Goal: Contribute content: Contribute content

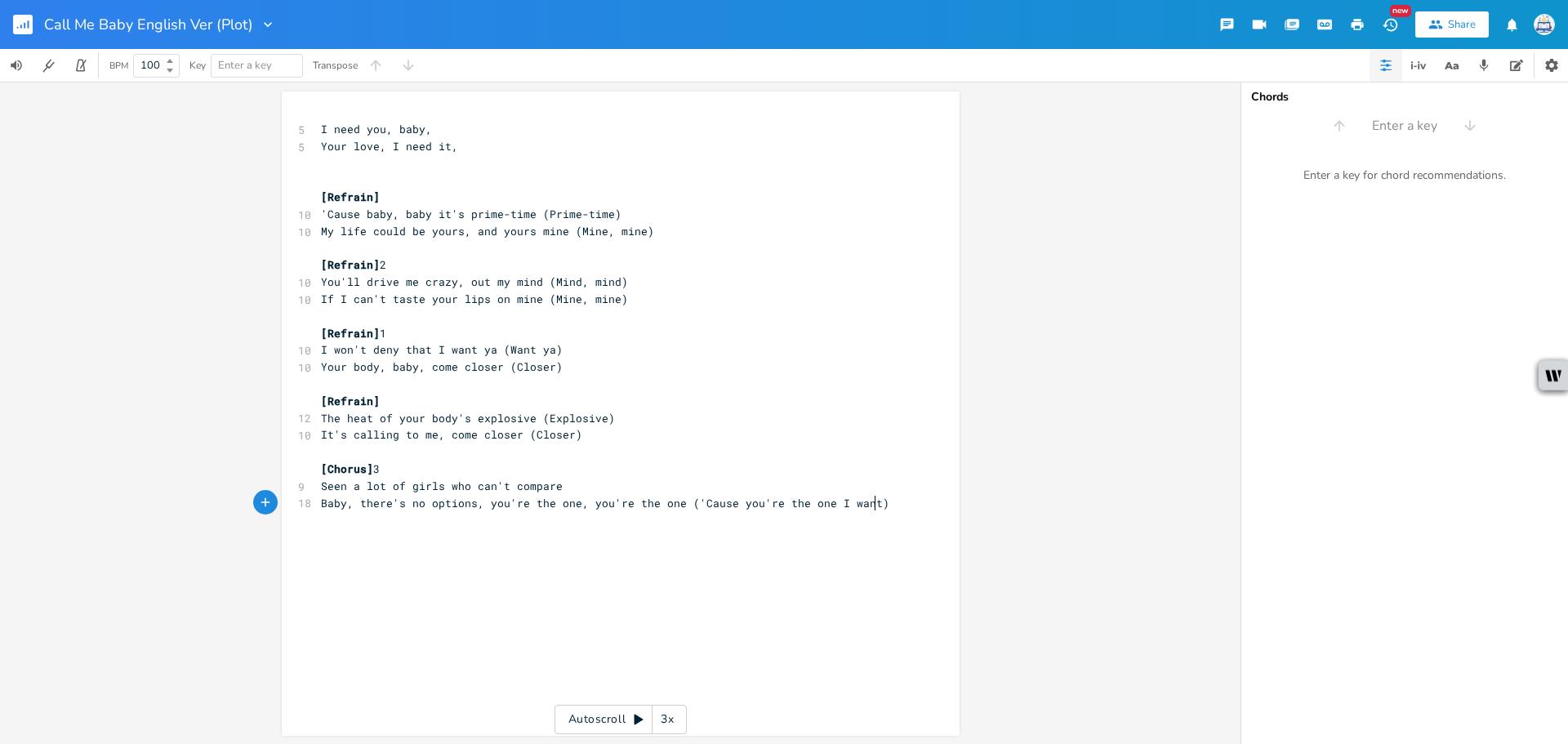
scroll to position [0, 28]
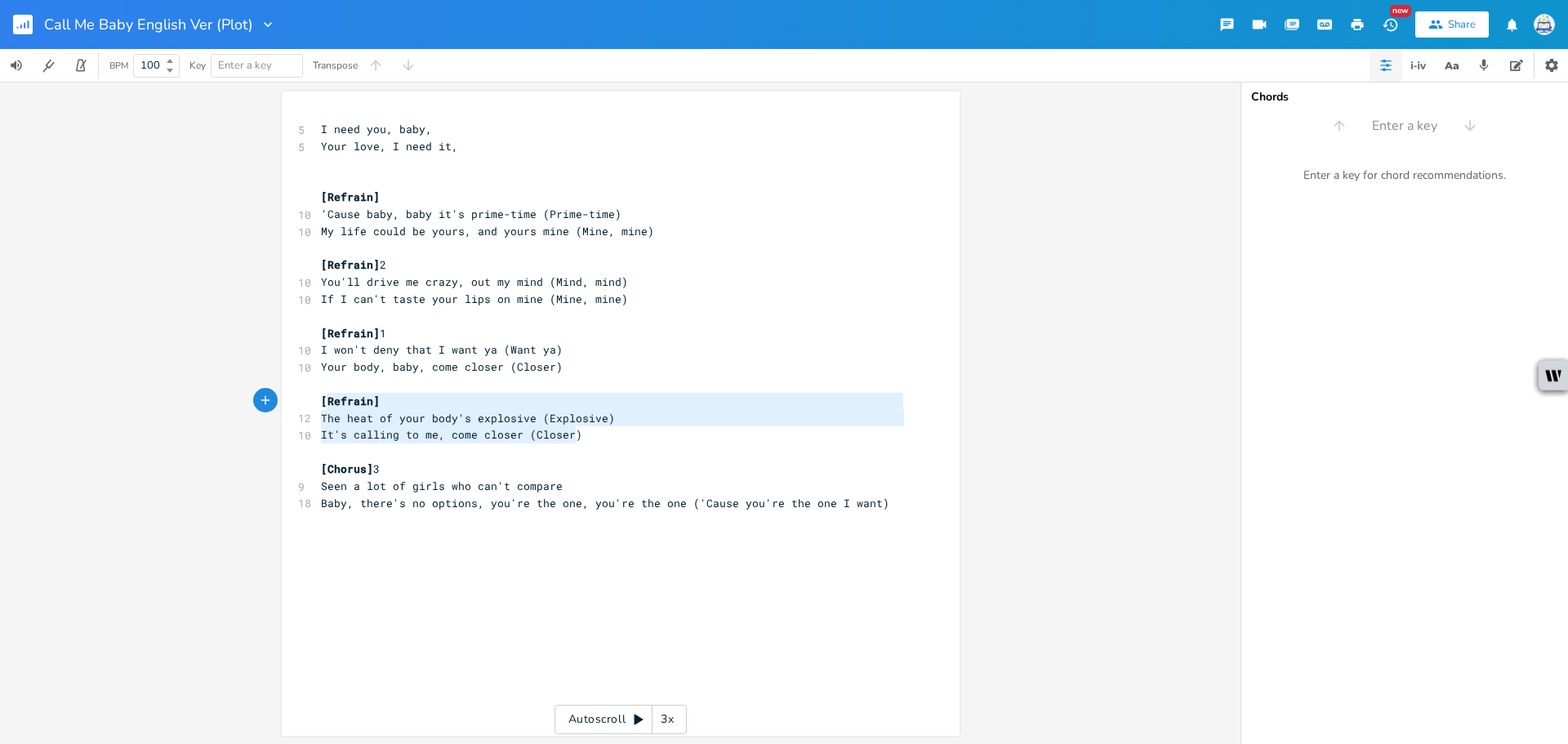
type textarea "[Refrain] The heat of your body's explosive (Explosive) It's calling to me, com…"
drag, startPoint x: 563, startPoint y: 438, endPoint x: 306, endPoint y: 406, distance: 259.0
click at [306, 406] on div "[Refrain] The heat of your body's explosive (Explosive) It's calling to me, com…" at bounding box center [621, 413] width 678 height 645
click at [622, 558] on div "x 5 I need you, baby, 5 Your love, I need it, ​ ​ [Refrain] 10 'Cause baby, bab…" at bounding box center [633, 429] width 630 height 623
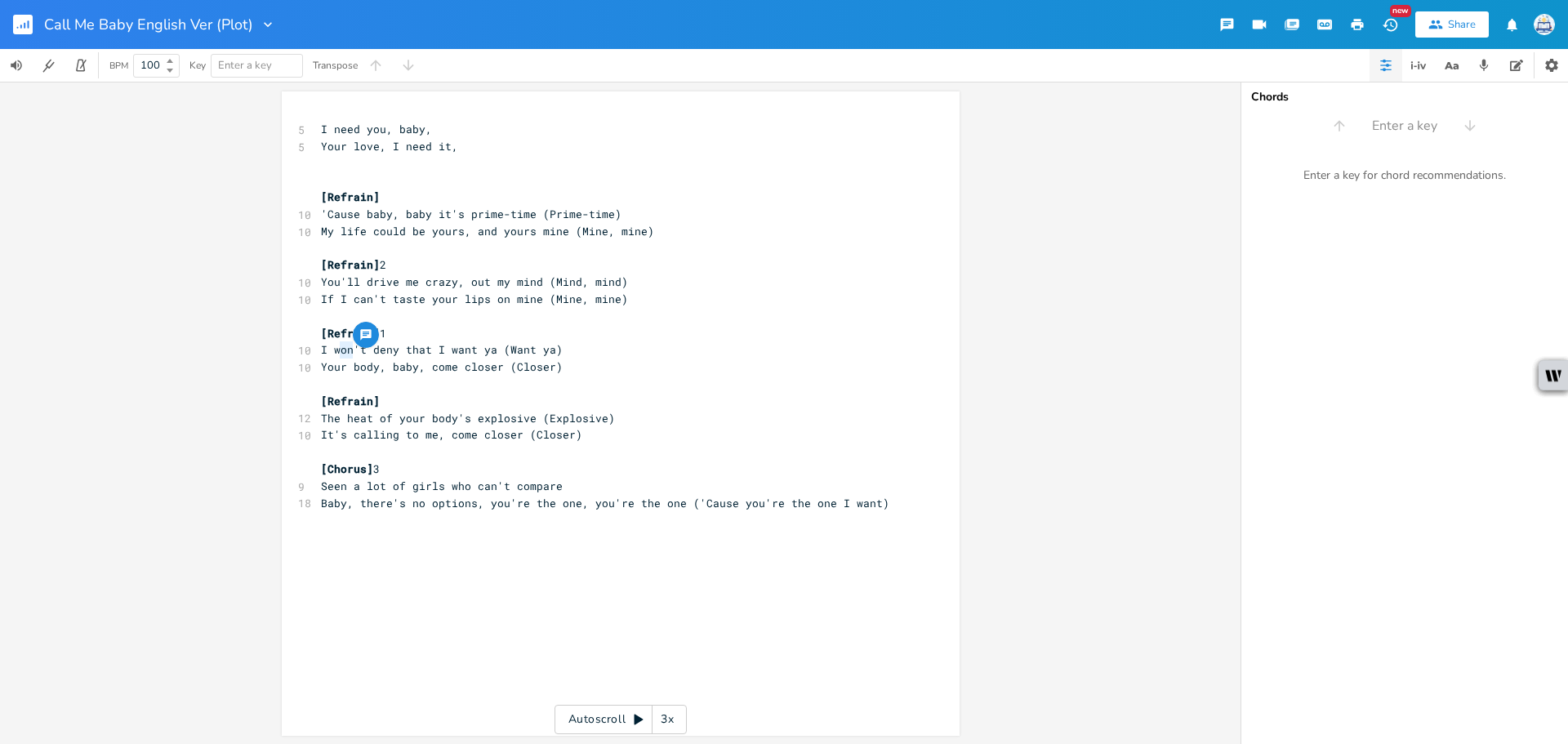
type textarea "won"
drag, startPoint x: 347, startPoint y: 349, endPoint x: 328, endPoint y: 349, distance: 19.0
click at [328, 349] on span "I won't deny that I want ya (Want ya)" at bounding box center [442, 349] width 242 height 15
click at [781, 369] on pre "Your body, baby, come closer (Closer)" at bounding box center [613, 368] width 589 height 18
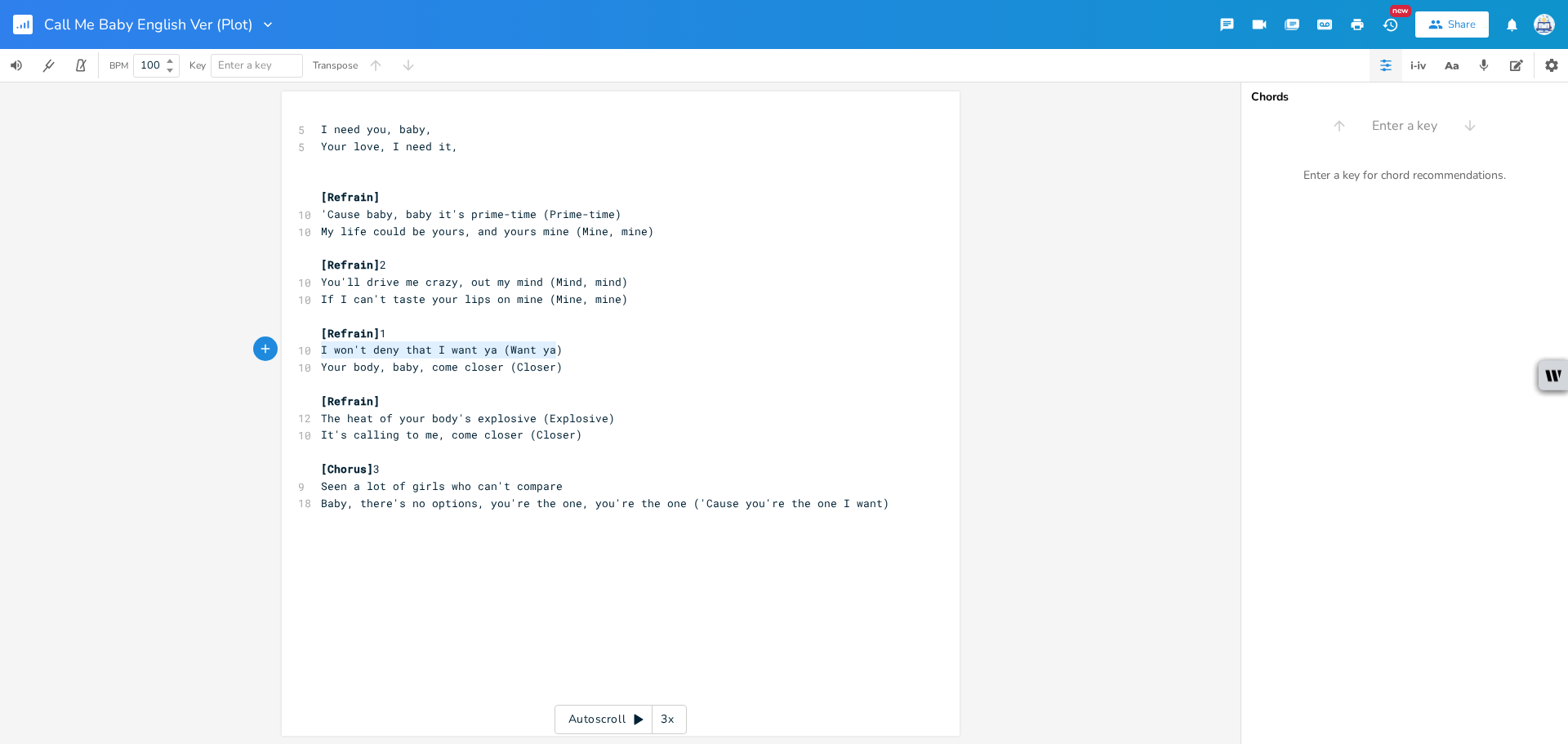
type textarea "I won't deny that I want ya (Want ya) Your body, baby, come closer (Closer)"
drag, startPoint x: 319, startPoint y: 346, endPoint x: 582, endPoint y: 369, distance: 264.0
click at [582, 369] on div "5 I need you, baby, 5 Your love, I need it, ​ ​ [Refrain] 10 'Cause baby, baby …" at bounding box center [613, 315] width 589 height 390
type textarea "You'll drive me crazy, out my mind (Mind, mind) If I can't taste your lips on m…"
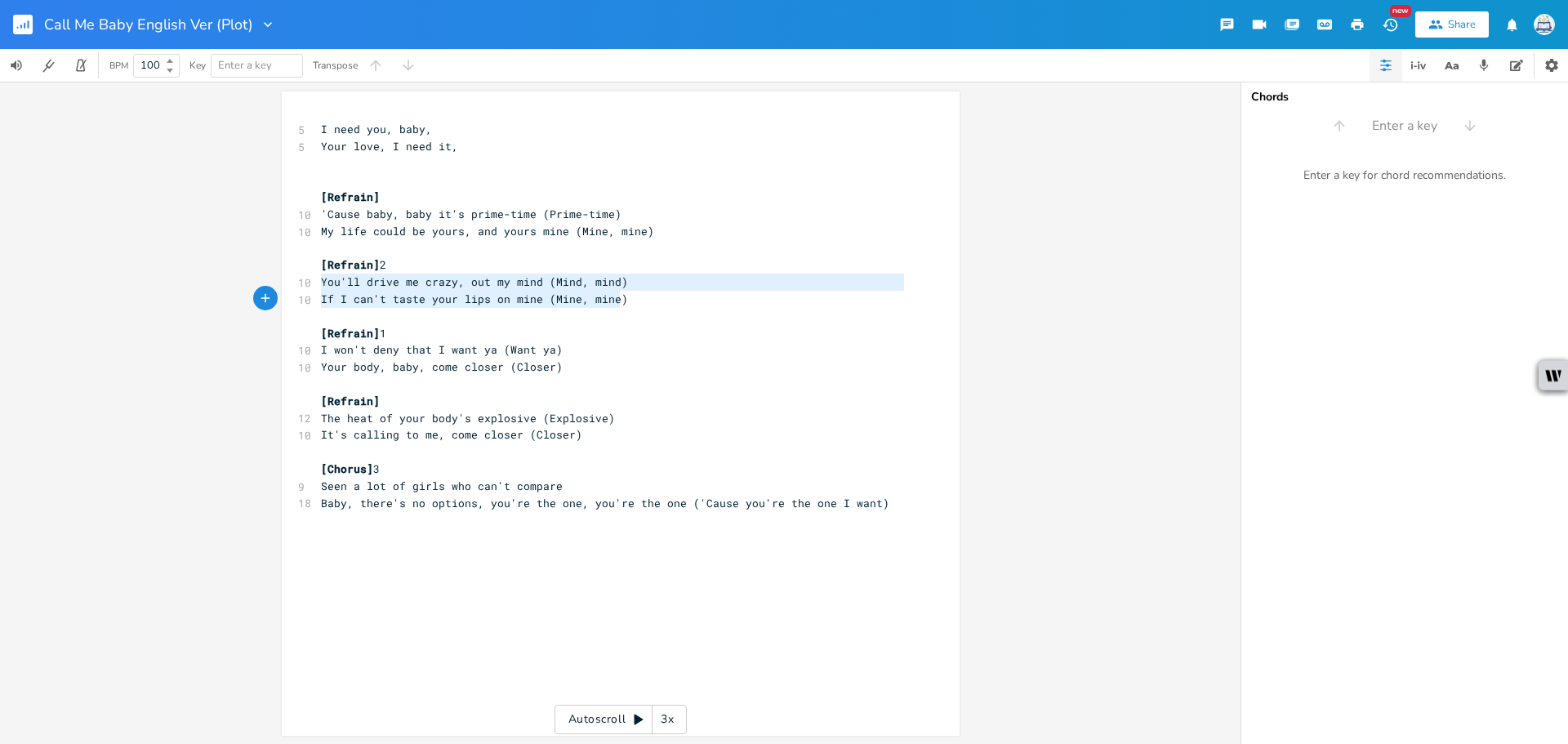
drag, startPoint x: 318, startPoint y: 281, endPoint x: 626, endPoint y: 297, distance: 308.4
click at [624, 297] on div "5 I need you, baby, 5 Your love, I need it, ​ ​ [Refrain] 10 'Cause baby, baby …" at bounding box center [613, 315] width 589 height 390
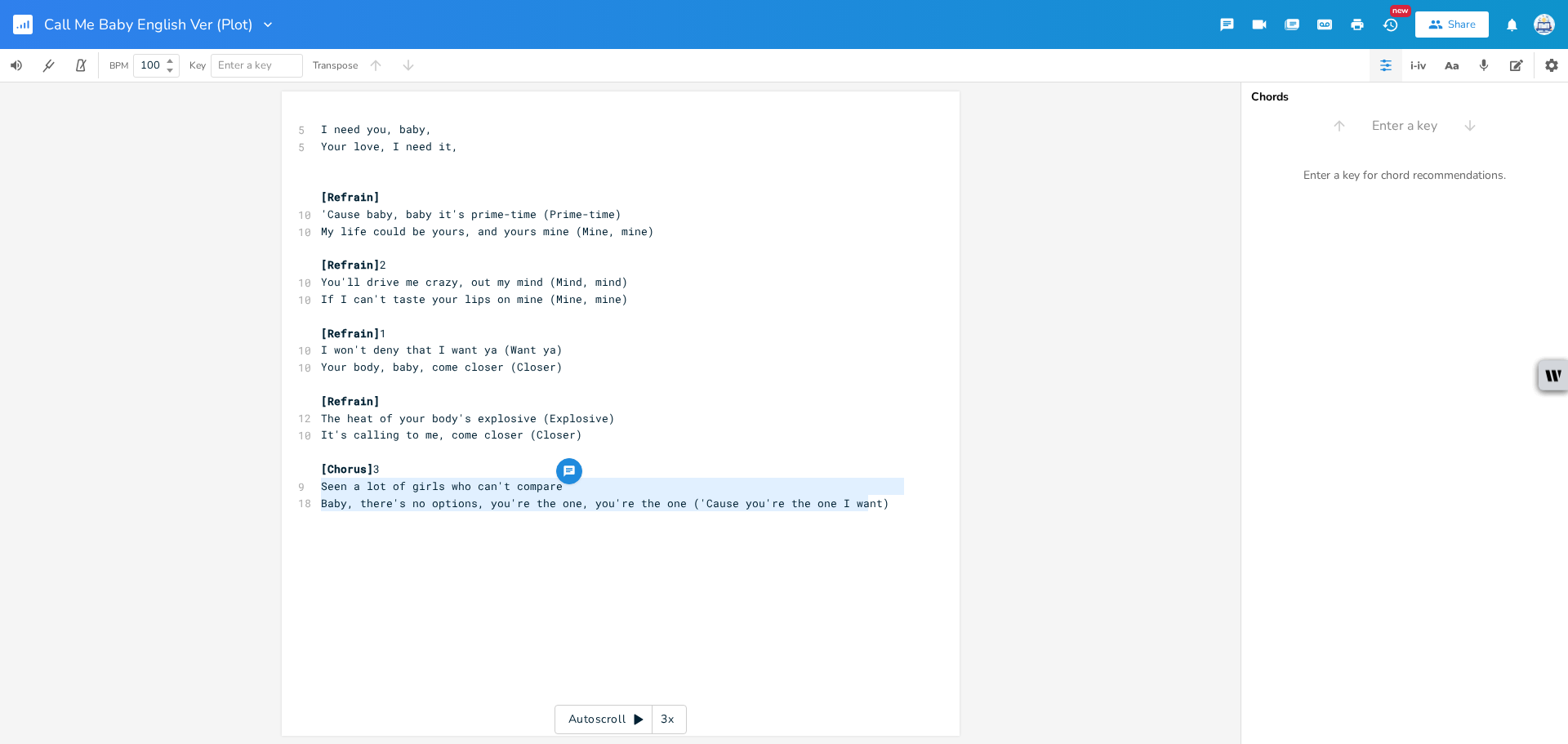
type textarea "Seen a lot of girls who can't compare Baby, there's no options, you're the one,…"
drag, startPoint x: 318, startPoint y: 482, endPoint x: 883, endPoint y: 505, distance: 565.5
click at [883, 505] on div "5 I need you, baby, 5 Your love, I need it, ​ ​ [Refrain] 10 'Cause baby, baby …" at bounding box center [613, 315] width 589 height 390
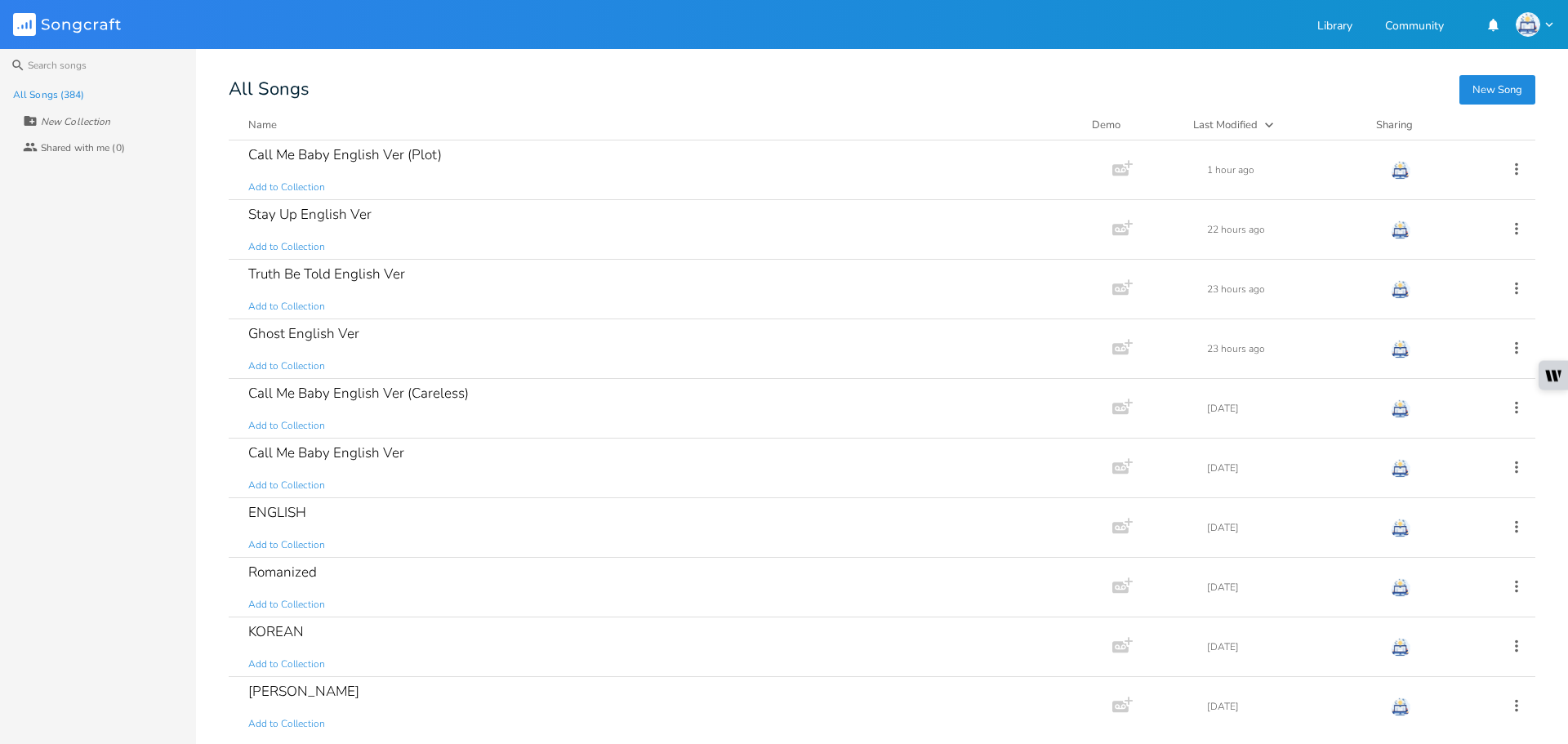
click at [1482, 99] on button "New Song" at bounding box center [1498, 89] width 76 height 29
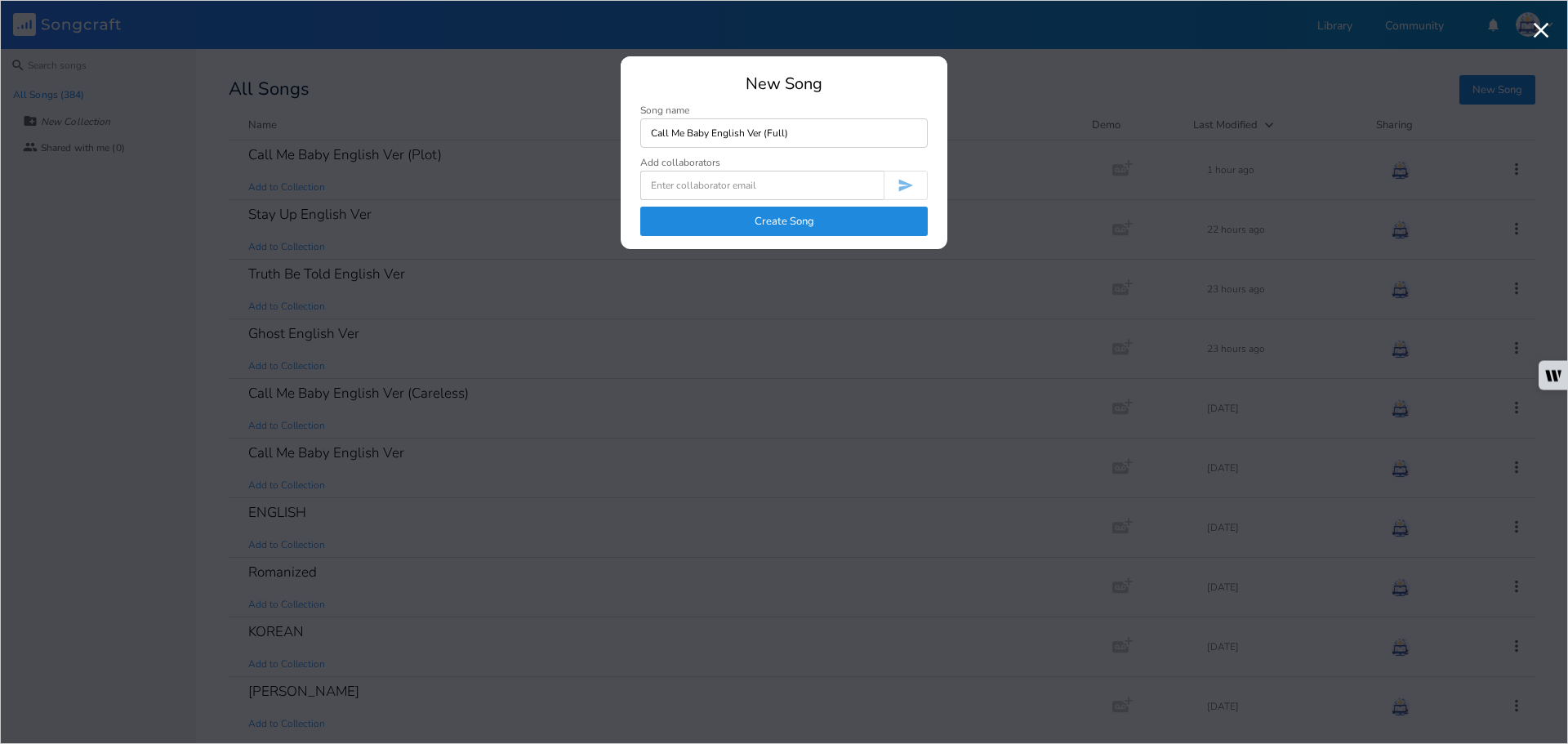
type input "Call Me Baby English Ver (Full)"
drag, startPoint x: 874, startPoint y: 221, endPoint x: 891, endPoint y: 218, distance: 17.3
click at [873, 221] on button "Create Song" at bounding box center [784, 221] width 288 height 29
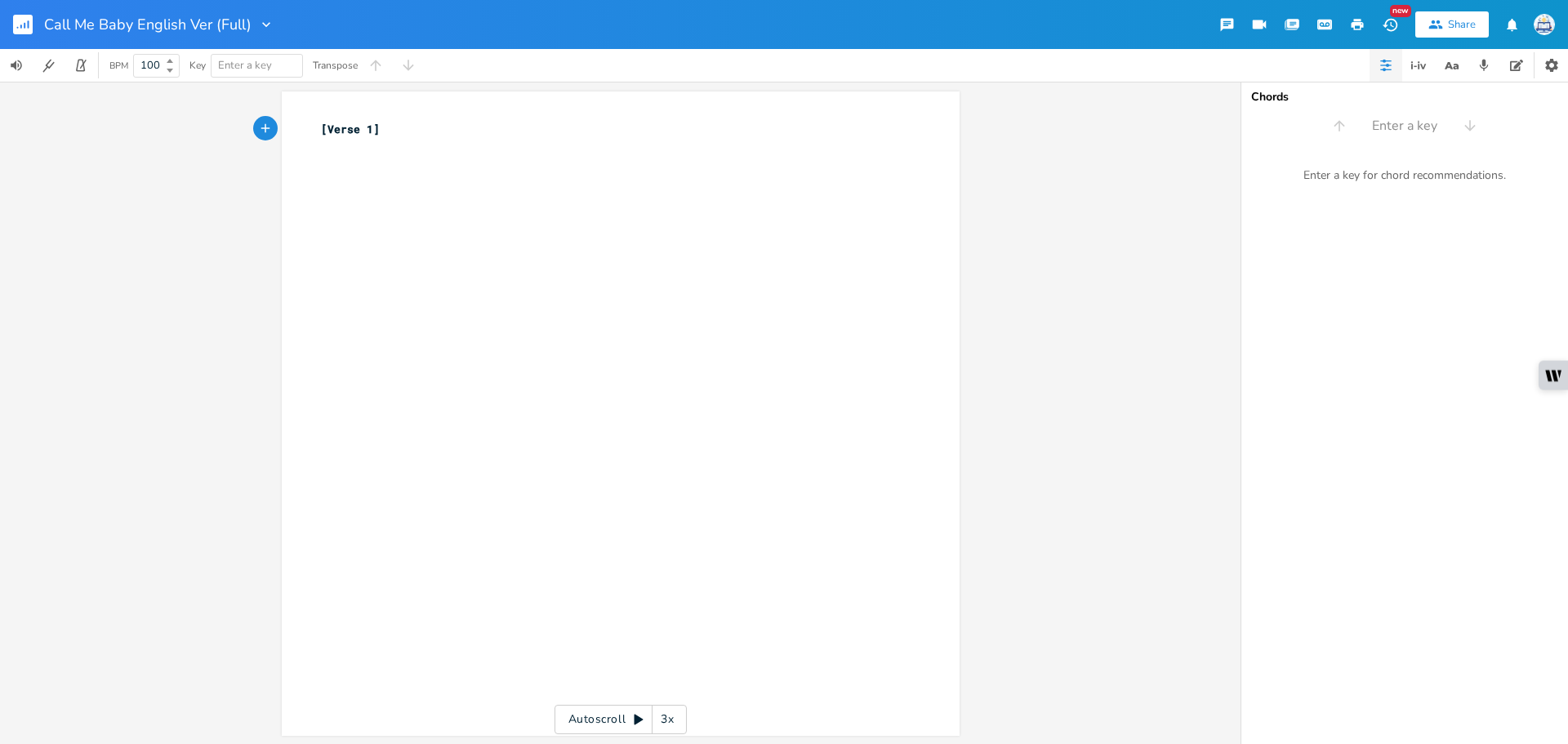
type textarea "a"
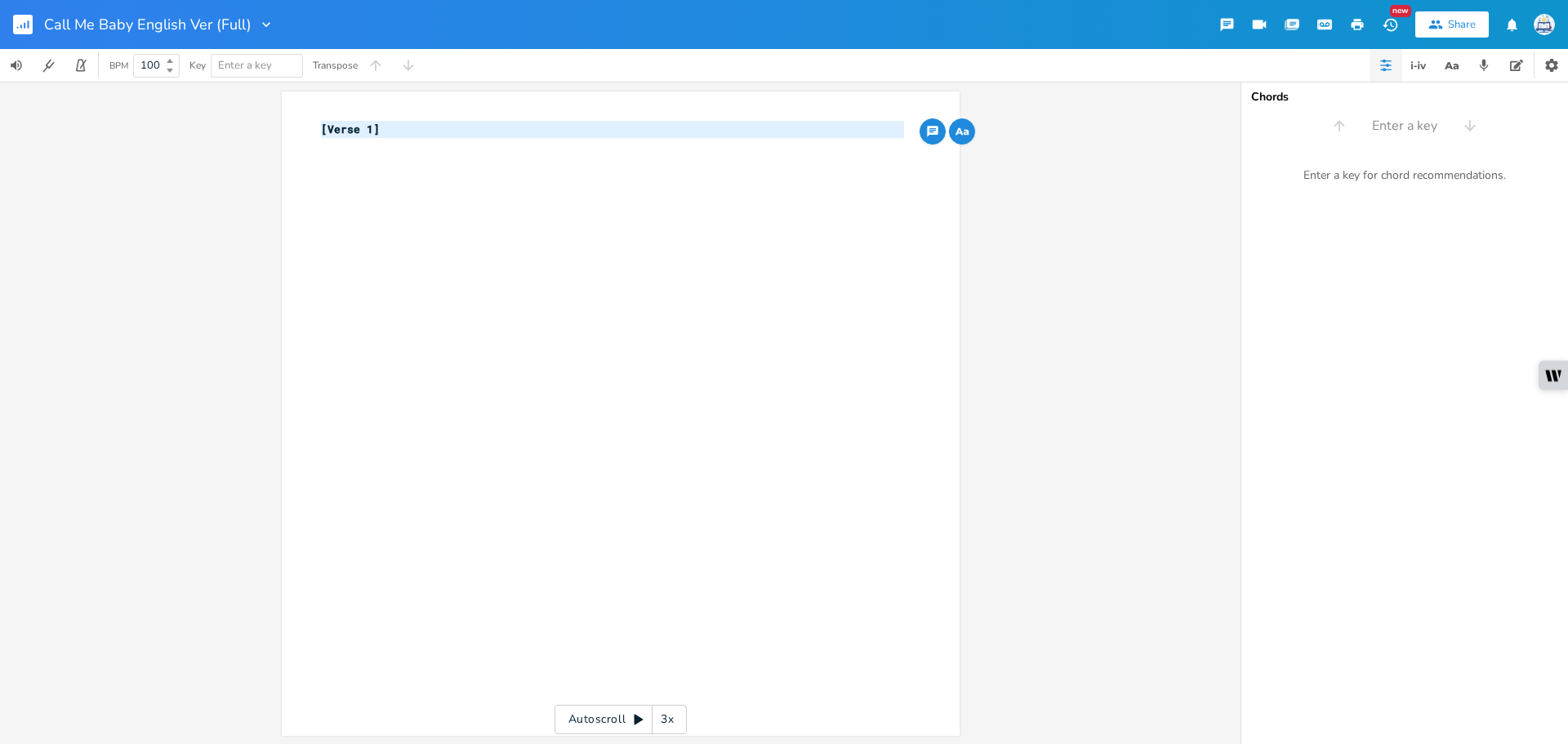
type textarea "\"
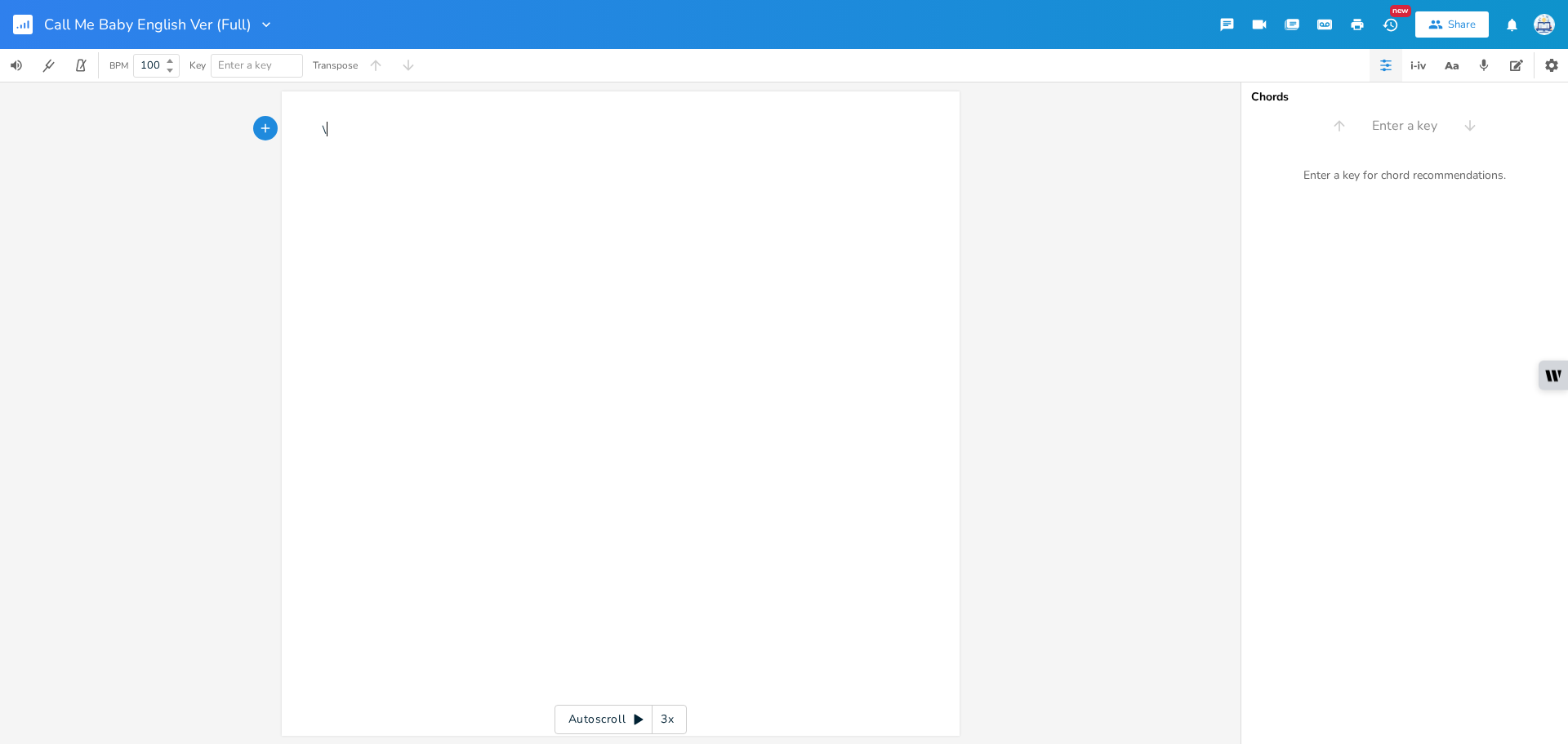
scroll to position [0, 3]
type textarea "\"
drag, startPoint x: 34, startPoint y: 24, endPoint x: 27, endPoint y: 18, distance: 9.2
click at [362, 184] on div "x \" at bounding box center [633, 429] width 630 height 623
type textarea "\"
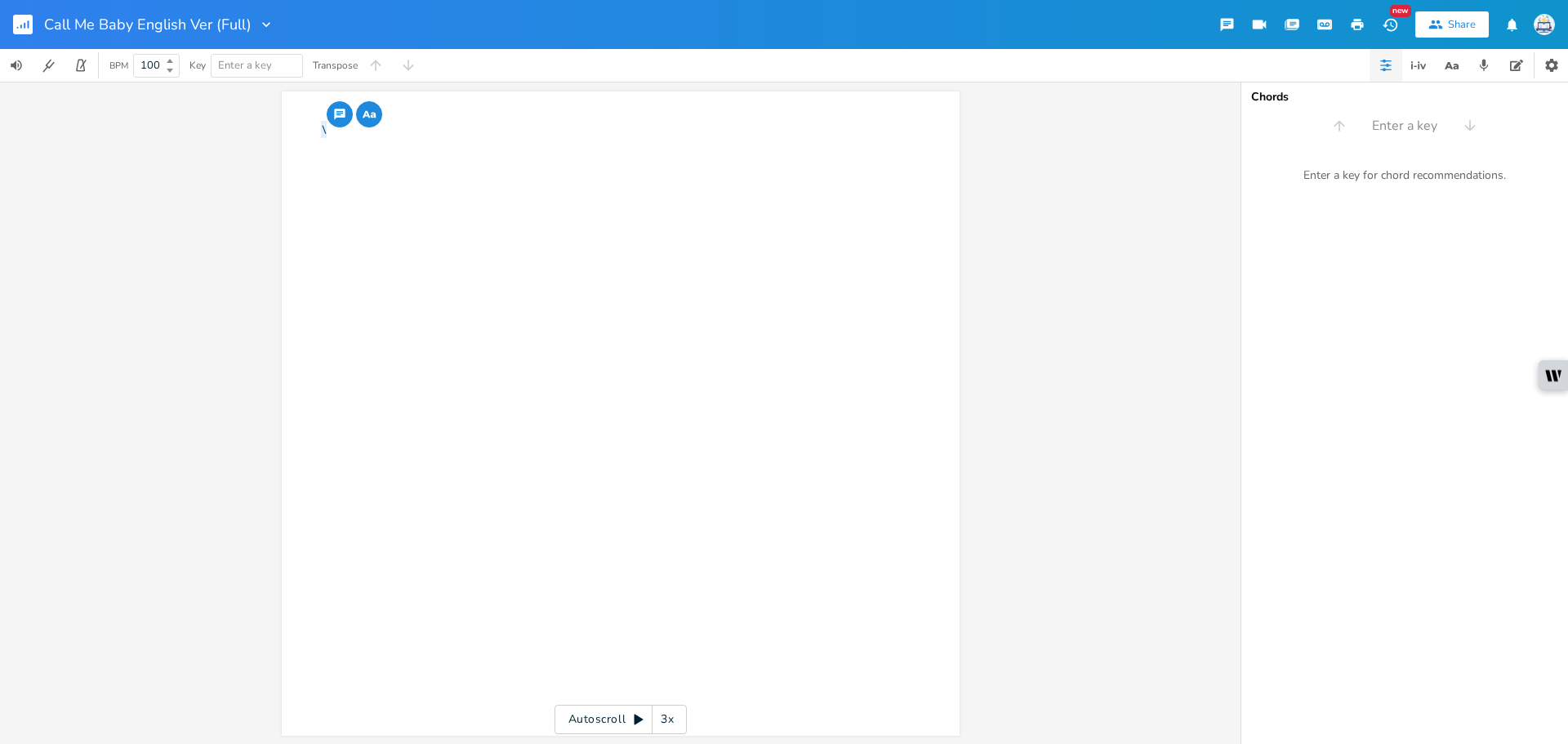
paste textarea
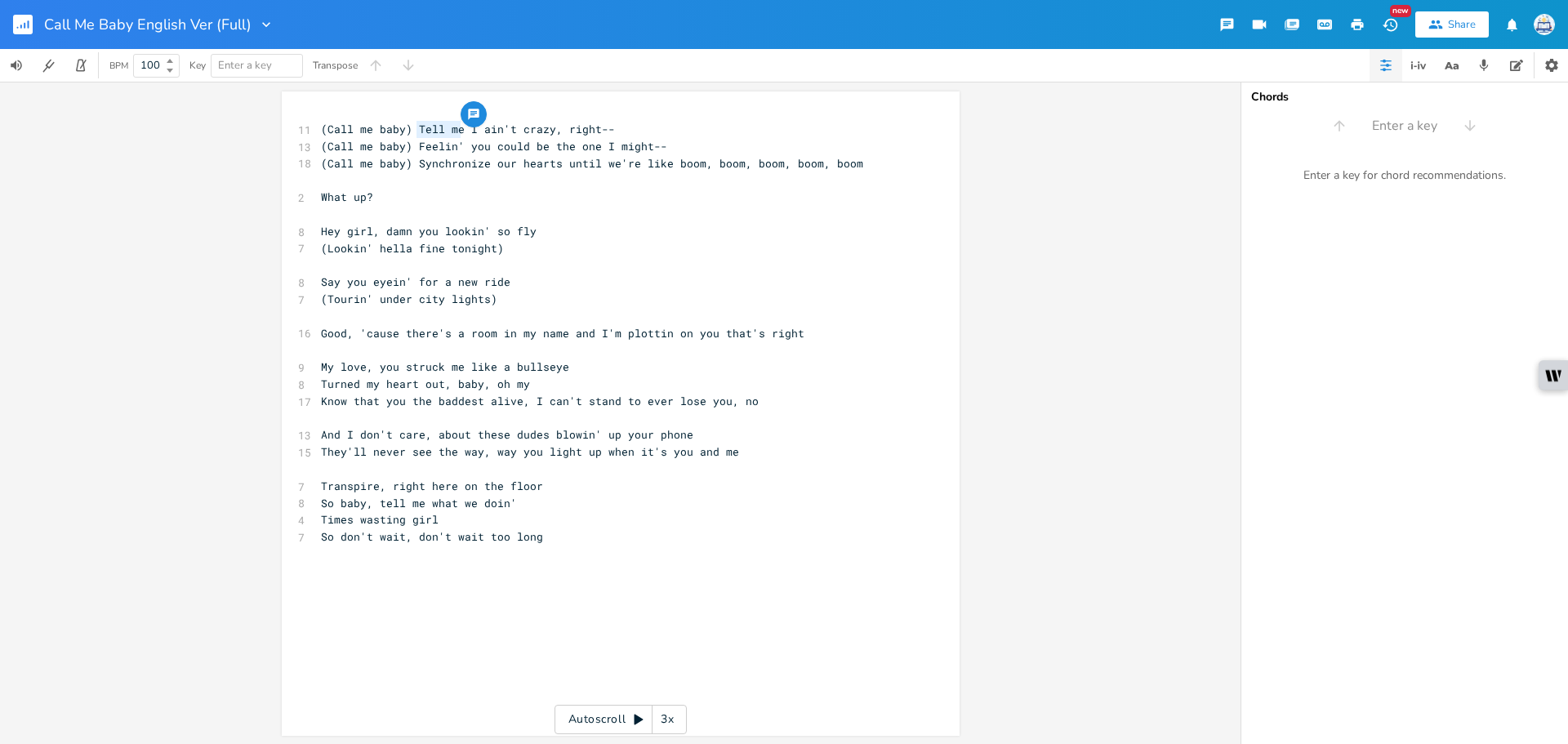
drag, startPoint x: 456, startPoint y: 130, endPoint x: 410, endPoint y: 128, distance: 46.0
click at [410, 128] on span "(Call me baby) Tell me I ain't crazy, right--" at bounding box center [468, 128] width 294 height 15
type textarea "This shit"
click at [483, 130] on span "(Call me baby) This shit I ain't crazy, right--" at bounding box center [475, 128] width 307 height 15
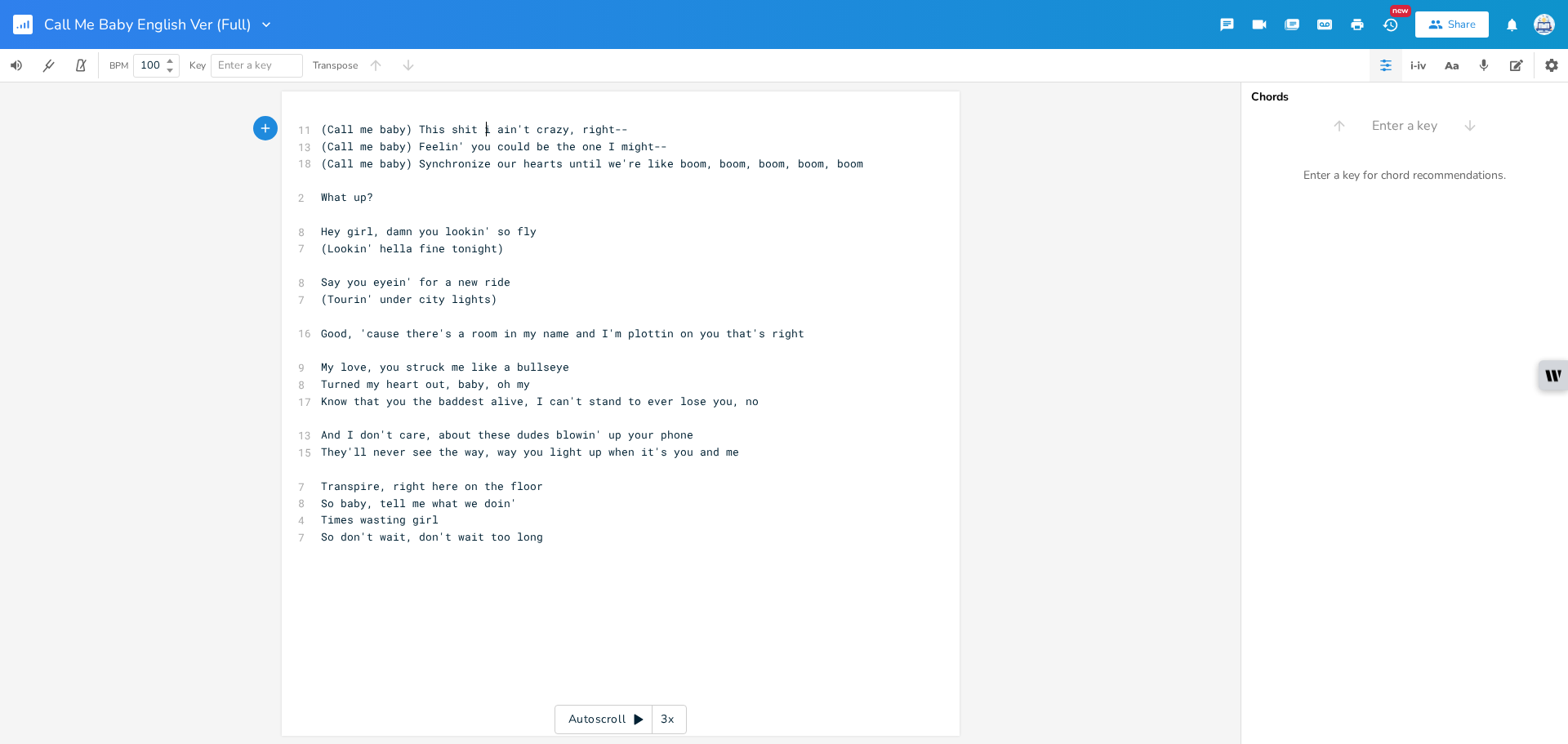
scroll to position [0, 8]
type textarea "is"
drag, startPoint x: 528, startPoint y: 131, endPoint x: 494, endPoint y: 131, distance: 34.0
click at [494, 131] on span "(Call me baby) This shit is ain't crazy, right--" at bounding box center [478, 128] width 313 height 15
type textarea "kinda"
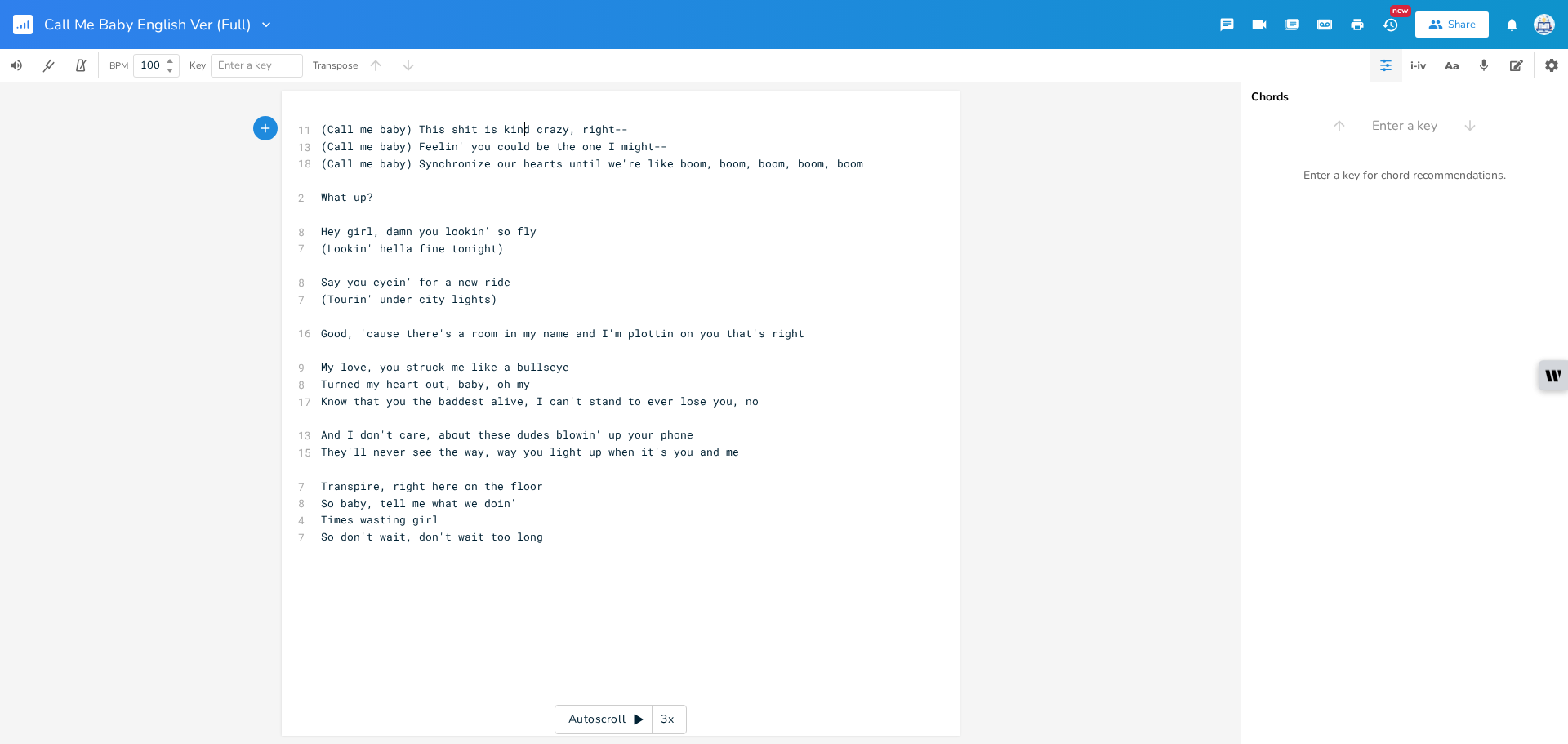
scroll to position [0, 25]
click at [594, 249] on pre "(Lookin' hella fine tonight)" at bounding box center [613, 249] width 589 height 18
click at [497, 253] on pre "(Lookin' hella fine tonight)" at bounding box center [613, 249] width 589 height 18
click at [485, 267] on pre "​" at bounding box center [613, 266] width 589 height 18
click at [594, 293] on pre "(Tourin' under city lights)" at bounding box center [613, 300] width 589 height 18
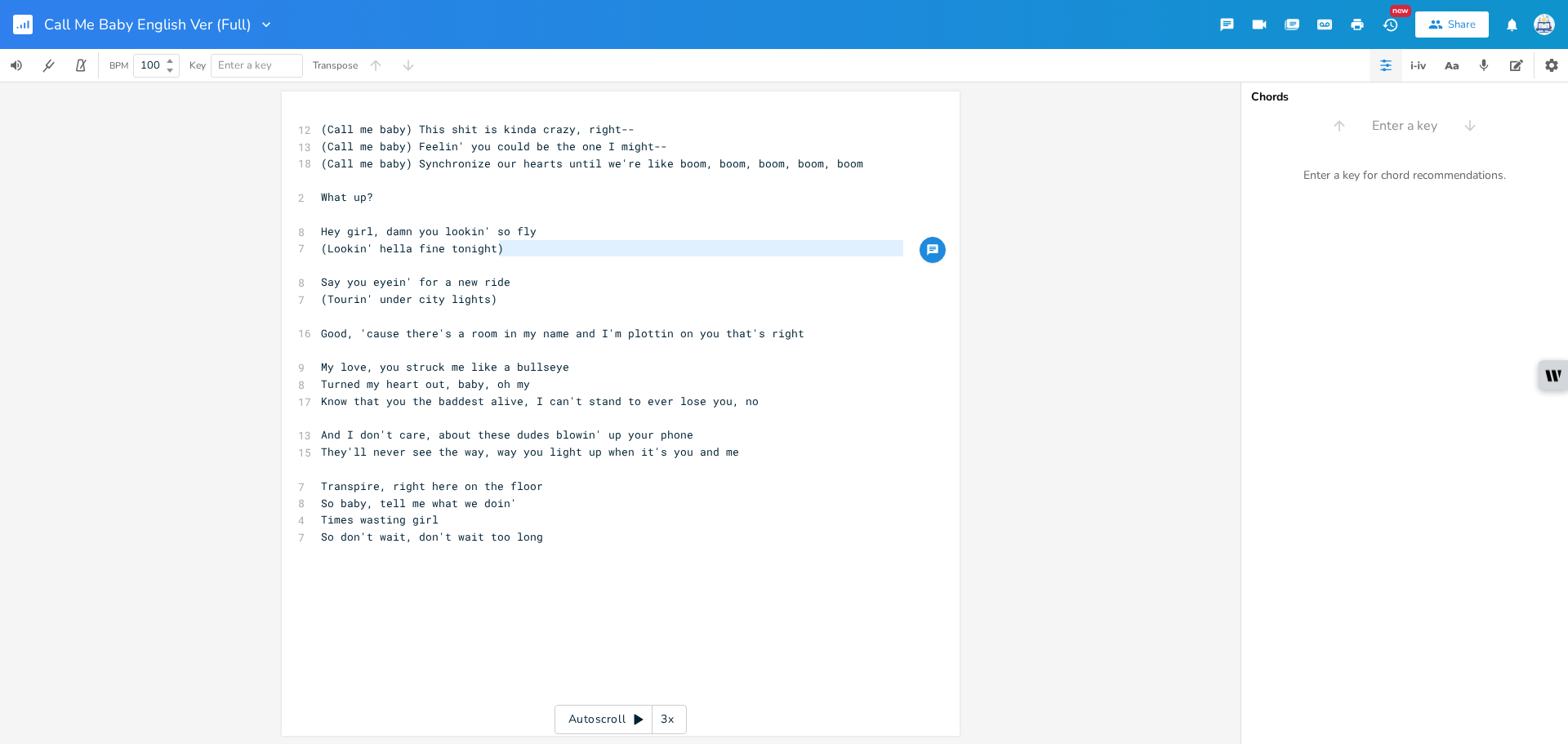
type textarea "(Lookin' hella fine tonight)"
drag, startPoint x: 531, startPoint y: 249, endPoint x: 242, endPoint y: 252, distance: 289.0
click at [242, 252] on div "(Lookin' hella fine tonight) x 12 (Call me baby) This shit is kinda crazy, righ…" at bounding box center [621, 412] width 1241 height 662
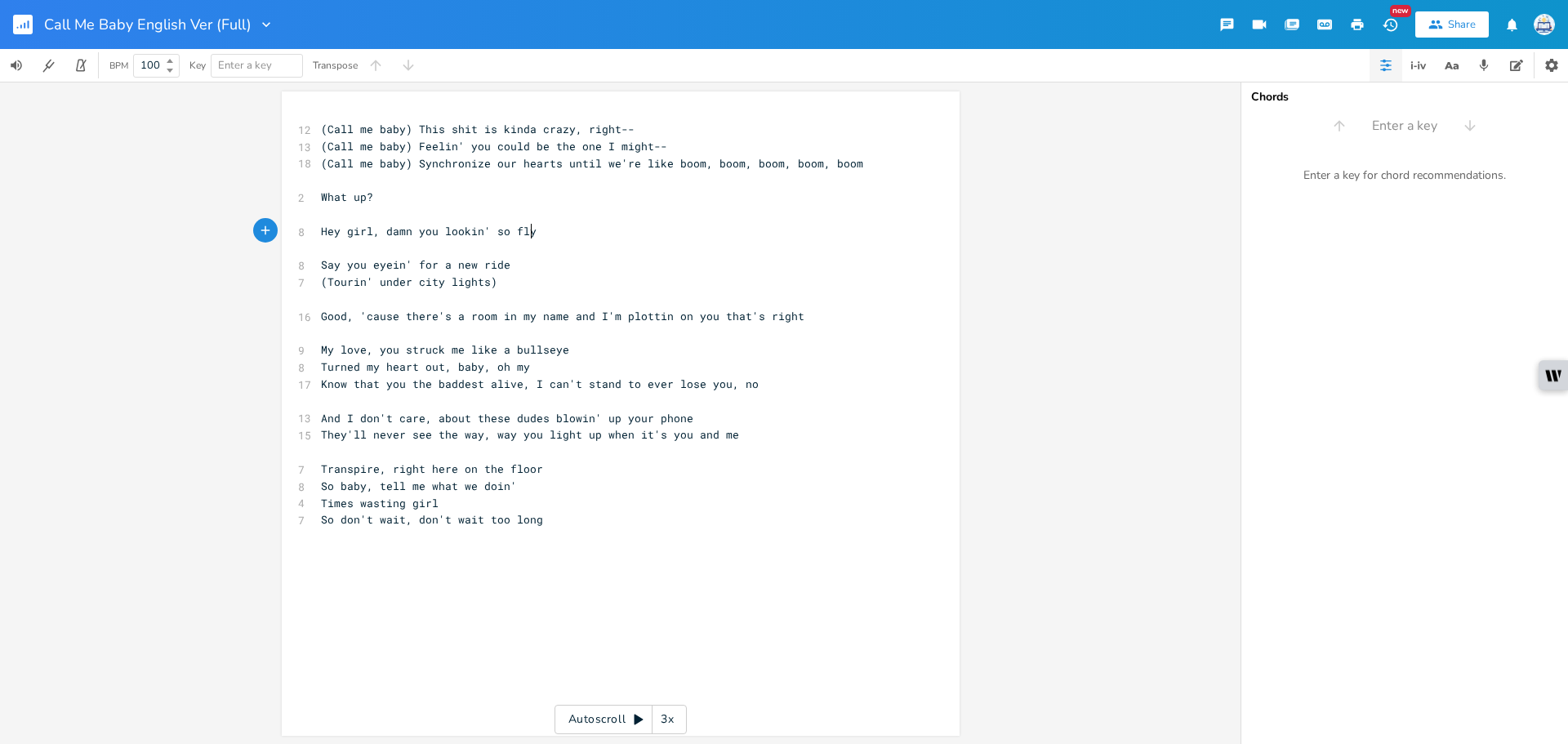
paste textarea
click at [528, 232] on span "Hey girl, damn you lookin' so fly(Lookin' hella fine tonight)" at bounding box center [520, 230] width 399 height 15
click at [593, 266] on pre "Say you eyein' for a new ride" at bounding box center [613, 266] width 589 height 18
click at [417, 250] on pre "​" at bounding box center [613, 249] width 589 height 18
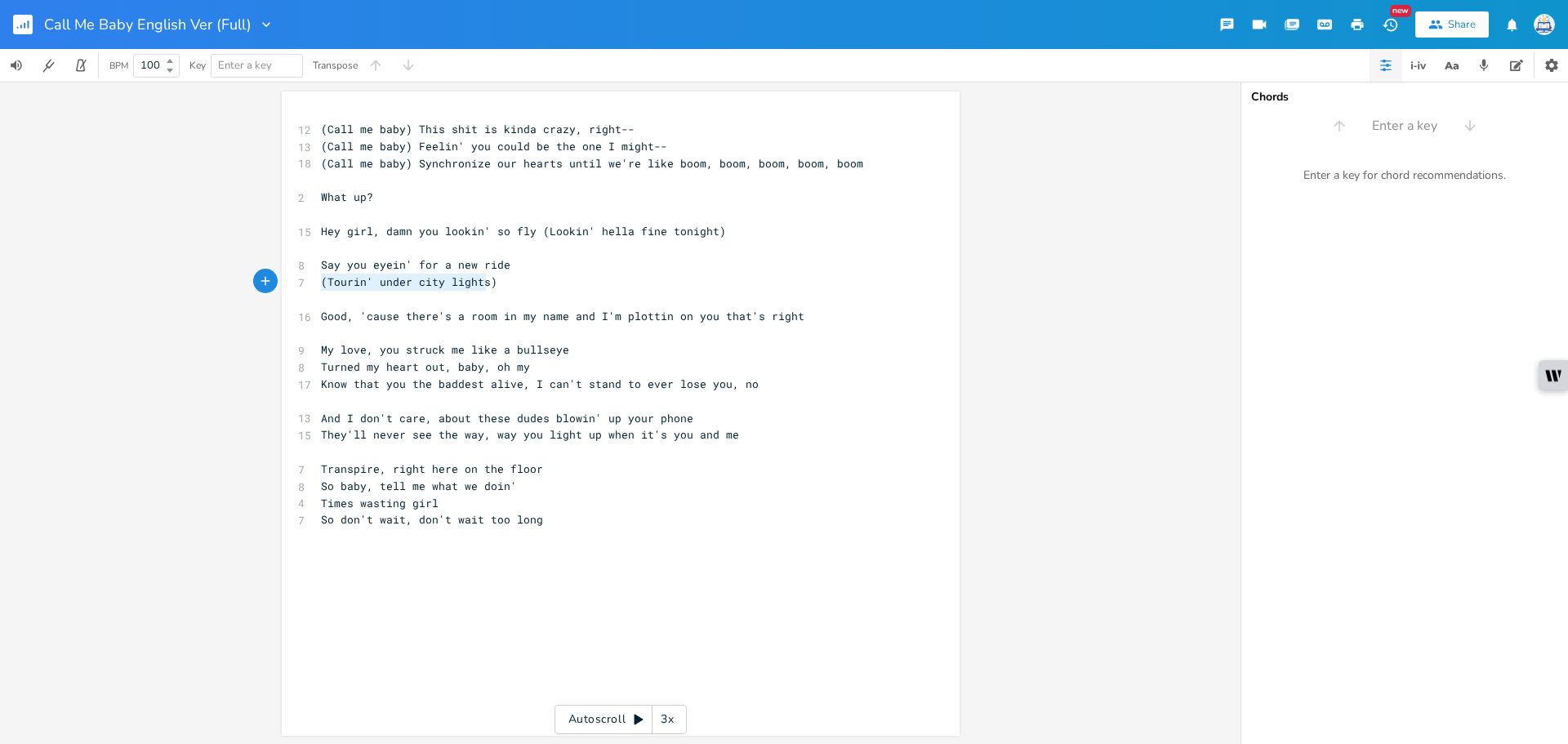
type textarea "(Tourin' under city lights)"
drag, startPoint x: 318, startPoint y: 285, endPoint x: 487, endPoint y: 285, distance: 169.0
click at [487, 285] on span "(Tourin' under city lights)" at bounding box center [409, 281] width 176 height 15
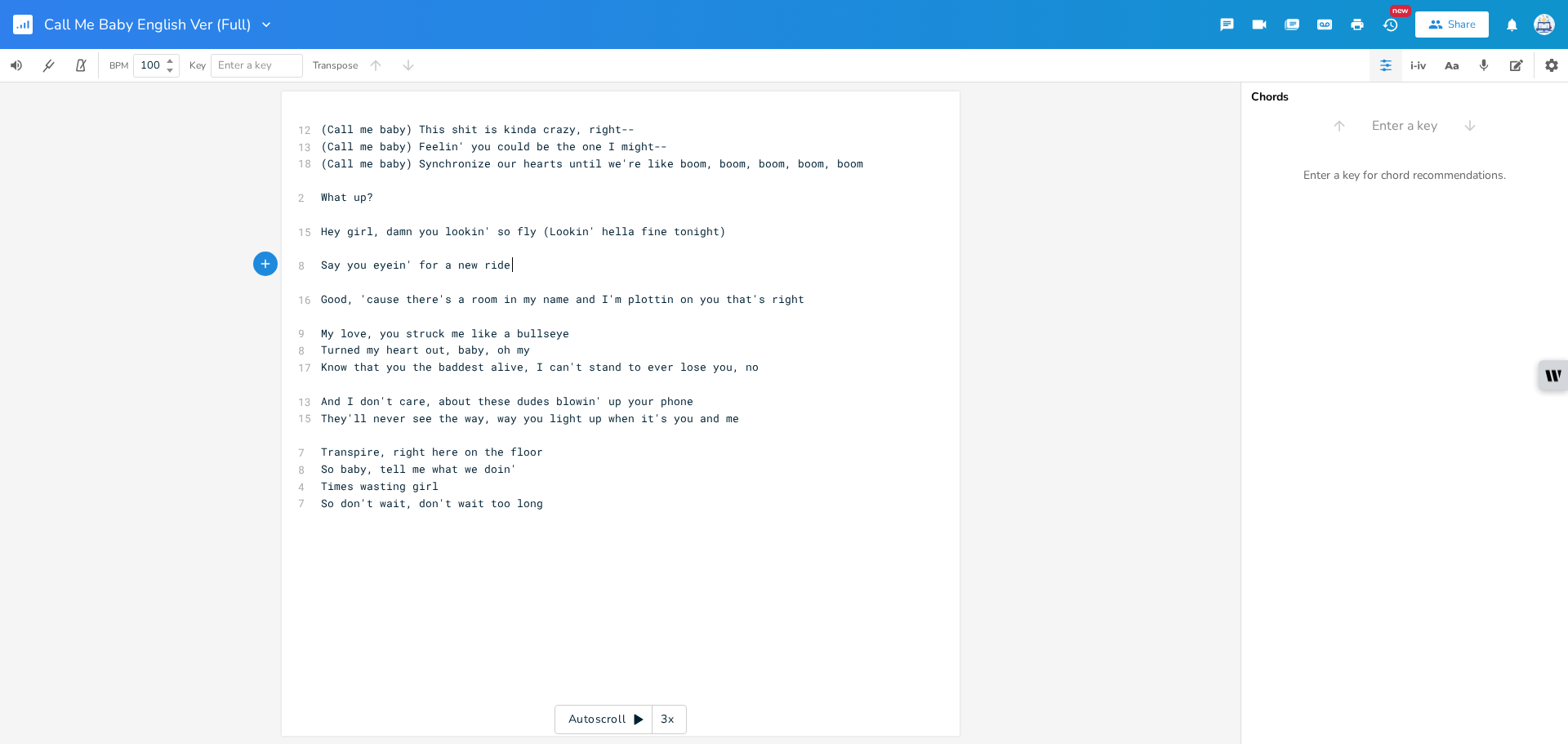
paste textarea
click at [462, 244] on pre "​" at bounding box center [613, 249] width 589 height 18
click at [662, 288] on pre "​" at bounding box center [613, 282] width 589 height 18
click at [671, 267] on span "Say you eyein' for a new ride (Tourin' under city lights)" at bounding box center [507, 265] width 373 height 15
click at [671, 495] on pre "So don't wait, don't wait too long" at bounding box center [613, 504] width 589 height 18
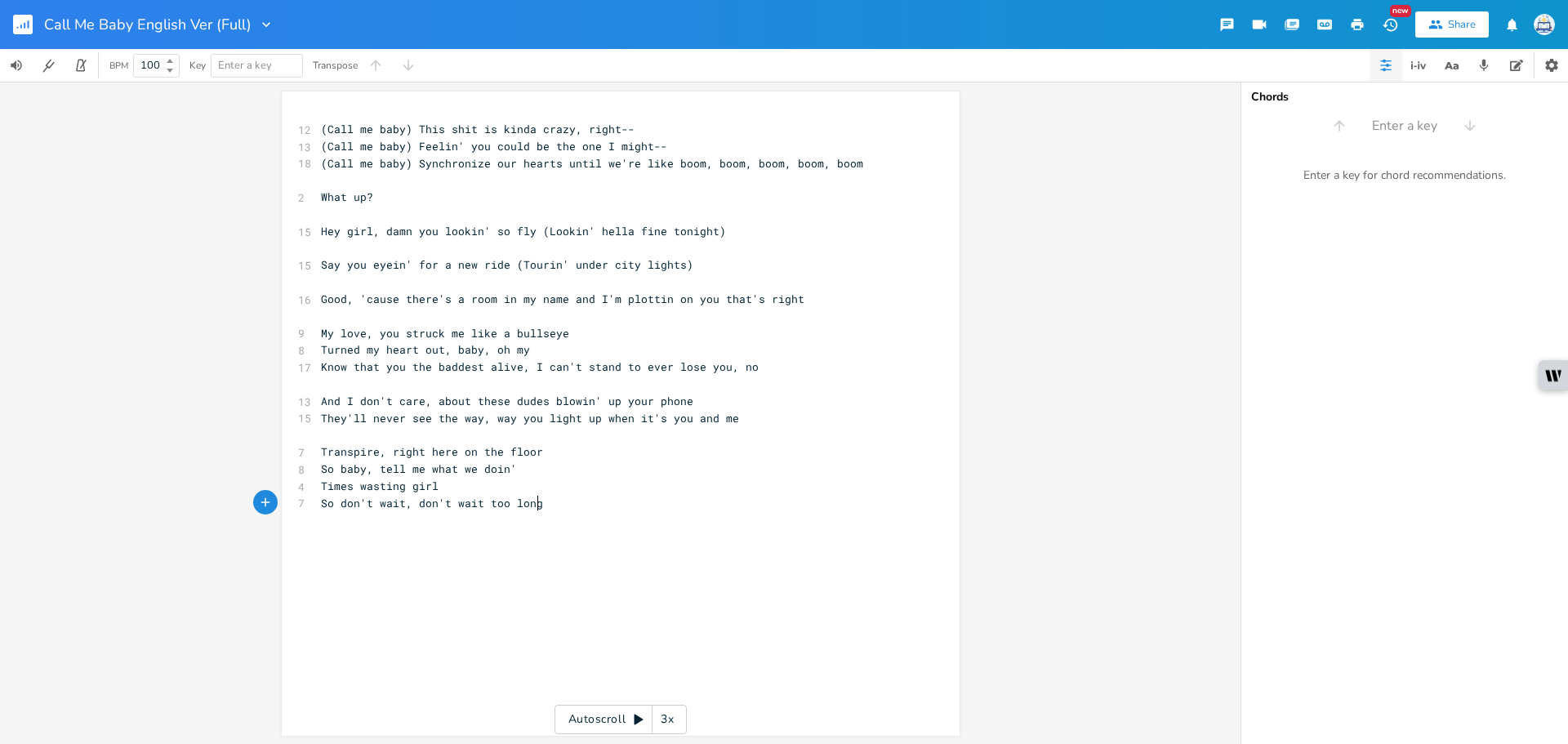
click at [606, 517] on div "x 12 (Call me baby) This shit is kinda crazy, right-- 13 (Call me baby) Feelin'…" at bounding box center [633, 429] width 630 height 623
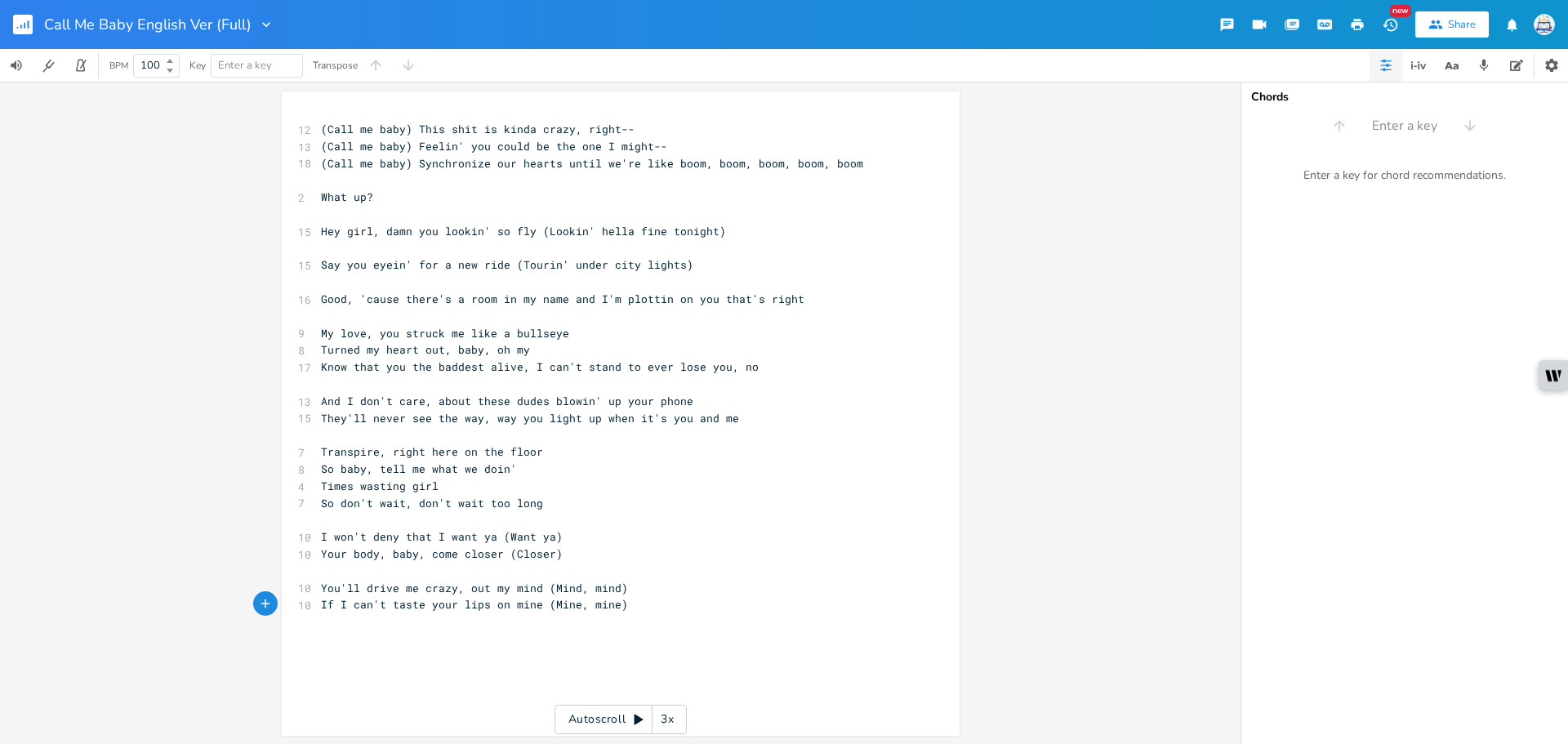
type textarea "Your body, baby, come closer (Closer)"
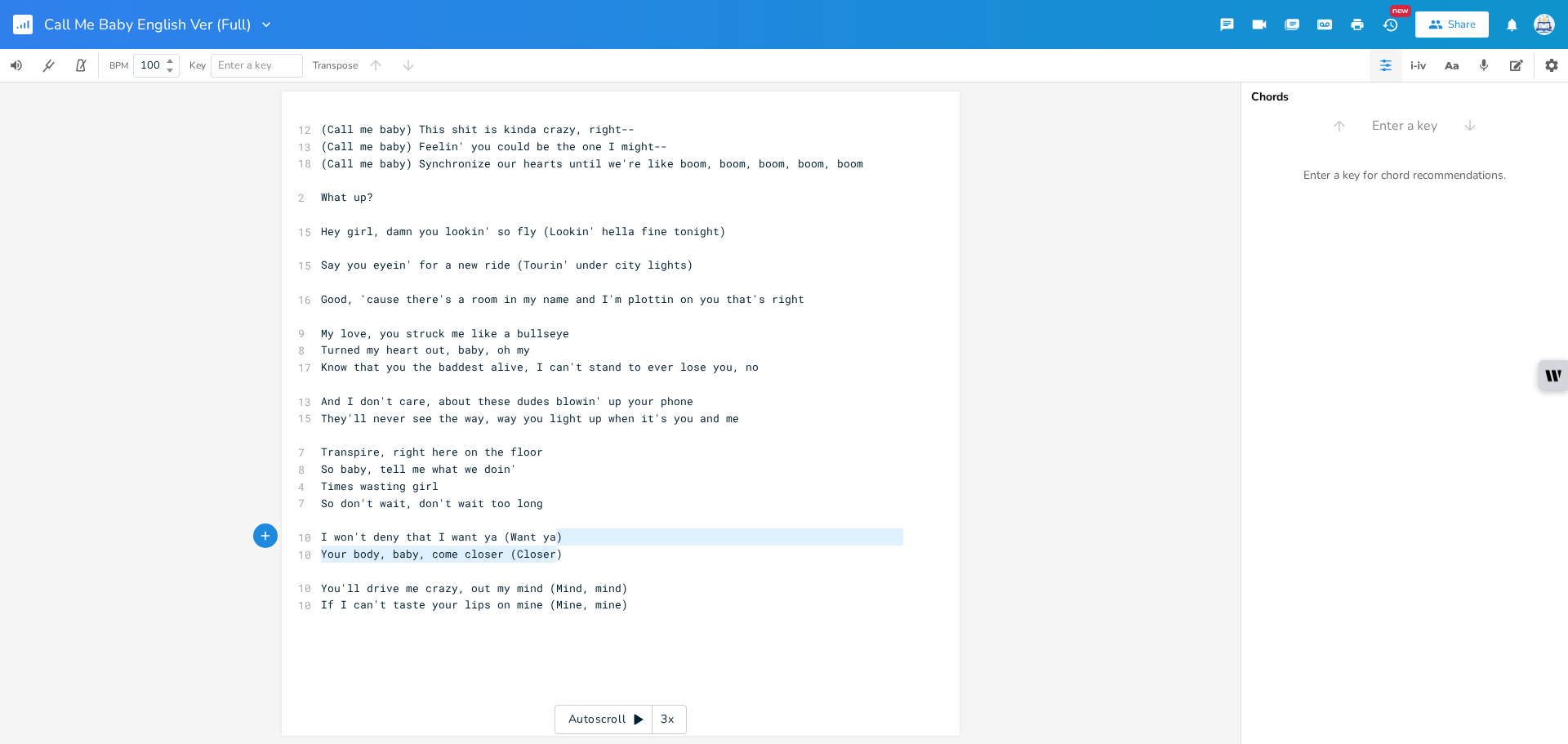
drag, startPoint x: 593, startPoint y: 549, endPoint x: 593, endPoint y: 538, distance: 11.0
click at [593, 538] on div "12 (Call me baby) This shit is kinda crazy, right-- 13 (Call me baby) Feelin' y…" at bounding box center [613, 367] width 589 height 492
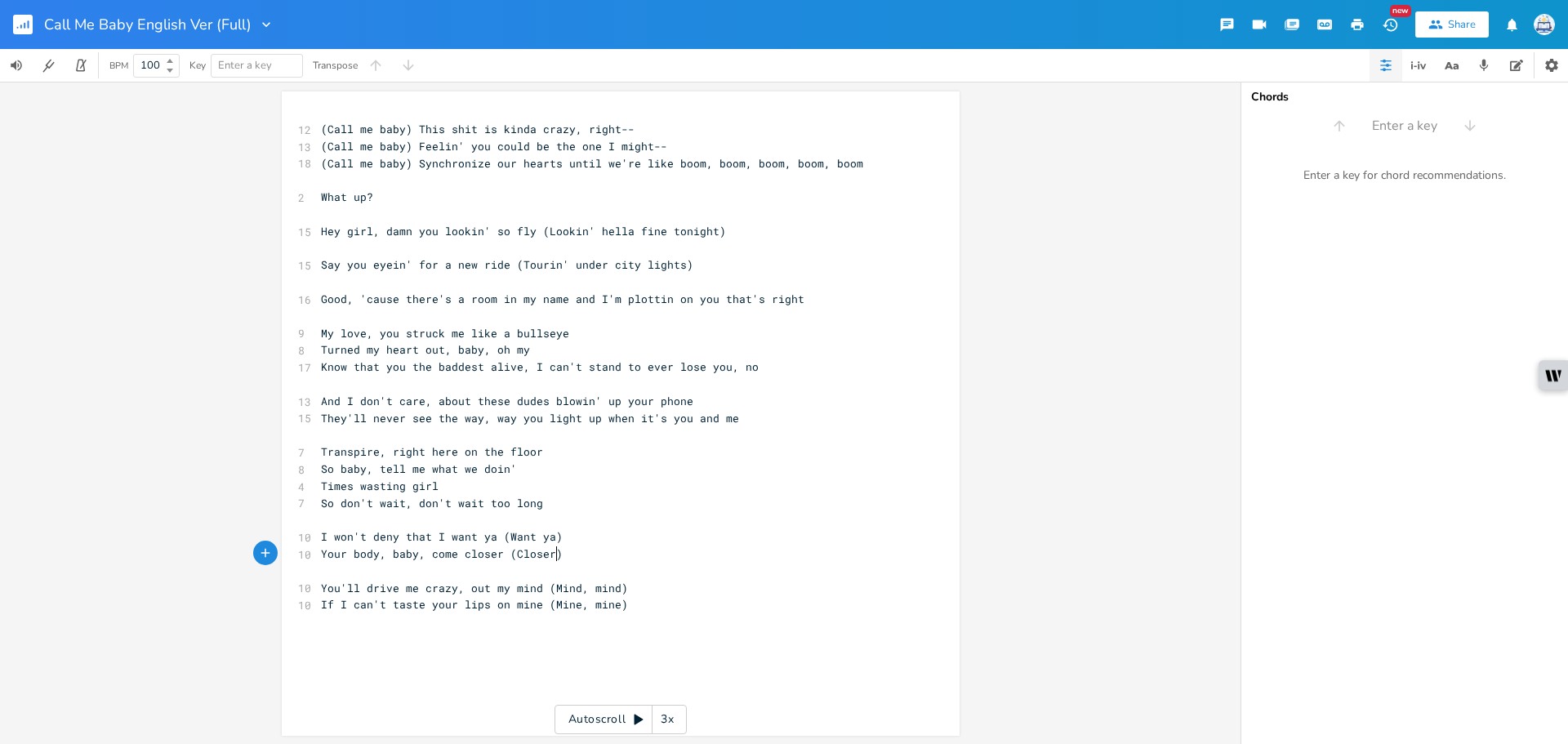
click at [591, 548] on pre "Your body, baby, come closer (Closer)" at bounding box center [613, 554] width 589 height 18
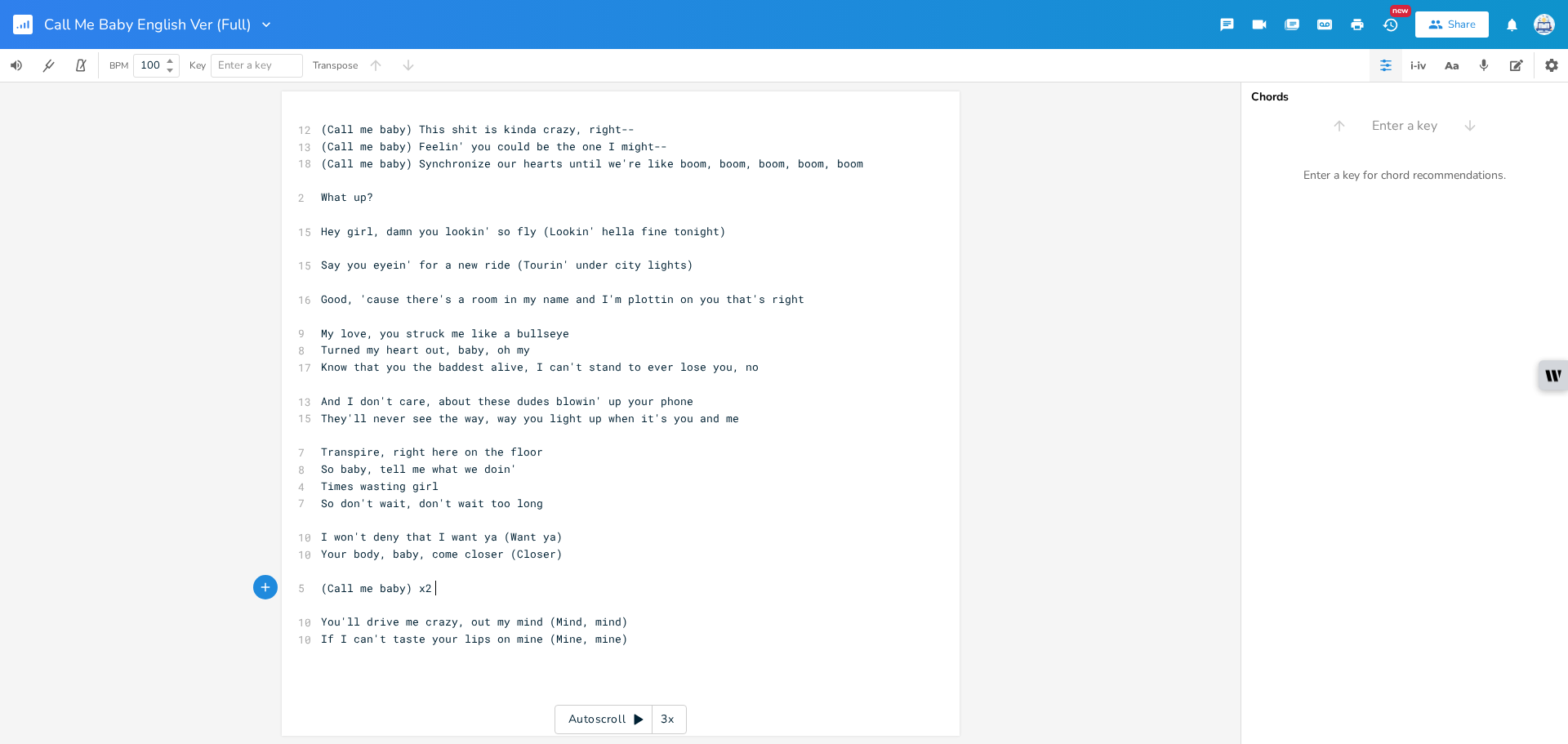
click at [644, 640] on pre "If I can't taste your lips on mine (Mine, mine)" at bounding box center [613, 639] width 589 height 18
click at [589, 598] on pre "​" at bounding box center [613, 605] width 589 height 18
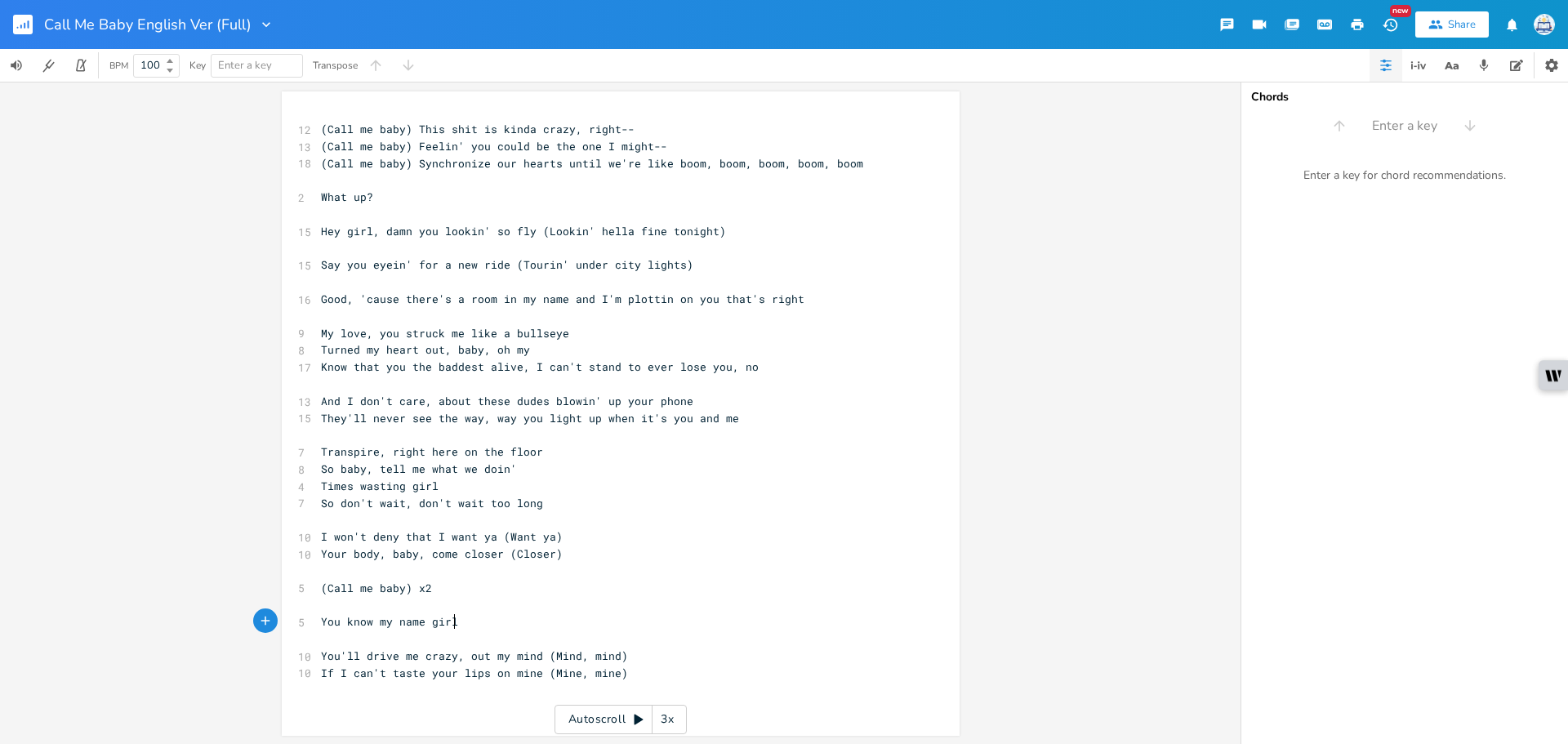
click at [645, 619] on pre "You know my name girl" at bounding box center [613, 622] width 589 height 18
click at [641, 676] on pre "If I can't taste your lips on mine (Mine, mine)" at bounding box center [613, 672] width 589 height 18
type textarea "You know I'm here girl"
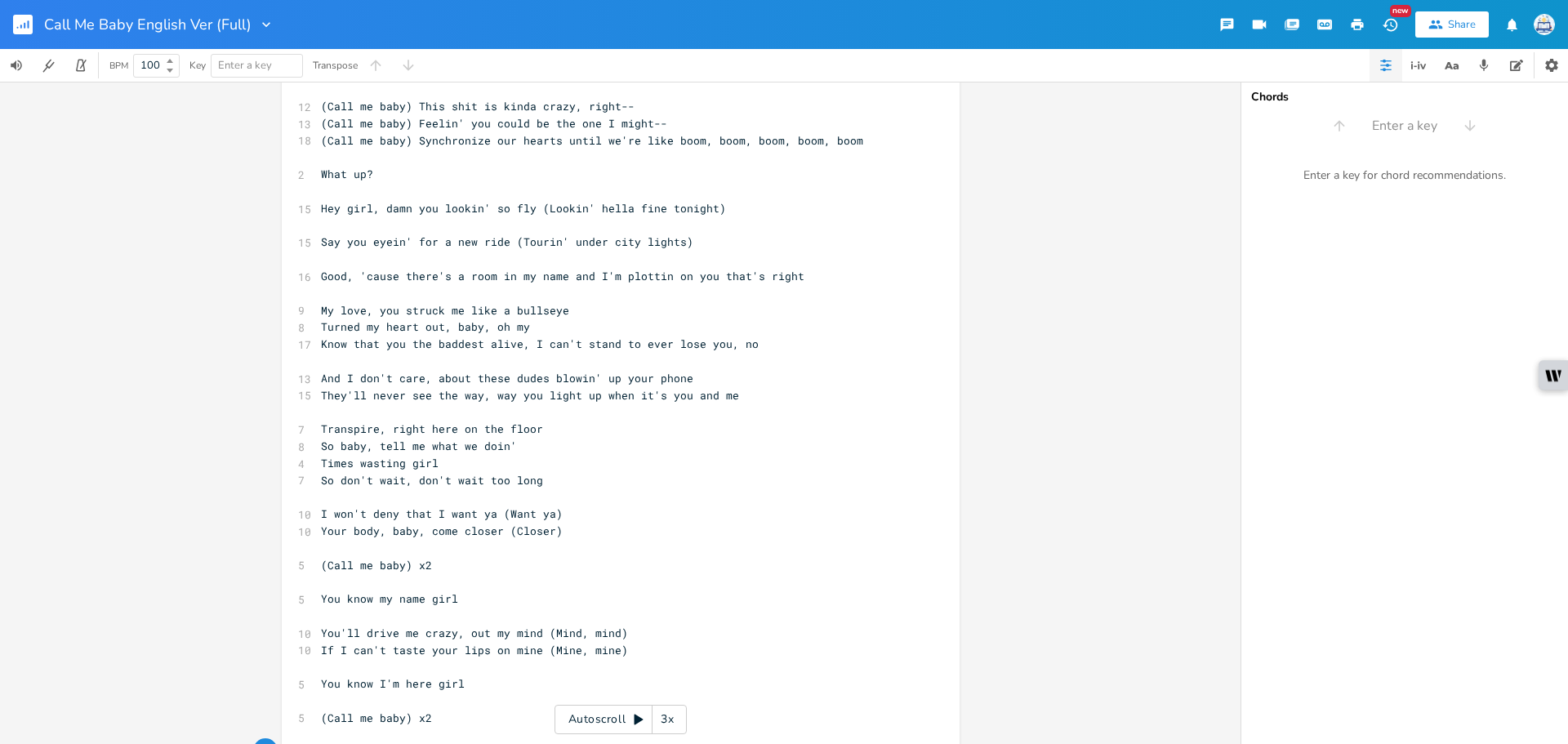
scroll to position [0, 0]
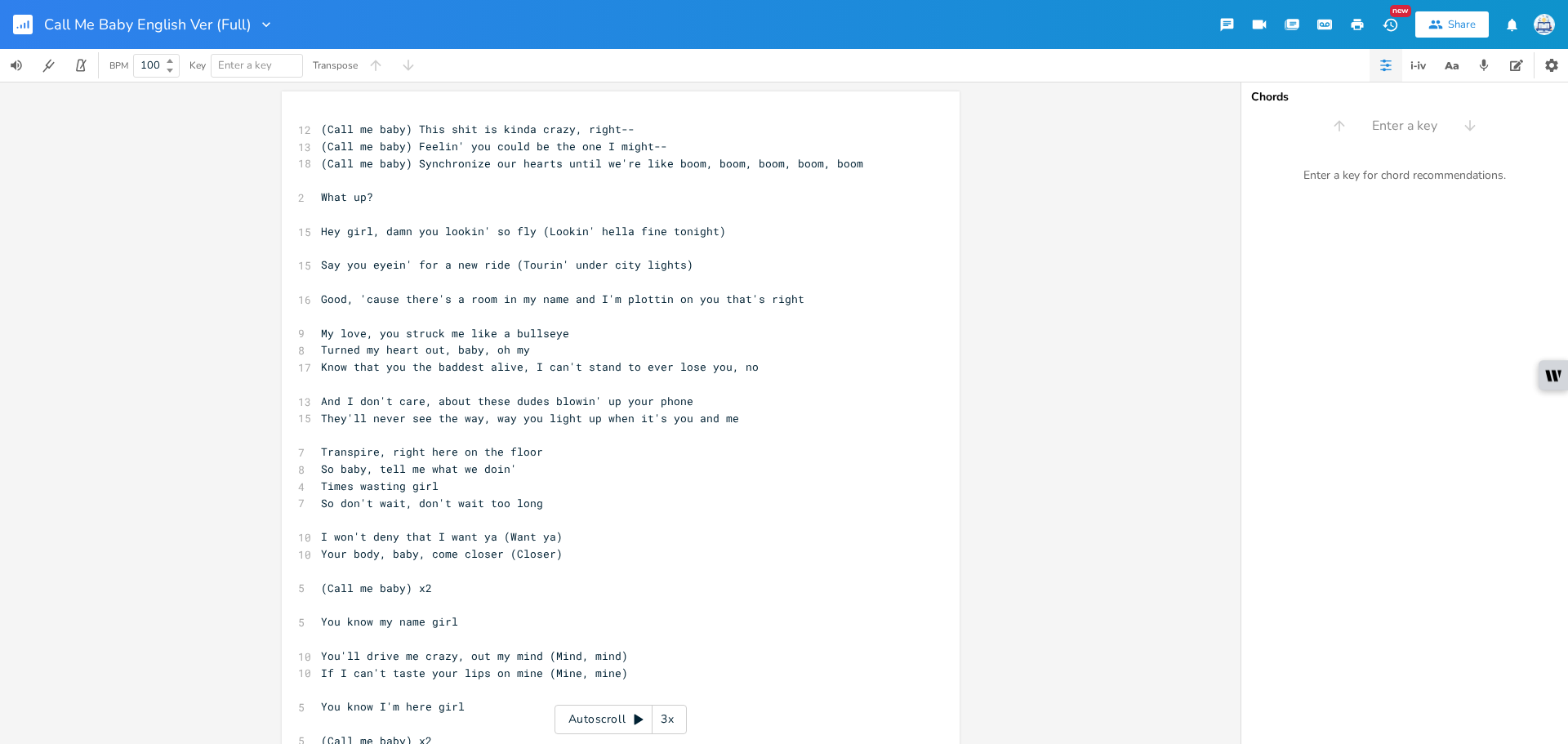
type textarea "So tell me when you're ready girl"
click at [673, 323] on pre "​" at bounding box center [613, 317] width 589 height 18
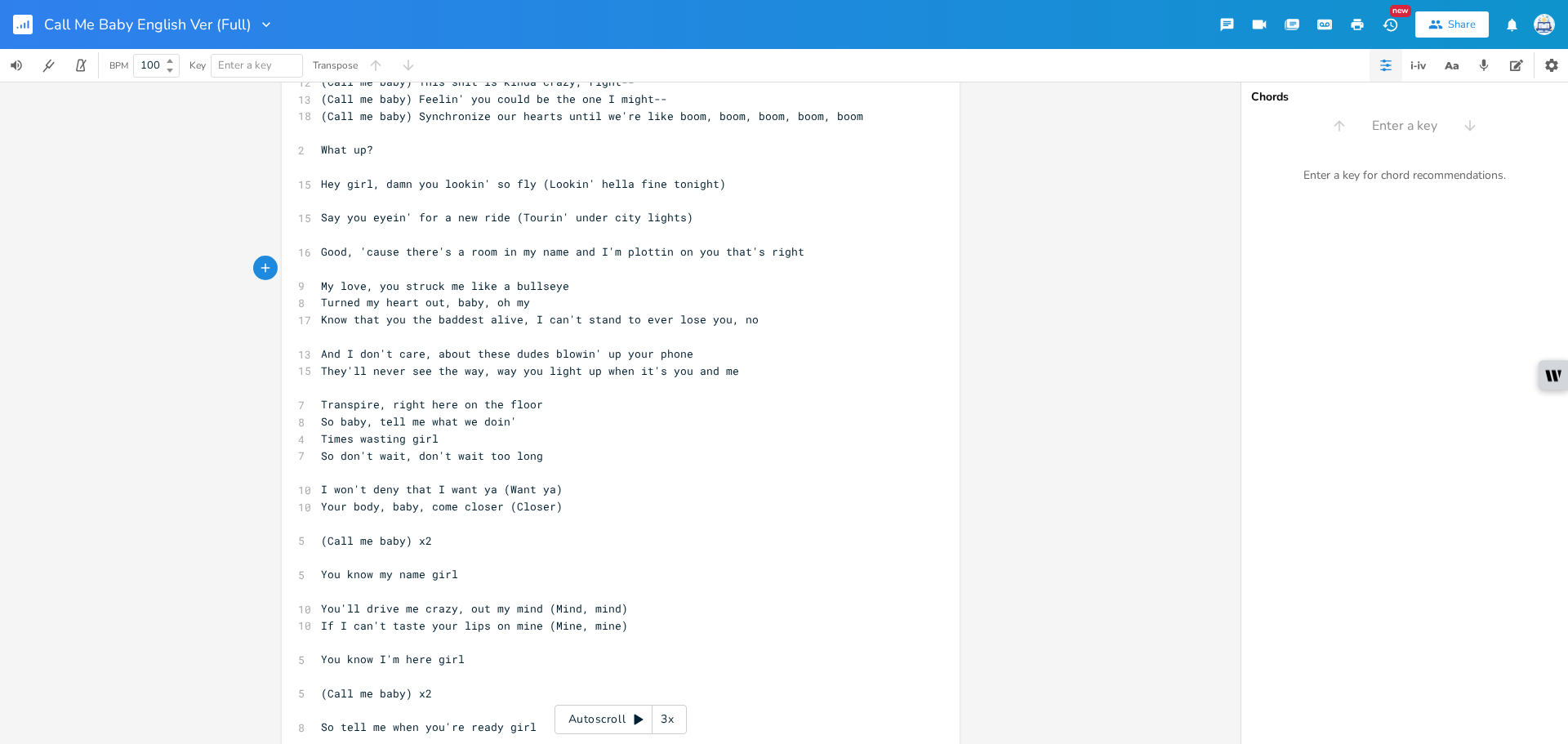
scroll to position [72, 0]
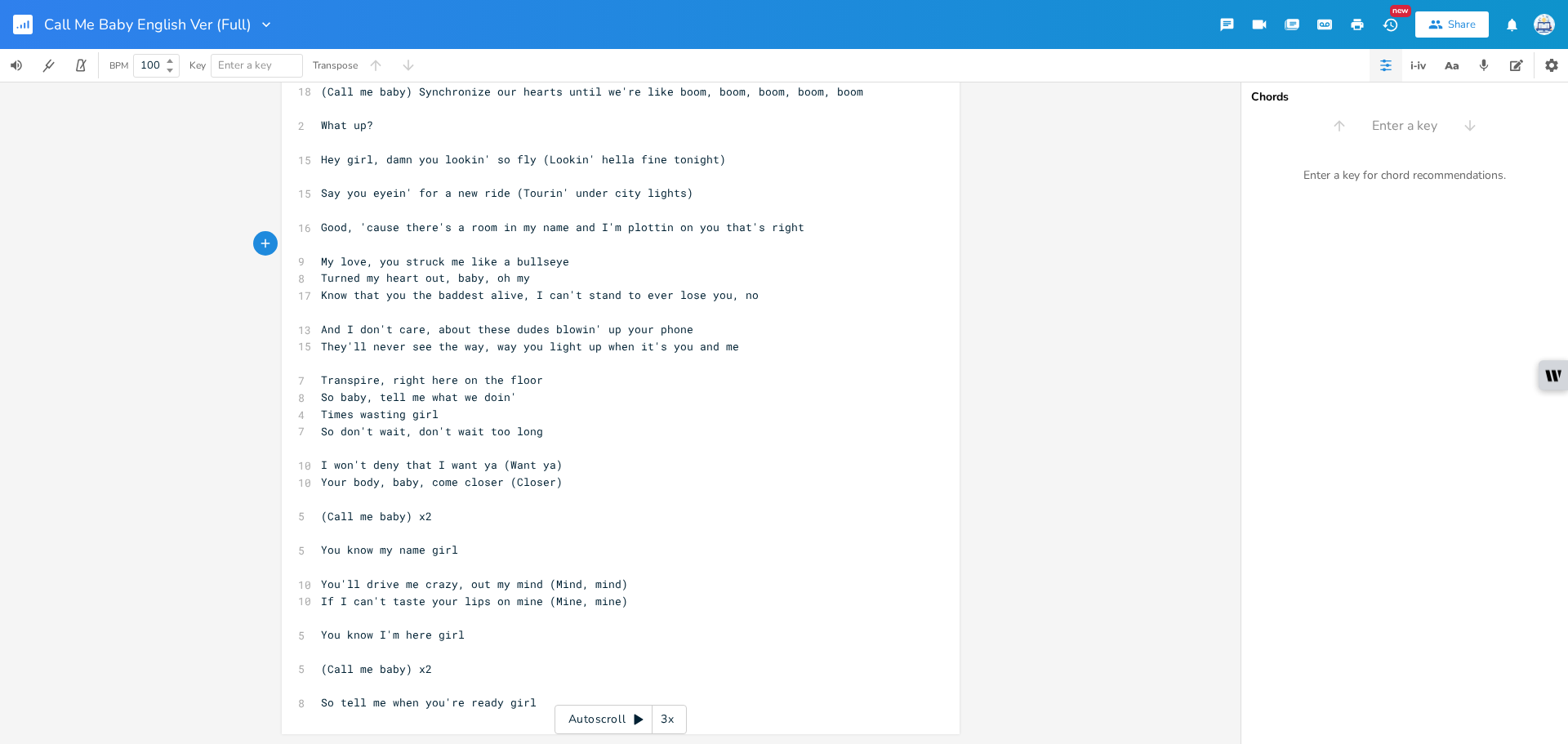
click at [529, 691] on pre "​" at bounding box center [613, 686] width 589 height 18
click at [530, 704] on pre "So tell me when you're ready girl" at bounding box center [613, 703] width 589 height 18
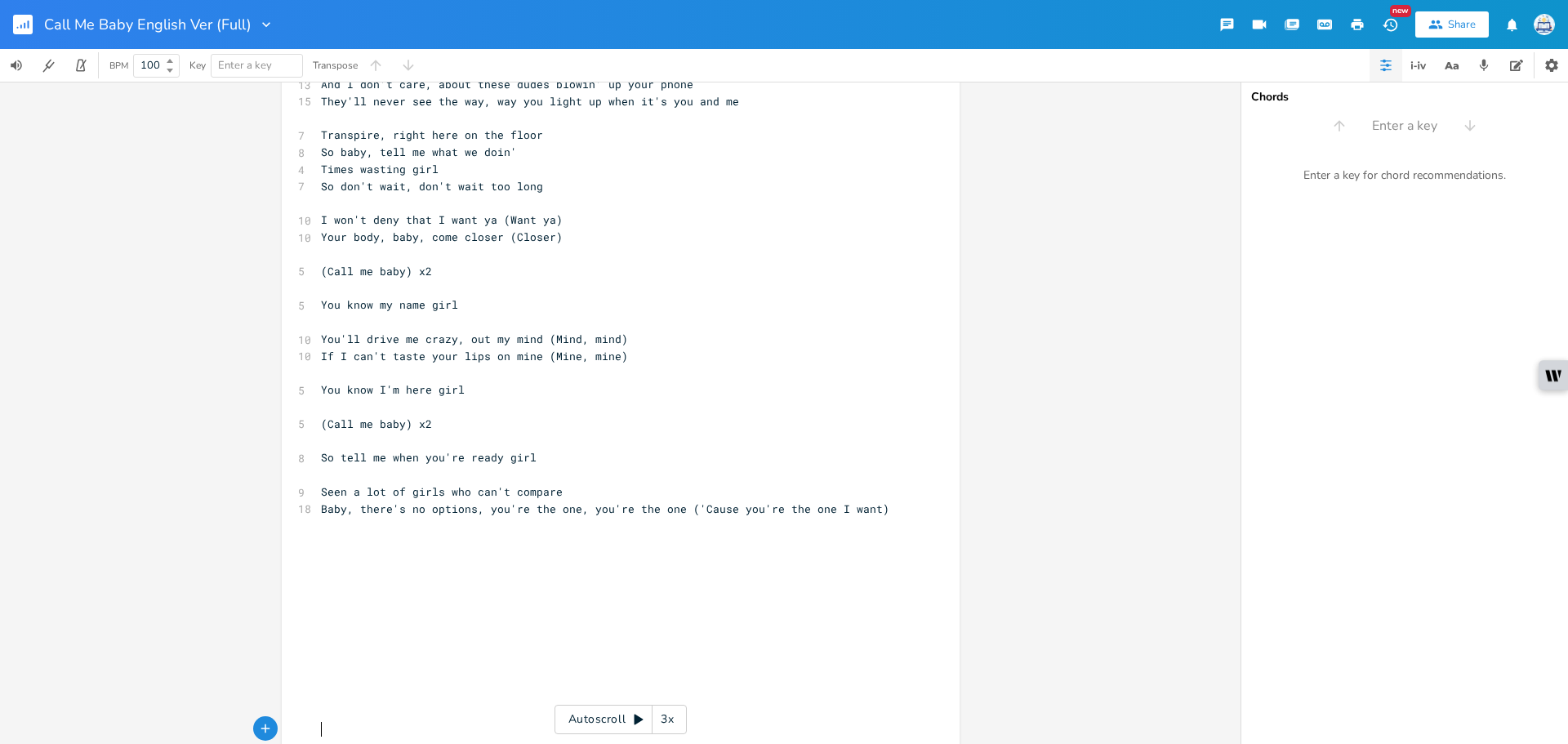
scroll to position [0, 0]
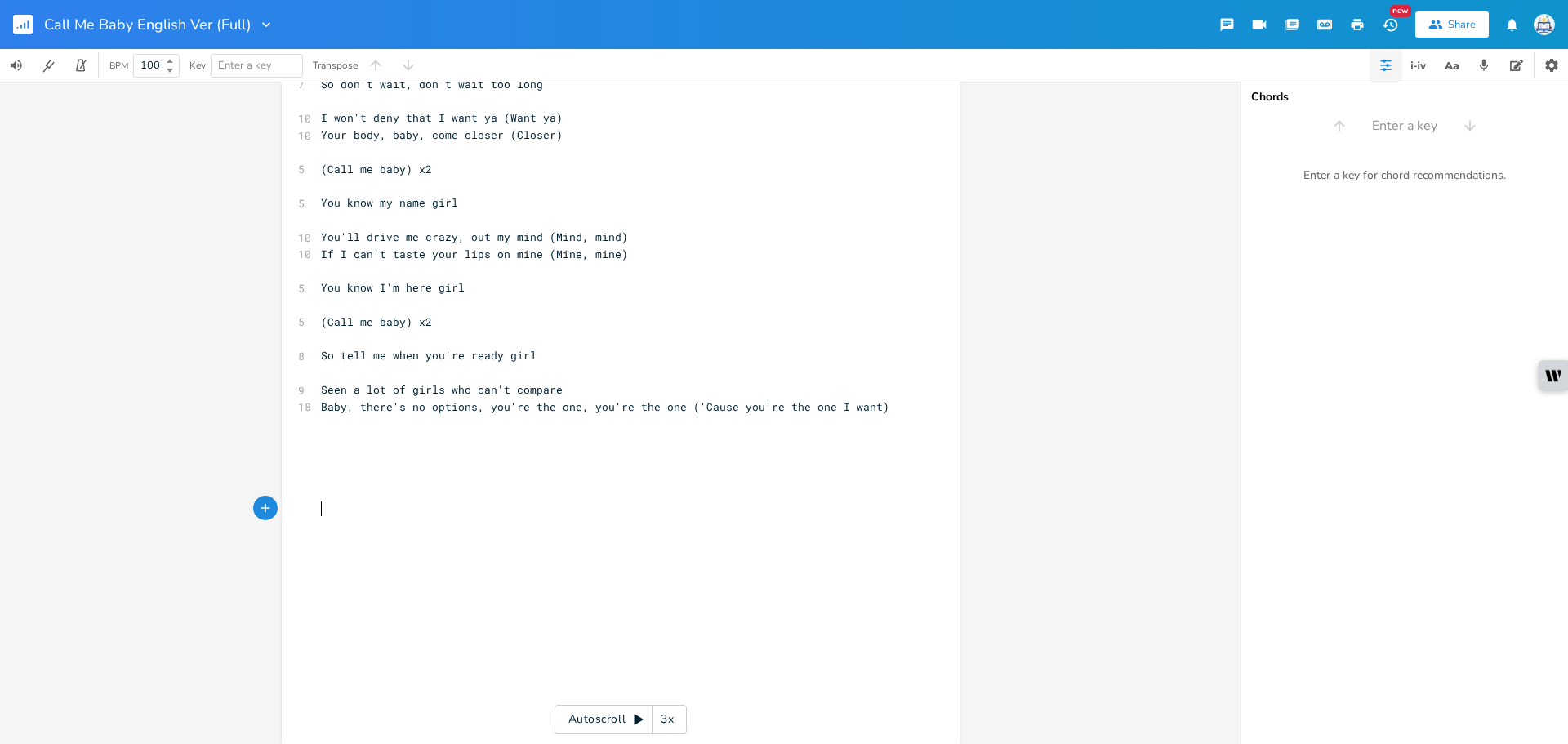
click at [528, 505] on pre "​" at bounding box center [613, 509] width 589 height 18
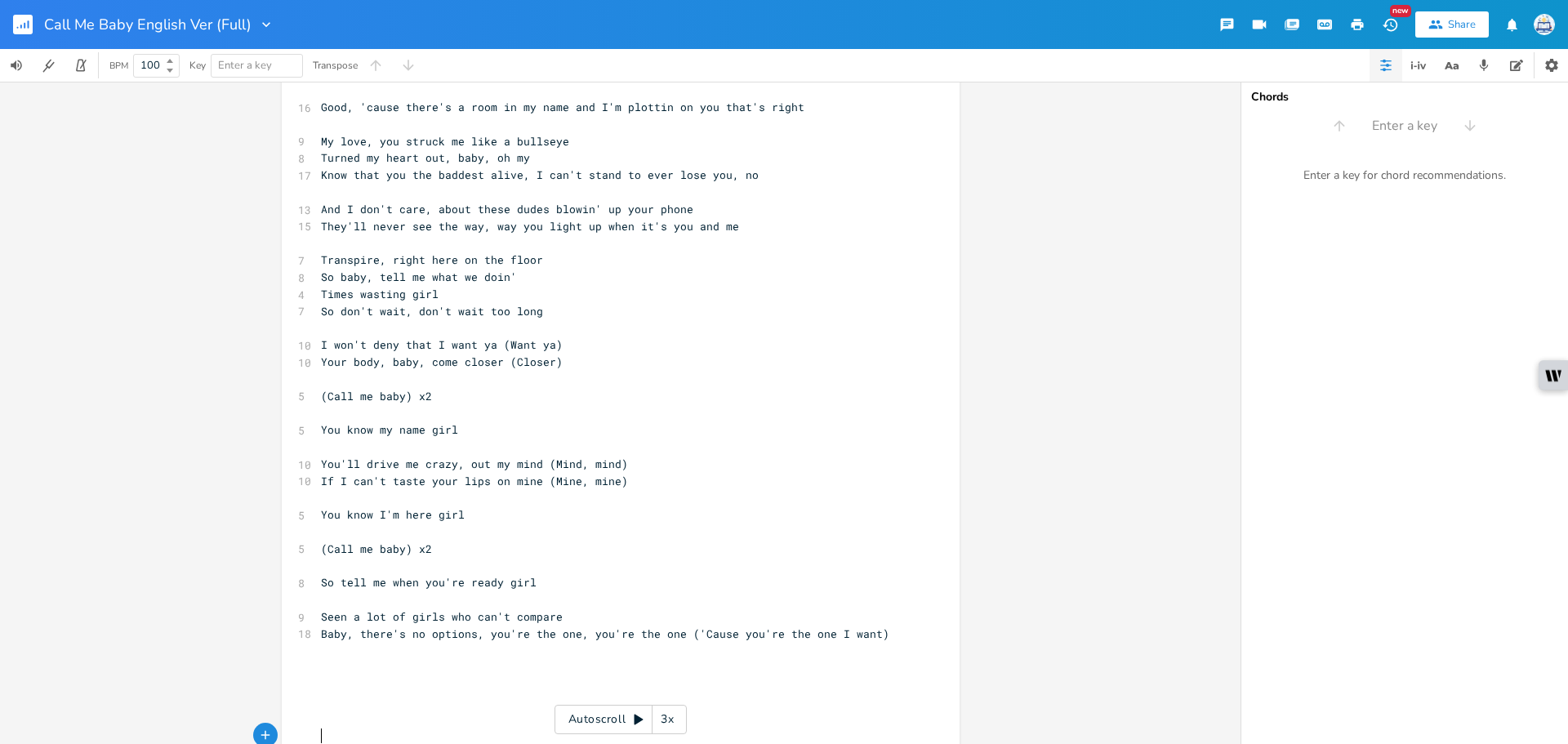
scroll to position [184, 0]
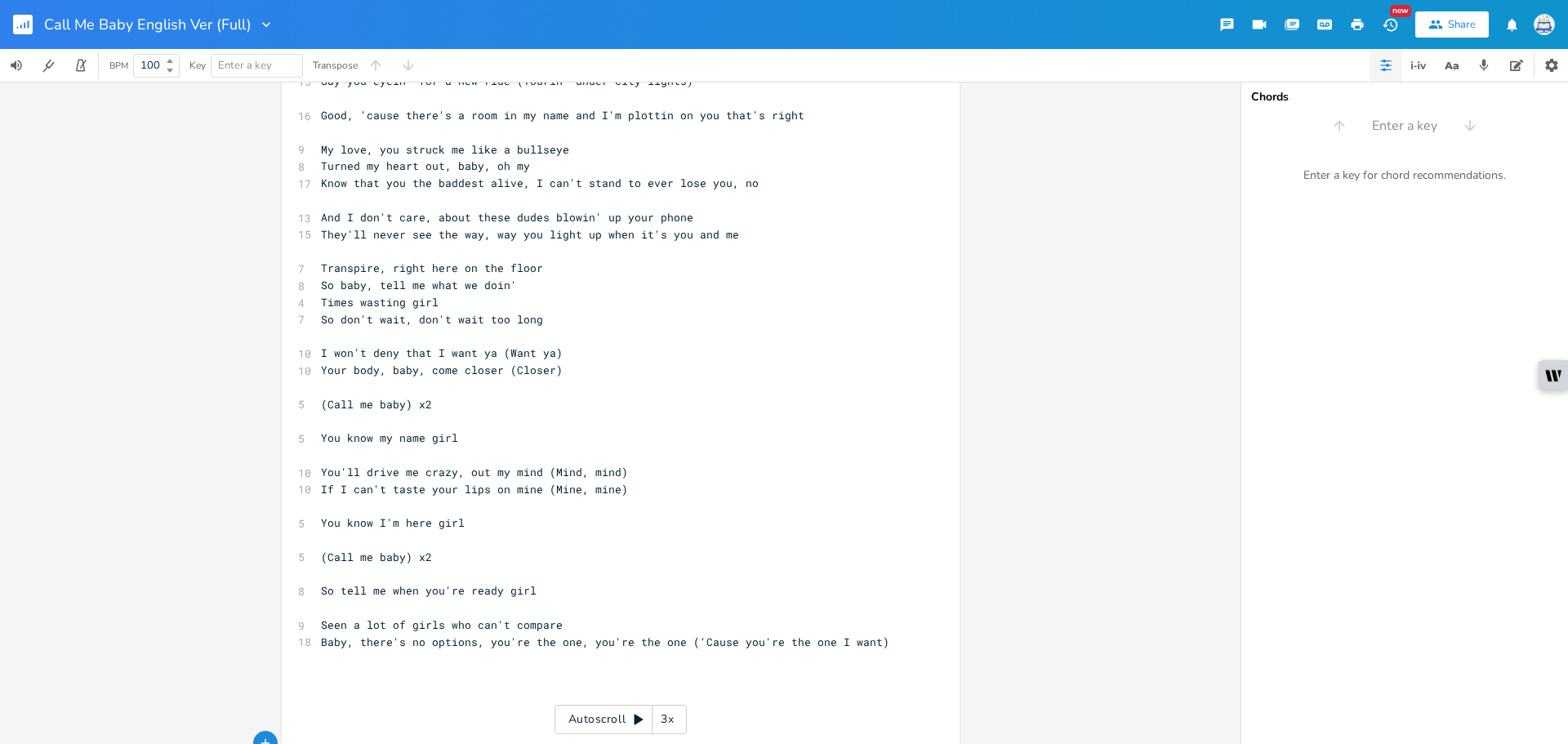
click at [609, 676] on pre "​" at bounding box center [613, 676] width 589 height 18
type textarea "I won't deny that I want ya (Want ya) Your body, baby, come closer (Closer)"
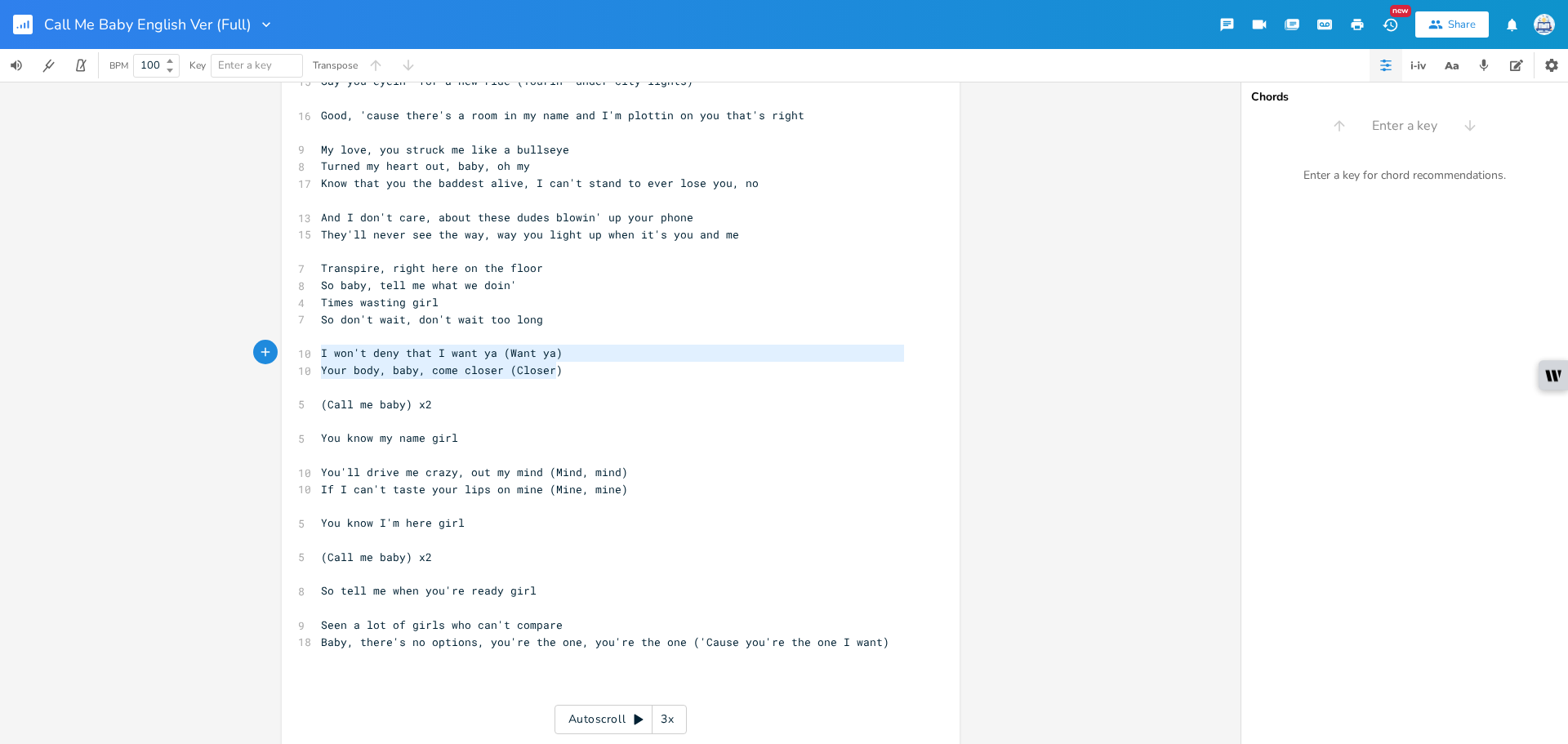
drag, startPoint x: 594, startPoint y: 369, endPoint x: 280, endPoint y: 351, distance: 314.5
click at [282, 351] on div "I won't deny that I want ya (Want ya) Your body, baby, come closer (Closer) x 1…" at bounding box center [621, 443] width 678 height 1072
click at [446, 681] on pre "​" at bounding box center [613, 676] width 589 height 18
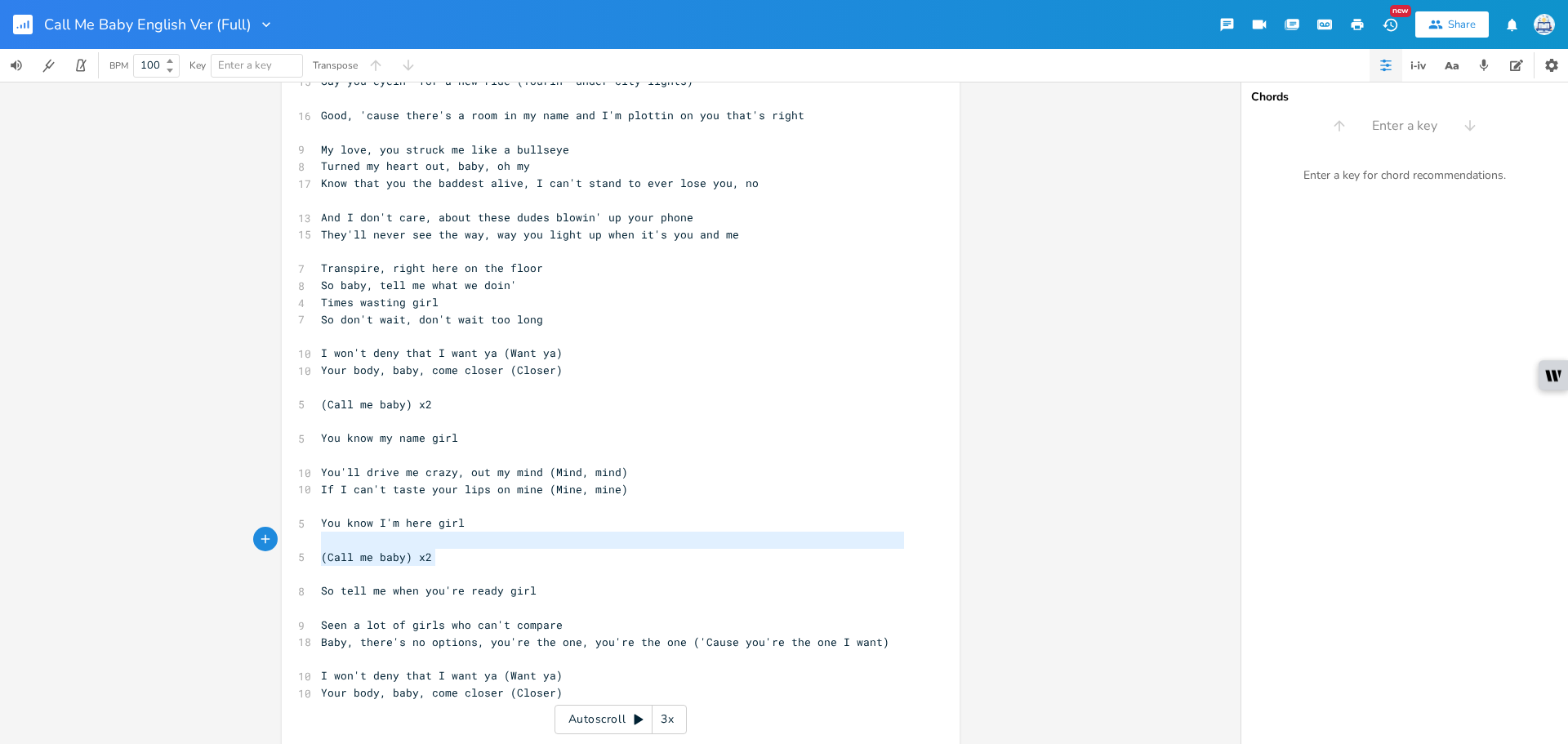
type textarea "You know I'm here girl (Call me baby) x2"
drag, startPoint x: 442, startPoint y: 549, endPoint x: 304, endPoint y: 520, distance: 141.0
click at [304, 520] on div "You know I'm here girl (Call me baby) x2 x 12 (Call me baby) This shit is kinda…" at bounding box center [621, 451] width 678 height 1088
click at [588, 690] on pre "Your body, baby, come closer (Closer)" at bounding box center [613, 693] width 589 height 18
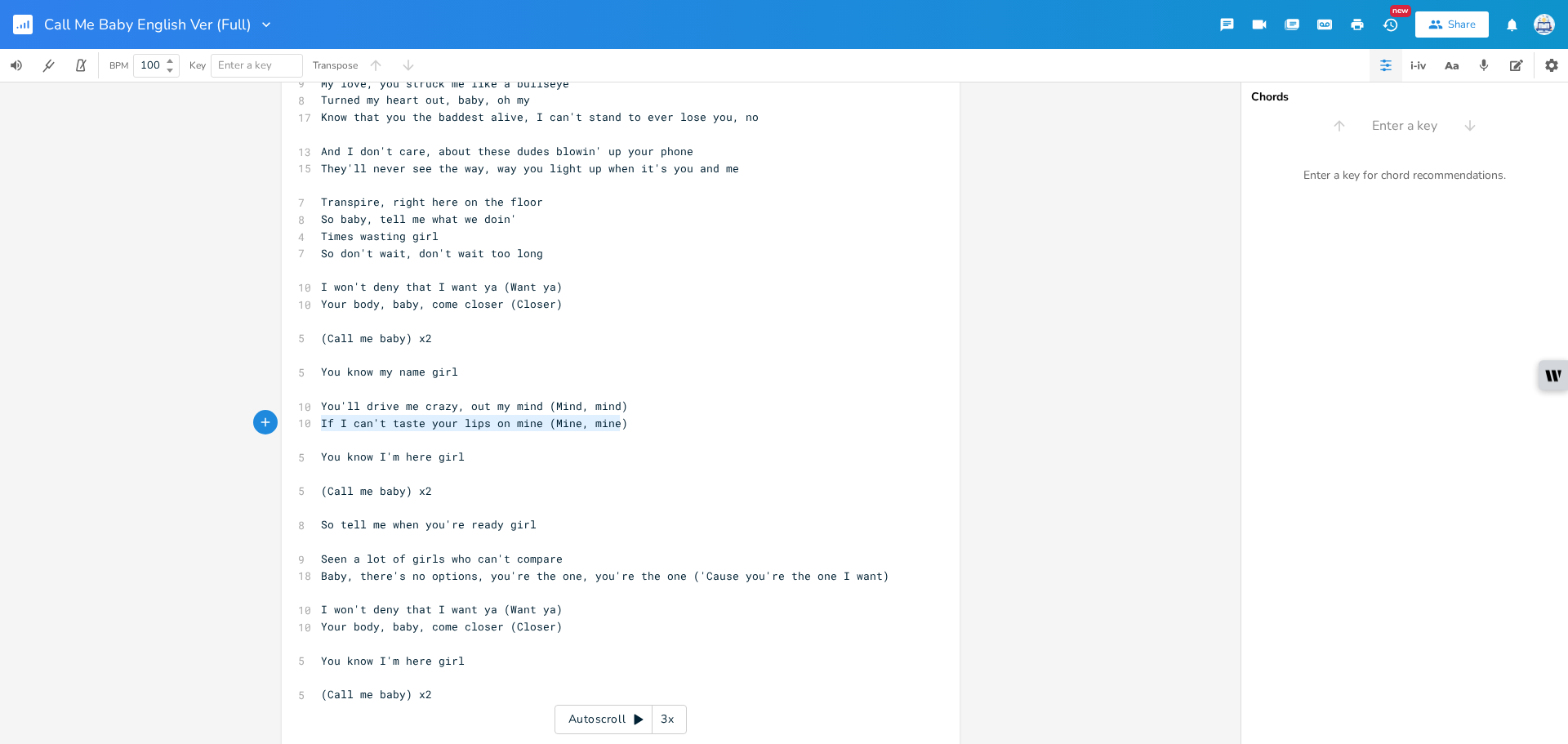
type textarea "You'll drive me crazy, out my mind (Mind, mind) If I can't taste your lips on m…"
drag, startPoint x: 623, startPoint y: 425, endPoint x: 291, endPoint y: 410, distance: 332.3
click at [291, 410] on div "You'll drive me crazy, out my mind (Mind, mind) If I can't taste your lips on m…" at bounding box center [621, 419] width 678 height 1156
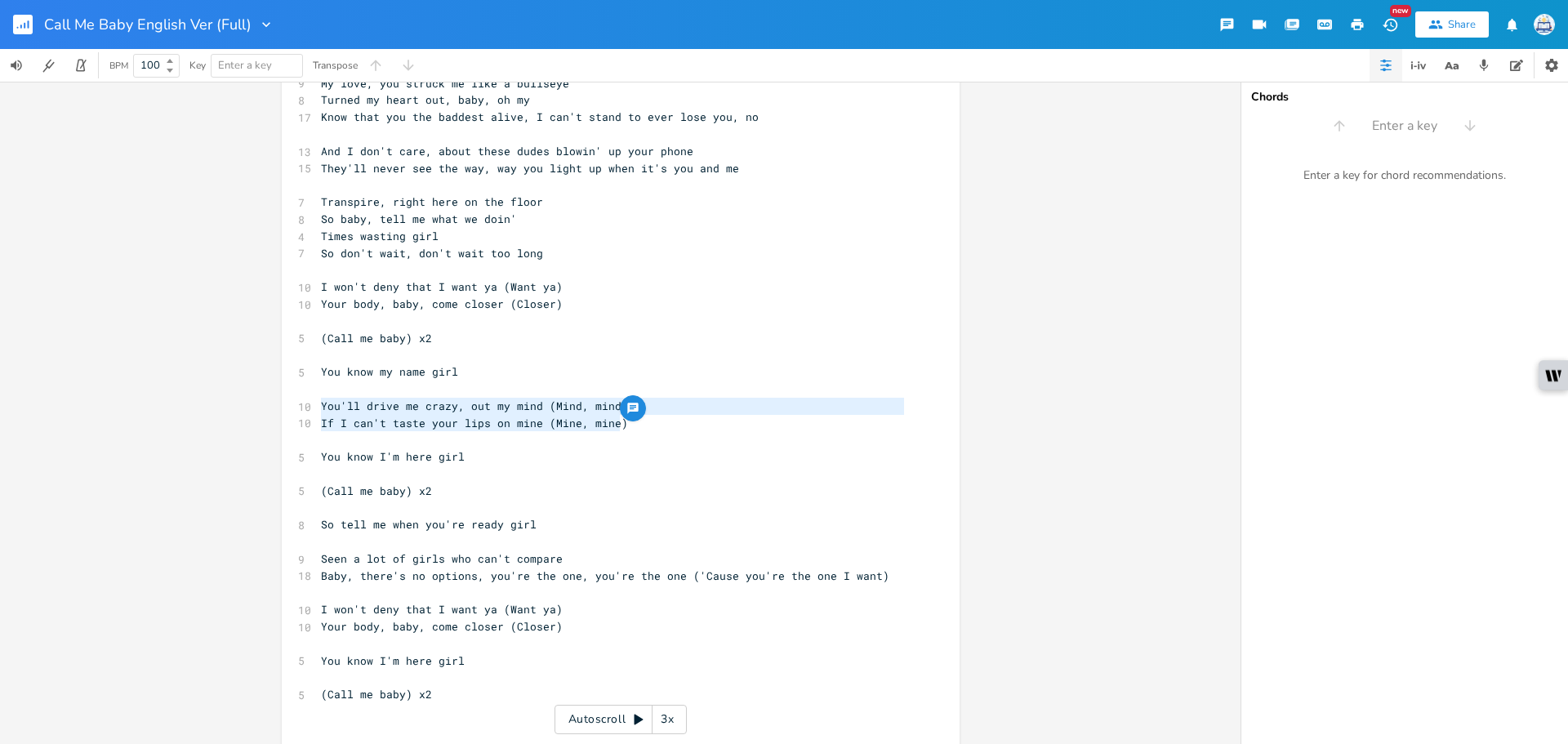
click at [412, 271] on pre "​" at bounding box center [613, 270] width 589 height 18
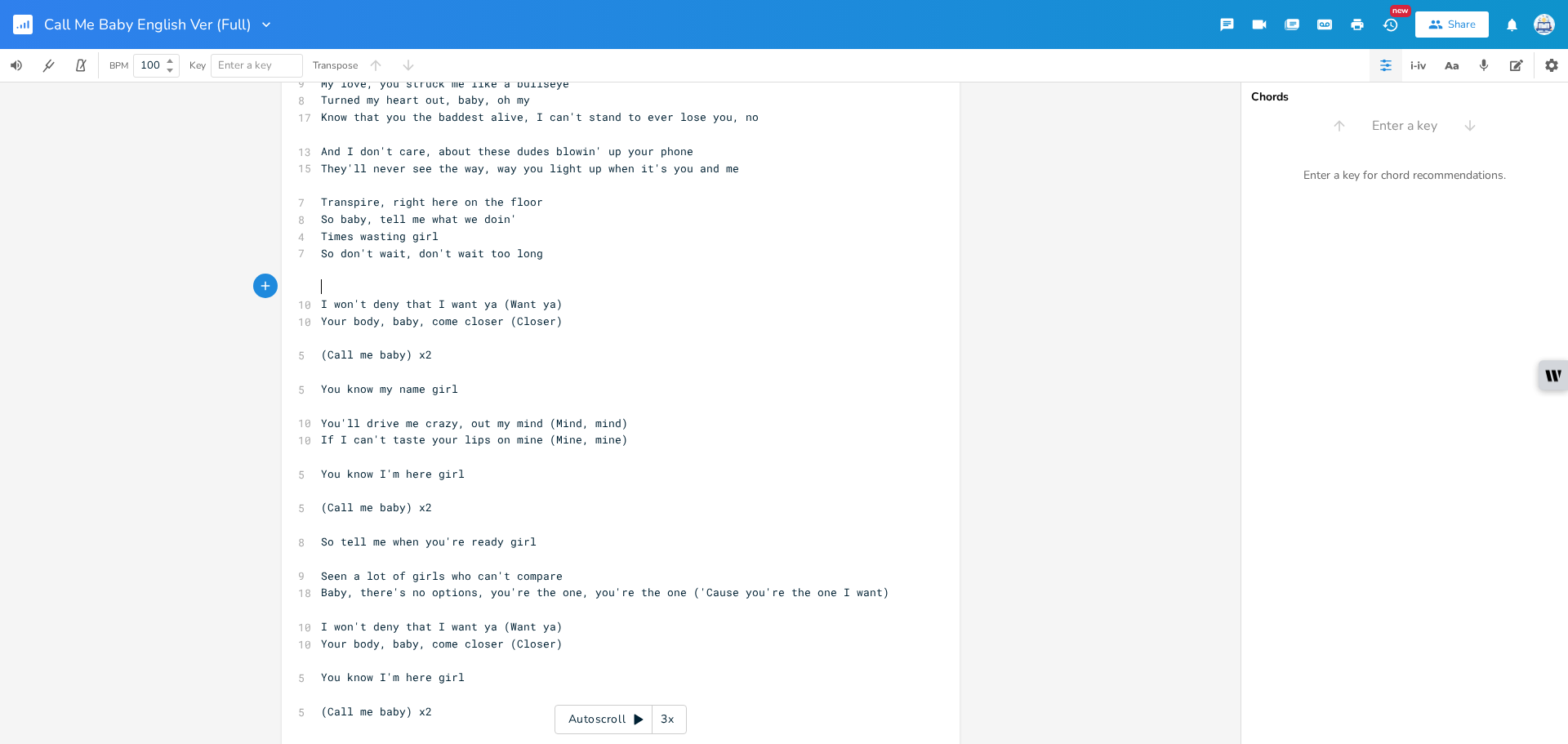
paste textarea ")"
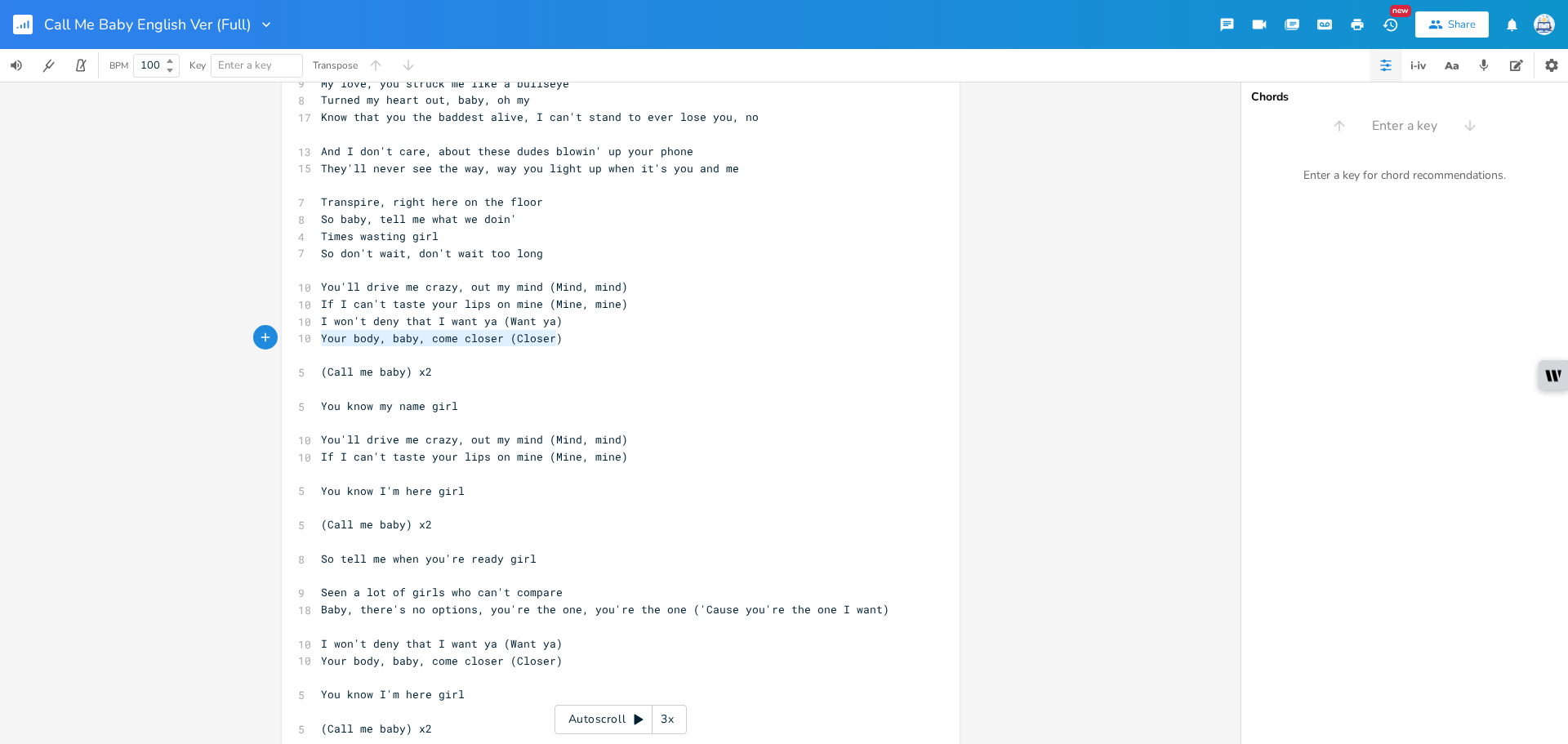
type textarea "I won't deny that I want ya (Want ya) Your body, baby, come closer (Closer)"
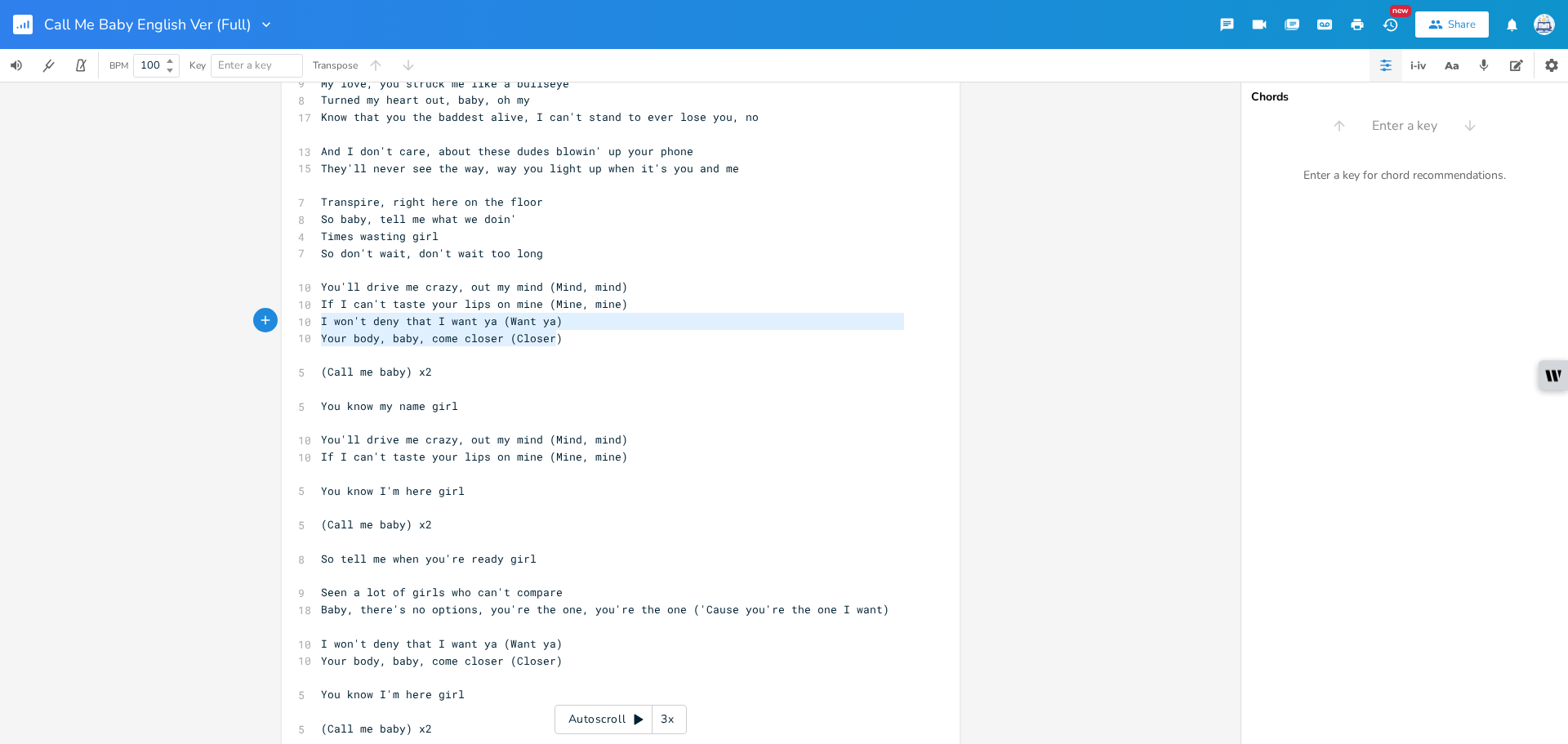
drag, startPoint x: 554, startPoint y: 342, endPoint x: 289, endPoint y: 320, distance: 265.9
click at [289, 320] on div "I won't deny that I want ya (Want ya) Your body, baby, come closer (Closer) x 1…" at bounding box center [621, 437] width 678 height 1190
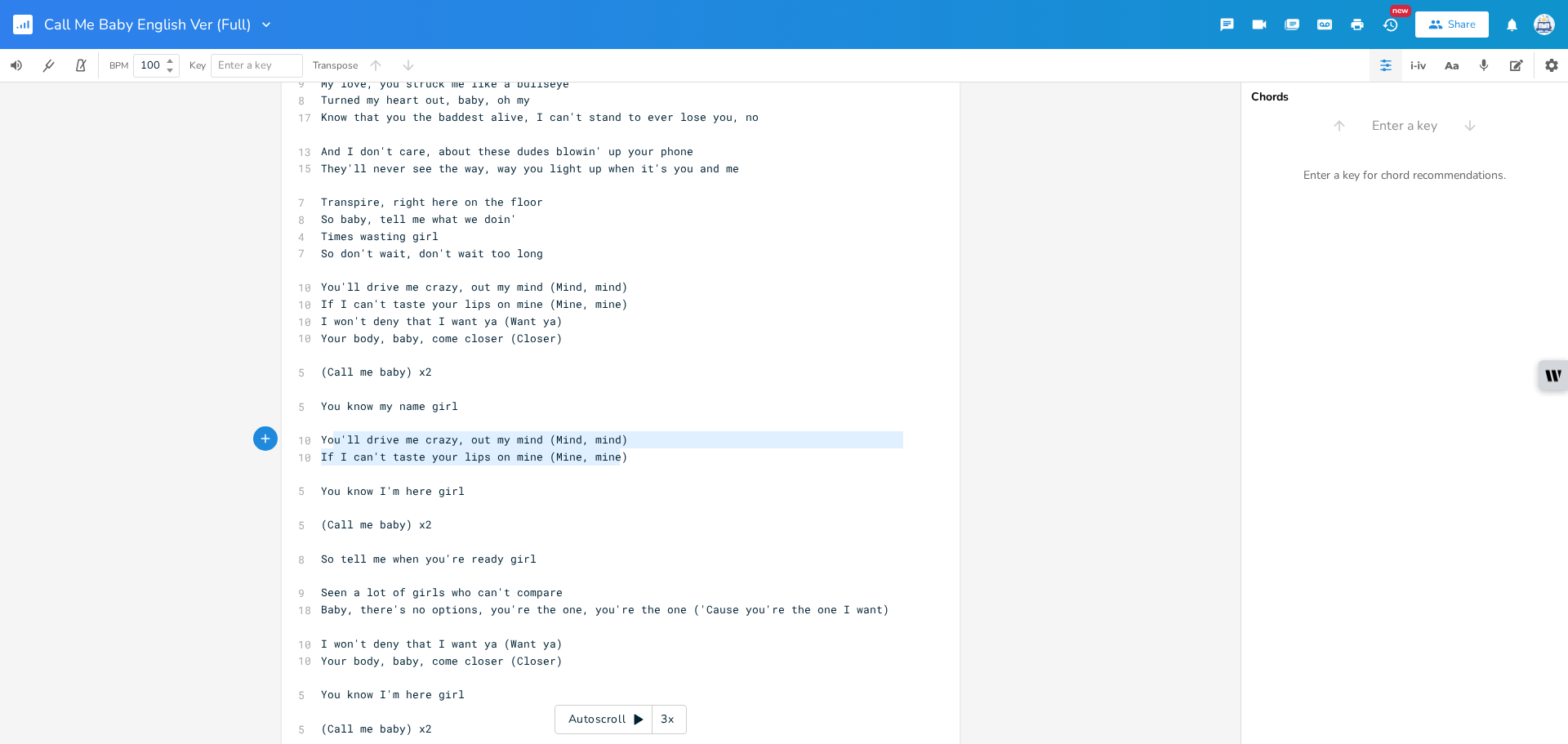
type textarea "You'll drive me crazy, out my mind (Mind, mind) If I can't taste your lips on m…"
drag, startPoint x: 635, startPoint y: 460, endPoint x: 297, endPoint y: 436, distance: 338.9
click at [318, 436] on div "12 (Call me baby) This shit is kinda crazy, right-- 13 (Call me baby) Feelin' y…" at bounding box center [613, 440] width 589 height 1138
paste textarea
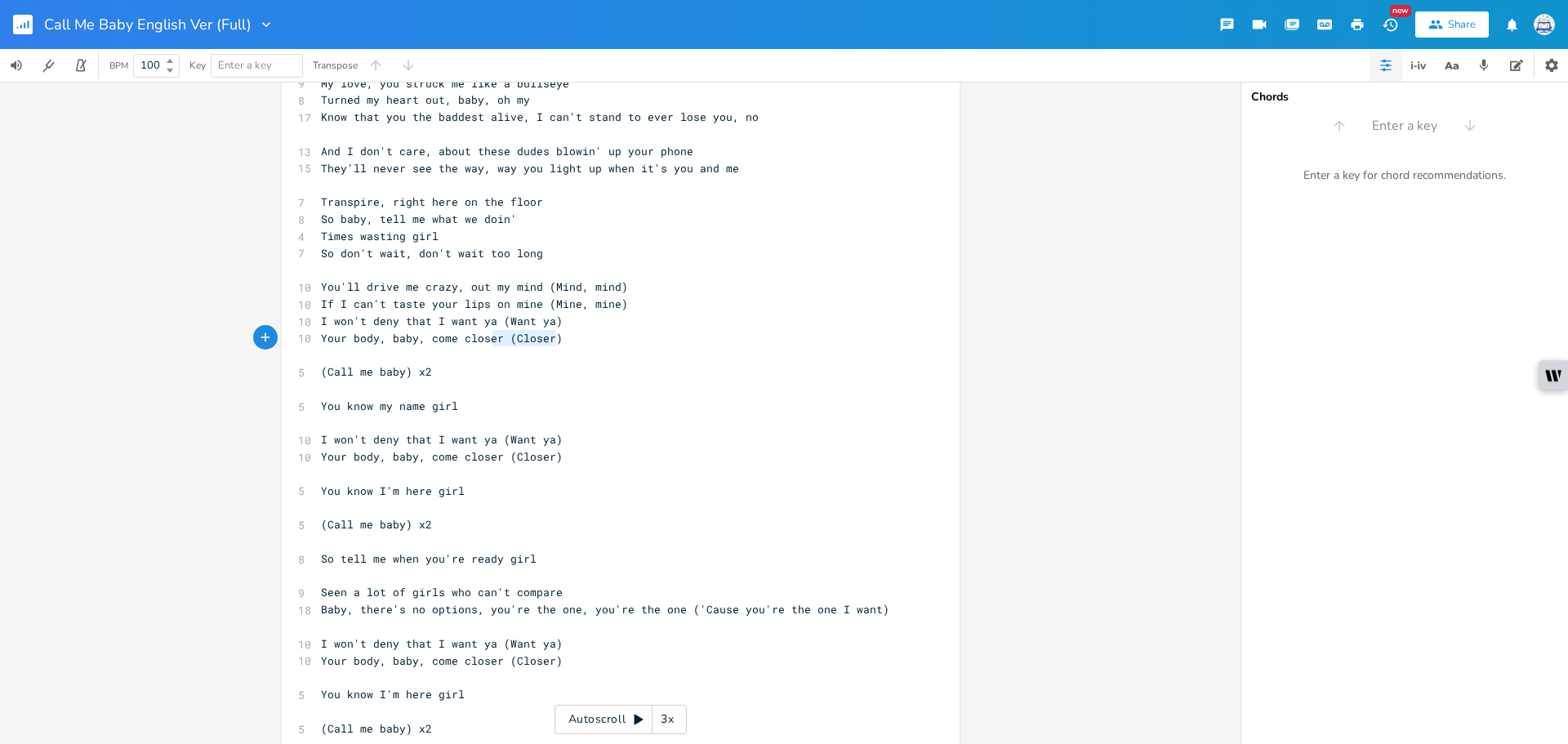
type textarea "I won't deny that I want ya (Want ya) Your body, baby, come closer (Closer)"
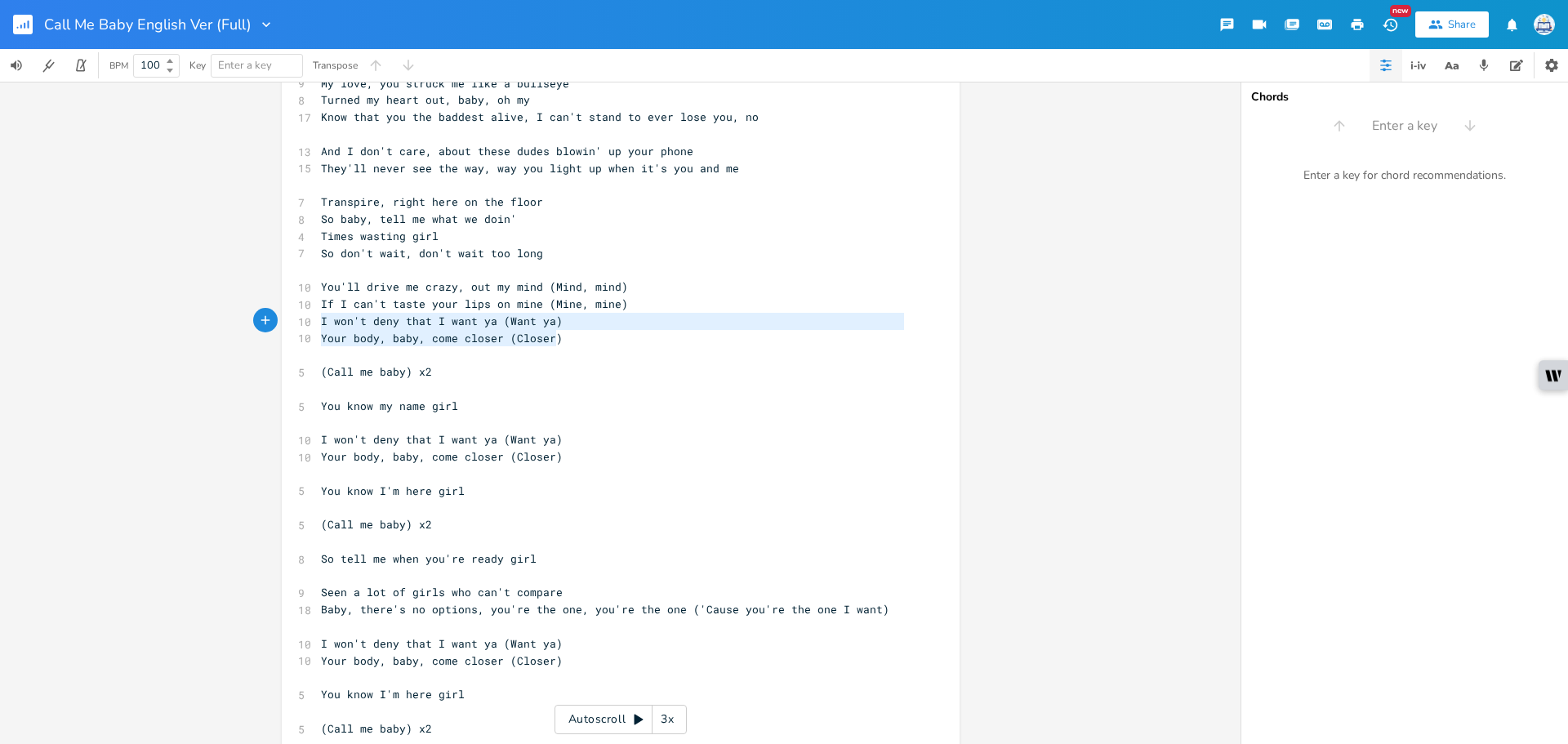
drag, startPoint x: 558, startPoint y: 334, endPoint x: 292, endPoint y: 318, distance: 266.5
click at [288, 317] on div "I won't deny that I want ya (Want ya) Your body, baby, come closer (Closer) x 1…" at bounding box center [621, 437] width 678 height 1190
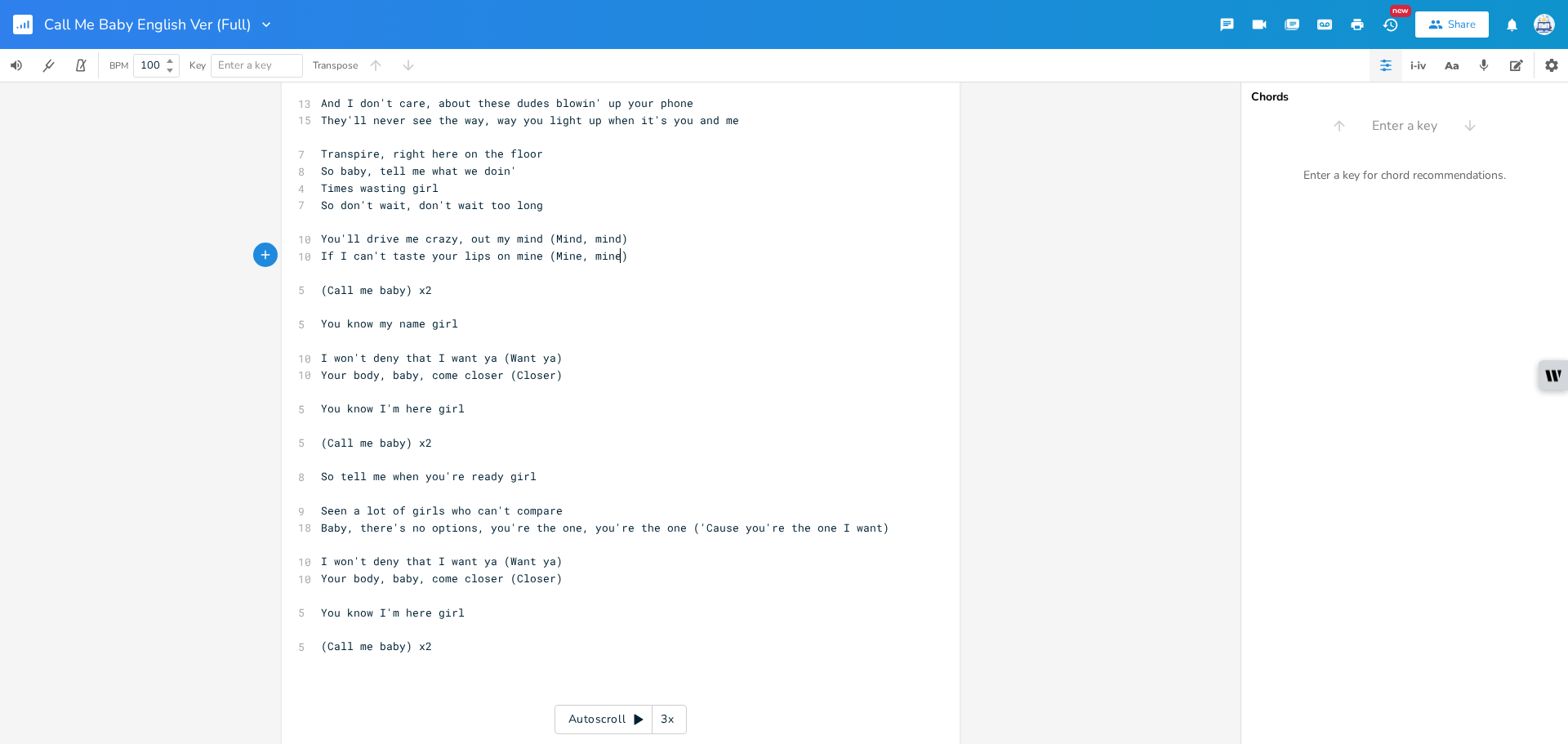
scroll to position [327, 0]
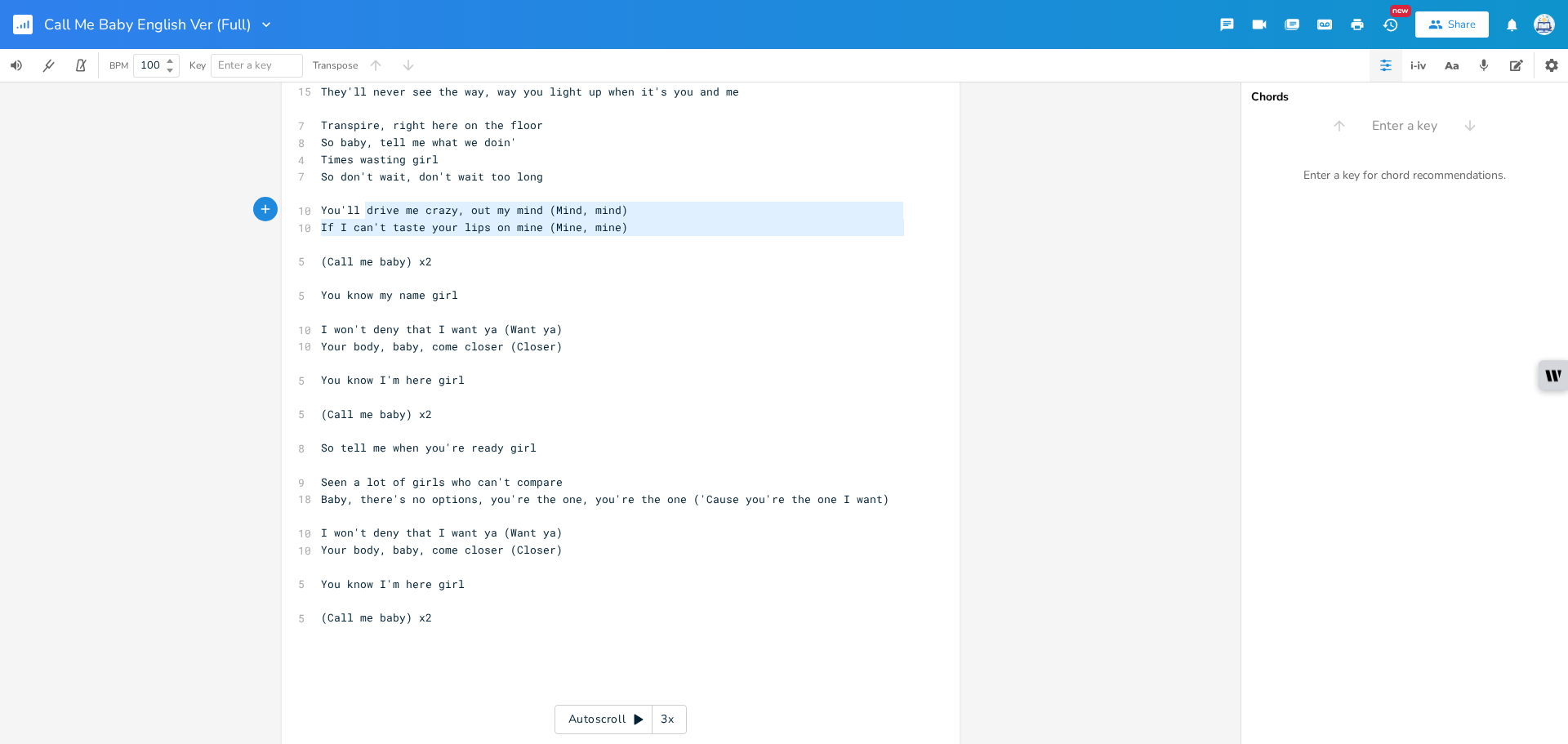
type textarea "You'll drive me crazy, out my mind (Mind, mind) If I can't taste your lips on m…"
drag, startPoint x: 625, startPoint y: 236, endPoint x: 299, endPoint y: 221, distance: 326.3
click at [292, 217] on div "You'll drive me crazy, out my mind (Mind, mind) If I can't taste your lips on m…" at bounding box center [621, 342] width 678 height 1156
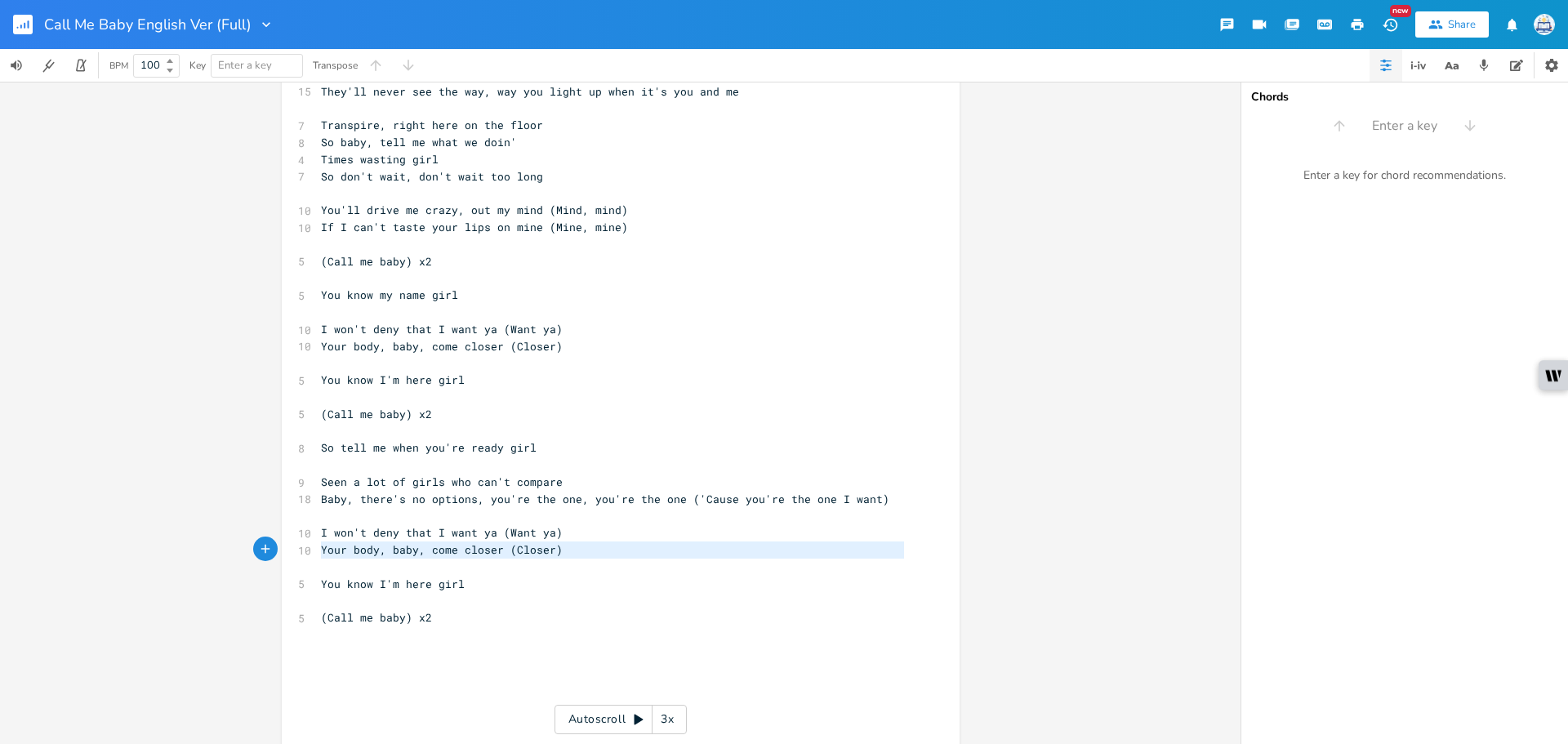
type textarea "I won't deny that I want ya (Want ya) Your body, baby, come closer (Closer)"
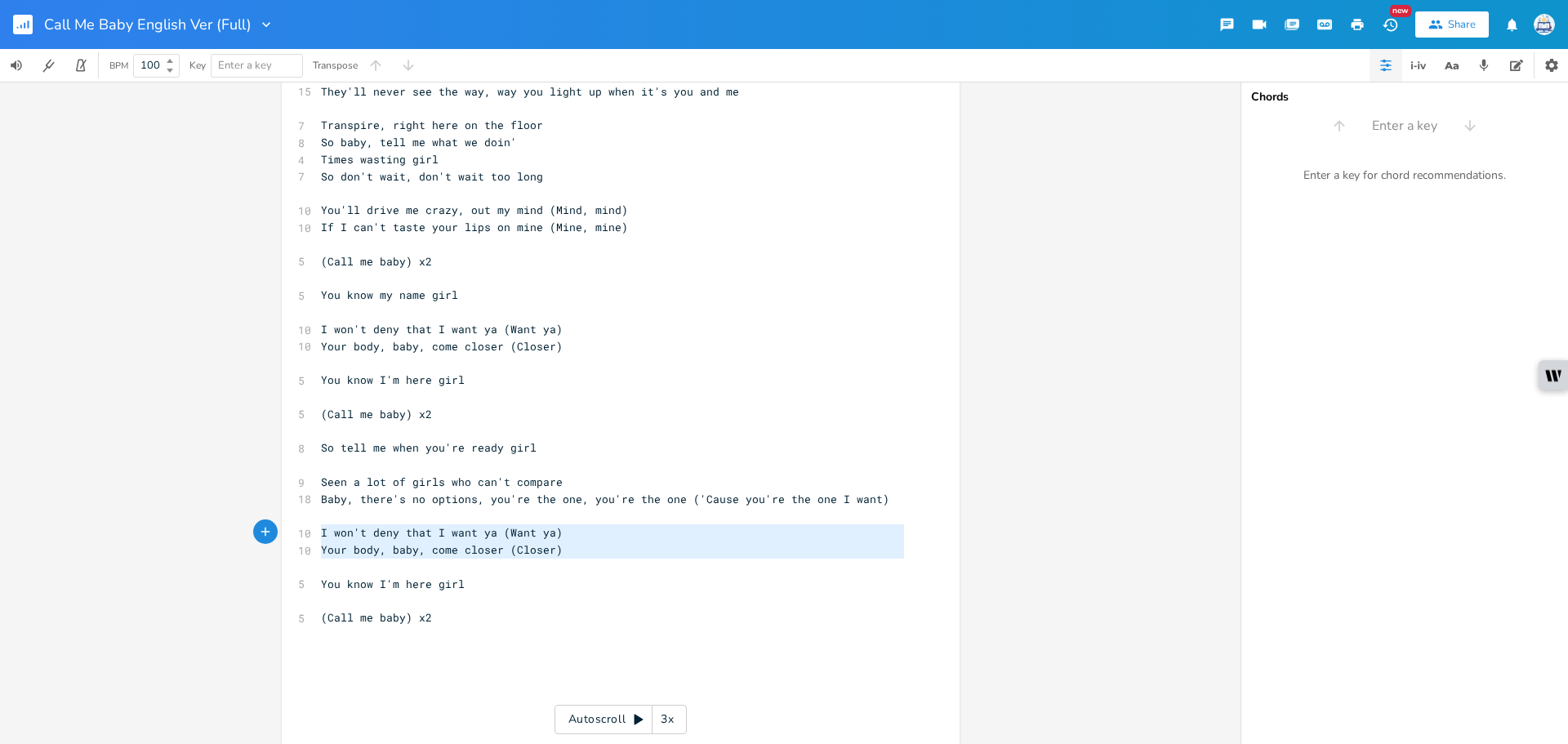
drag, startPoint x: 536, startPoint y: 559, endPoint x: 267, endPoint y: 542, distance: 269.5
click at [260, 537] on div "I won't deny that I want ya (Want ya) Your body, baby, come closer (Closer) x 1…" at bounding box center [621, 412] width 1241 height 662
paste textarea
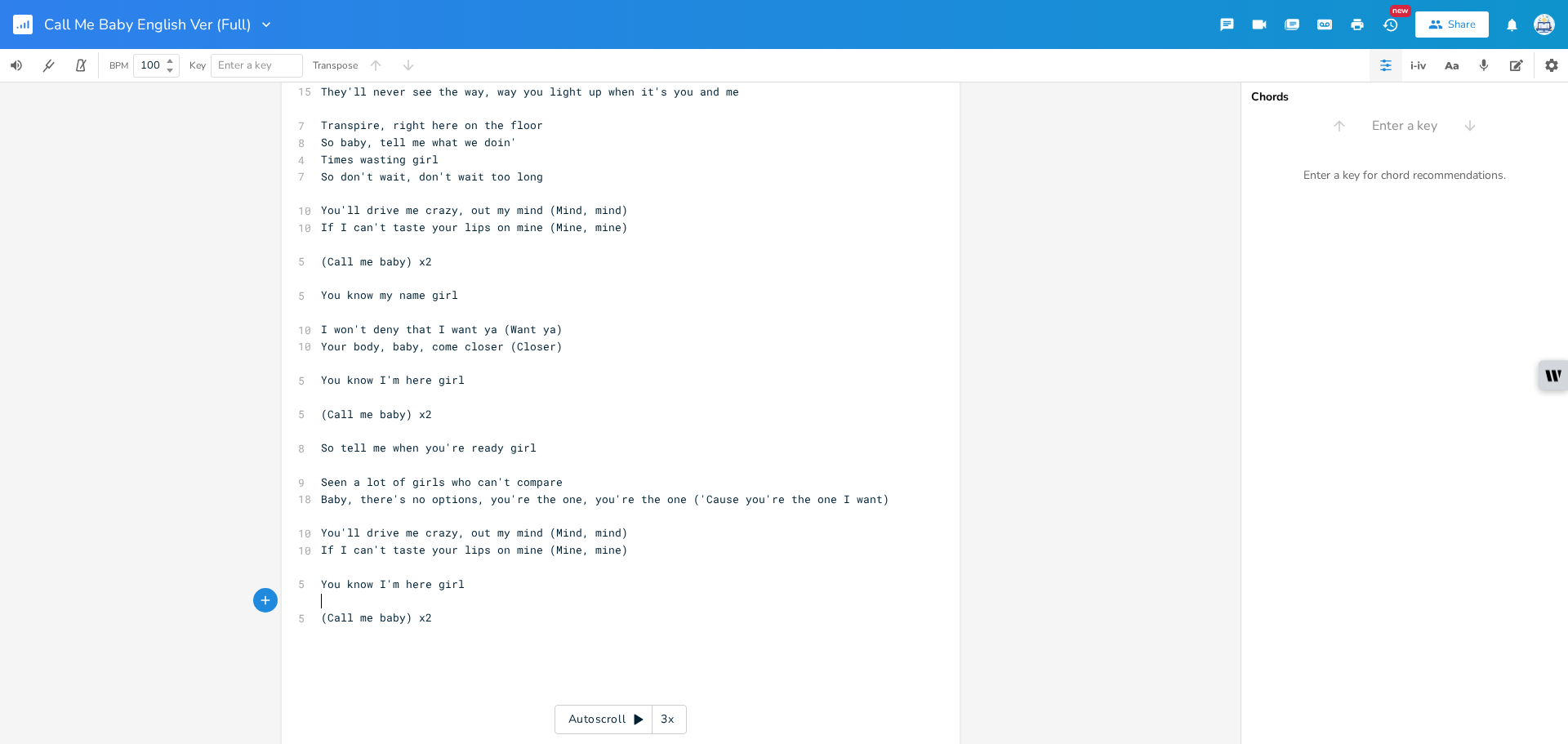
click at [700, 594] on pre "​" at bounding box center [613, 601] width 589 height 18
type textarea "So tell me when you're ready girl"
drag, startPoint x: 544, startPoint y: 450, endPoint x: 273, endPoint y: 454, distance: 271.0
click at [282, 451] on div "So tell me when you're ready girl x 12 (Call me baby) This shit is kinda crazy,…" at bounding box center [621, 342] width 678 height 1156
click at [390, 640] on pre "​" at bounding box center [613, 635] width 589 height 18
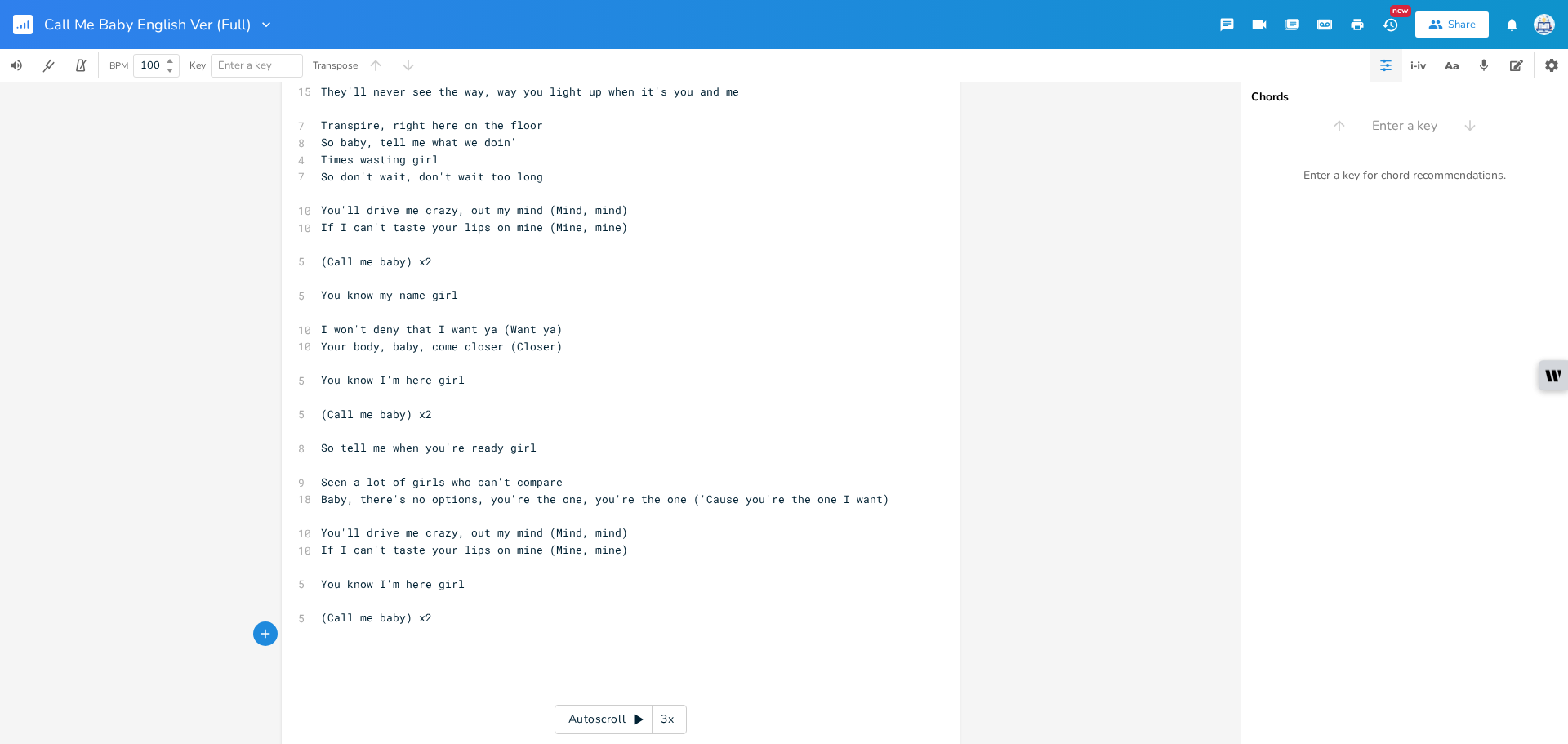
click at [414, 645] on pre "​" at bounding box center [613, 653] width 589 height 18
type textarea "Baby girl,"
type textarea "I"
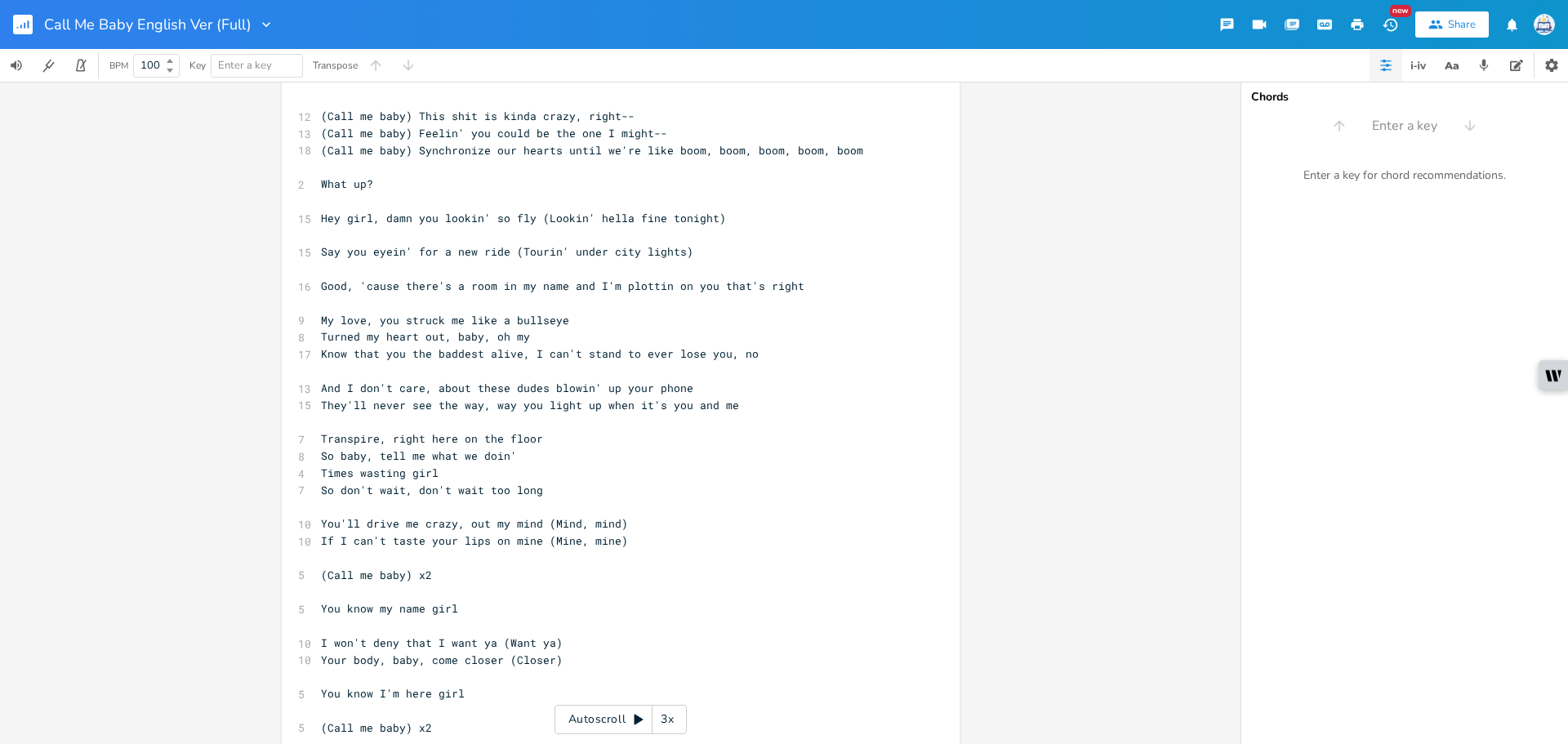
scroll to position [0, 0]
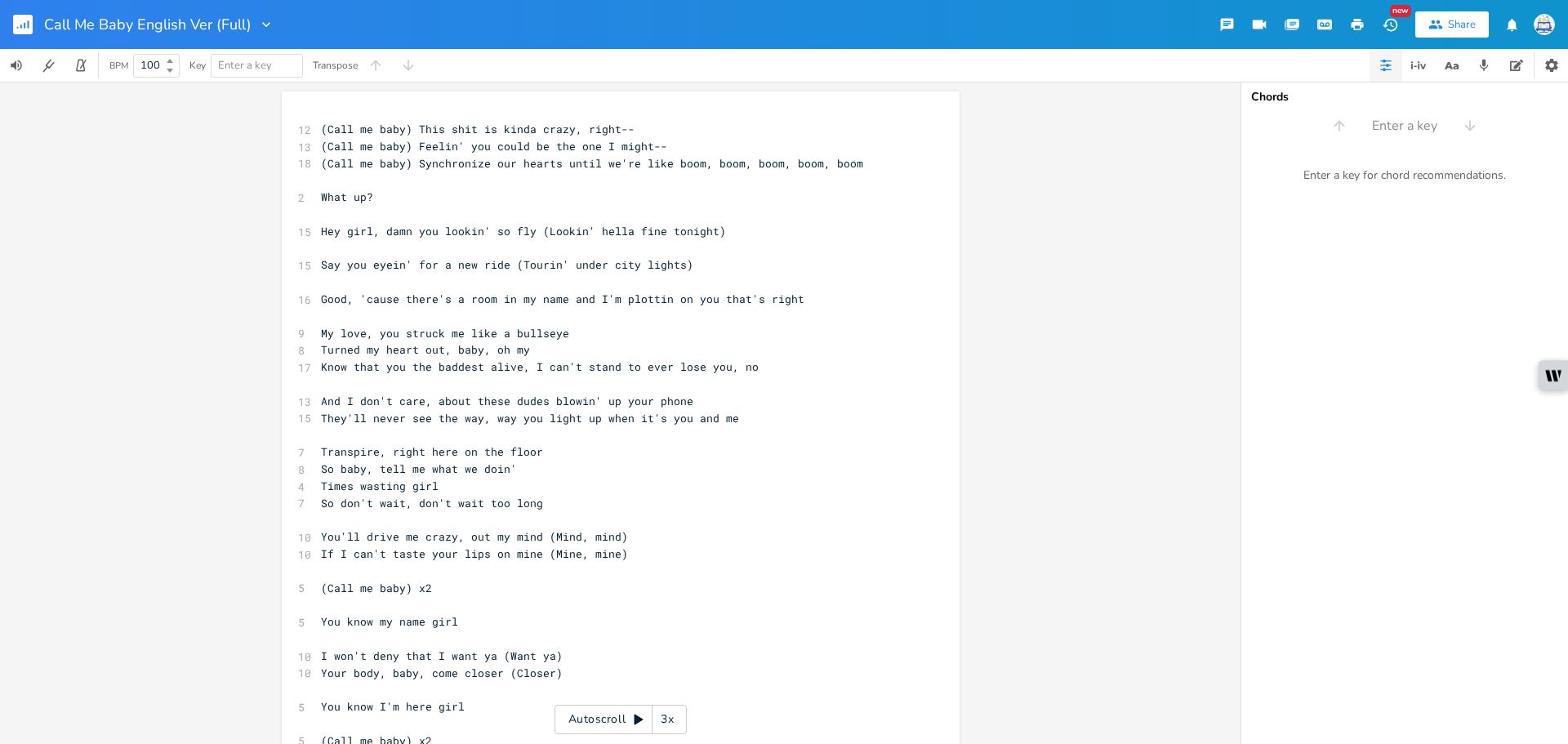
type textarea "ain't the type to get emotional"
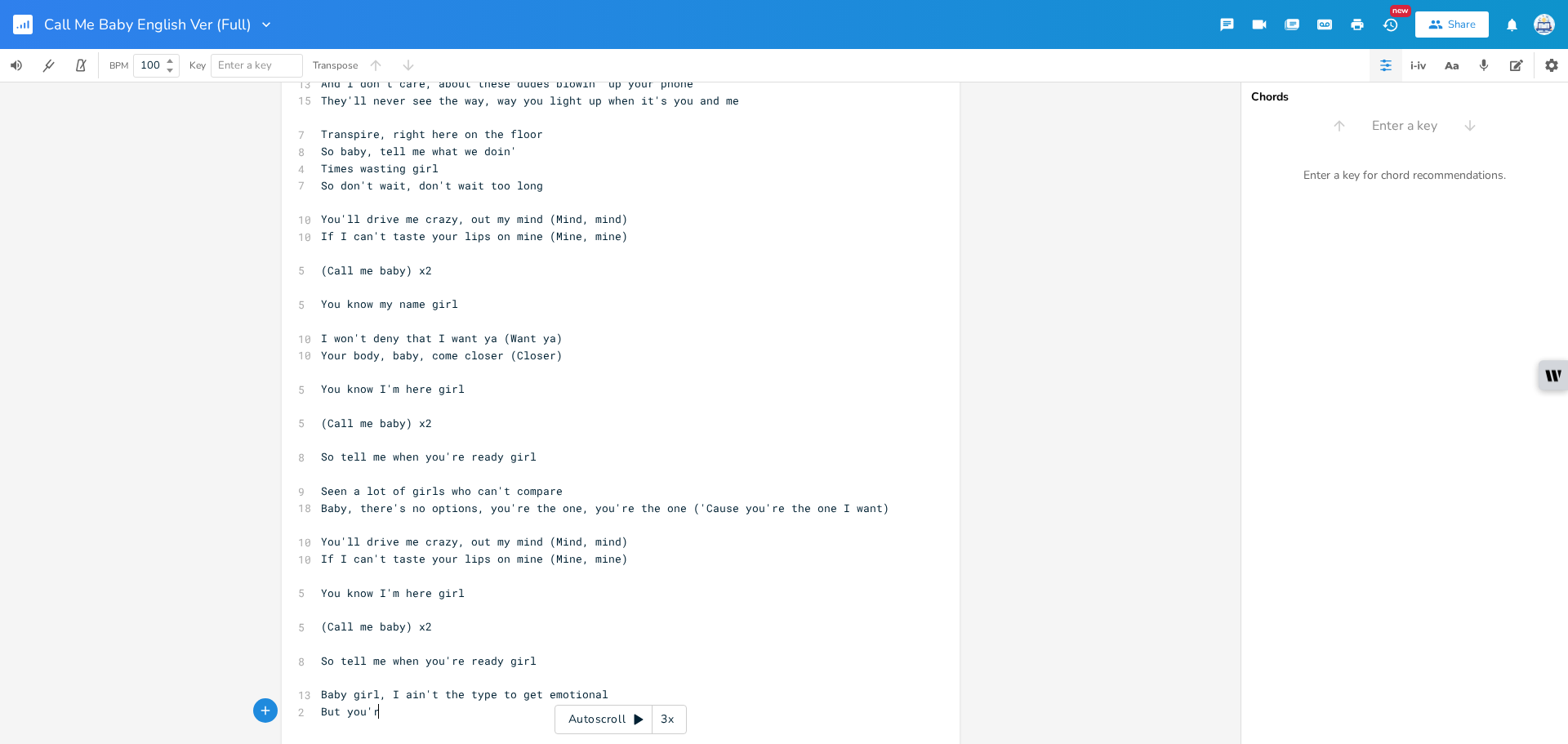
type textarea "But you're"
type textarea "r smile just e"
type textarea "gets me oh so"
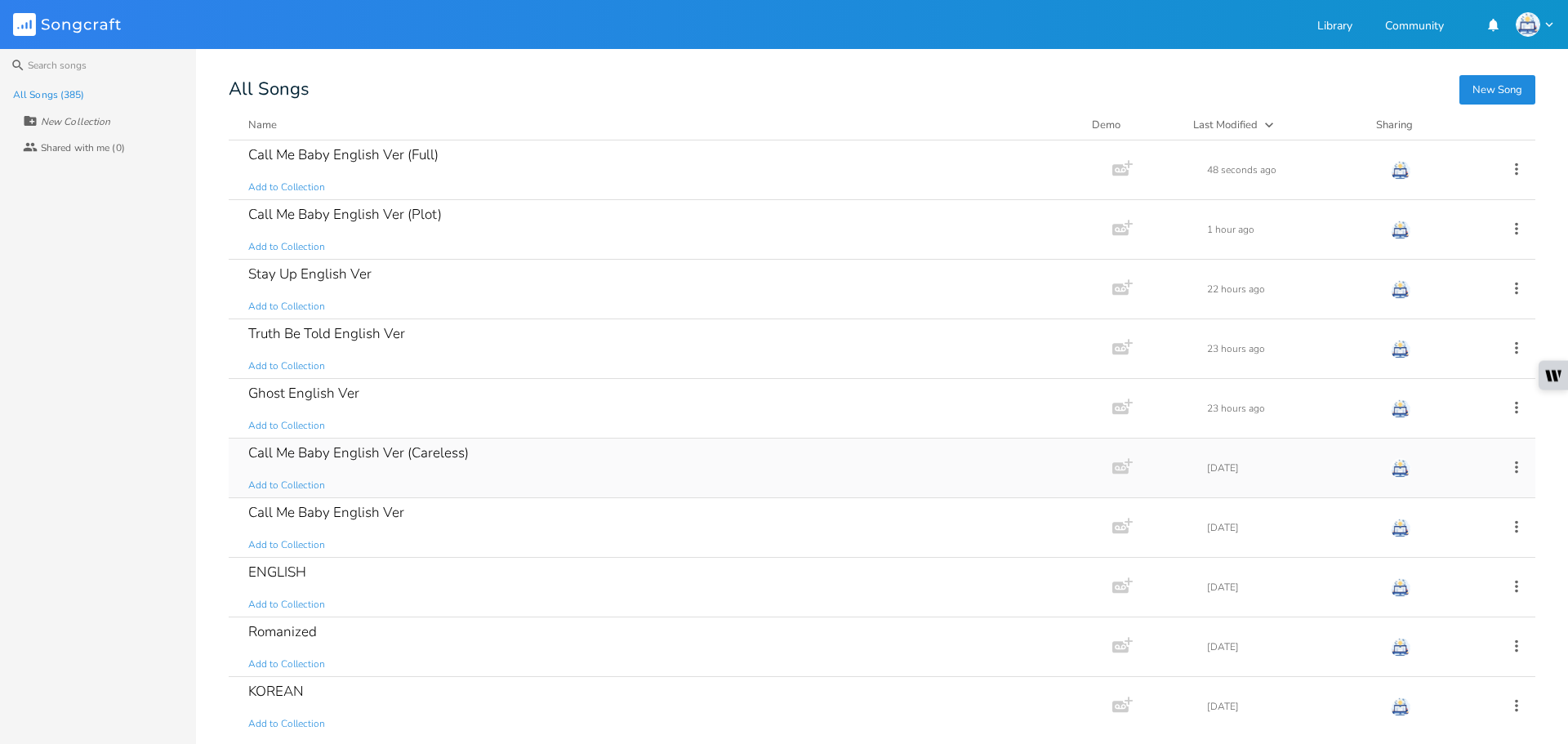
click at [458, 449] on div "Call Me Baby English Ver (Careless)" at bounding box center [358, 453] width 221 height 14
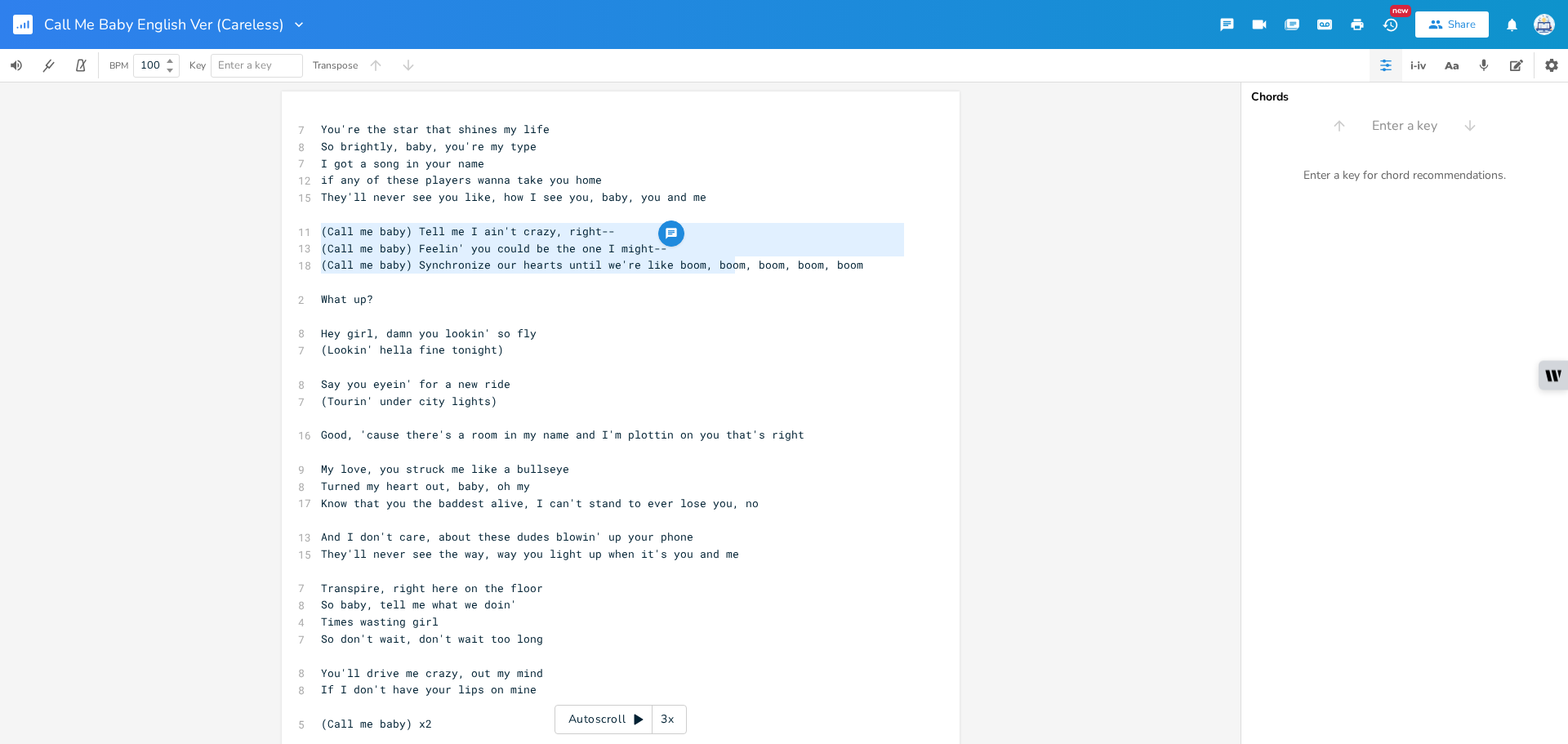
type textarea "(Call me baby) Tell me I ain't crazy, right--"
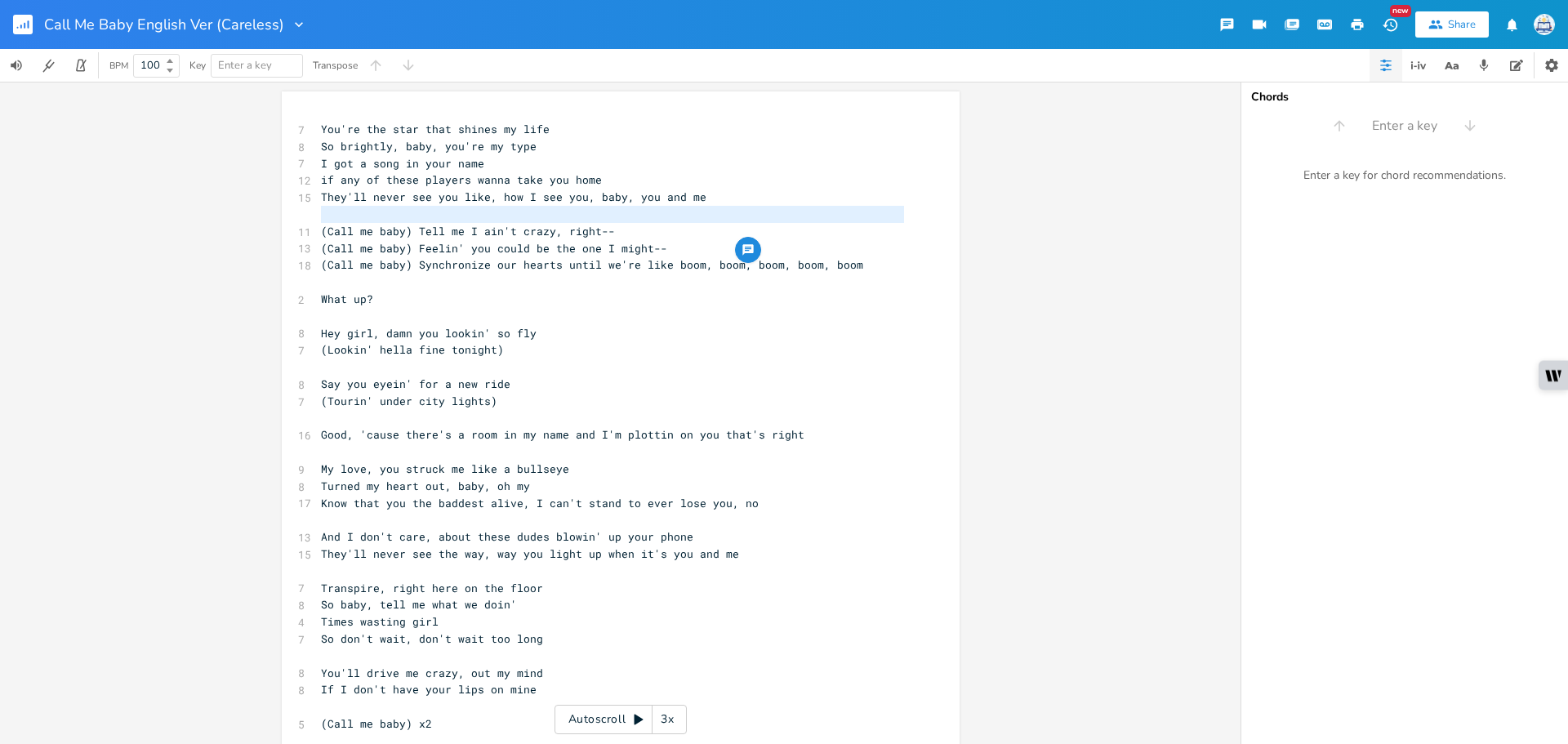
drag, startPoint x: 315, startPoint y: 229, endPoint x: 808, endPoint y: 210, distance: 493.4
click at [808, 210] on div "7 You're the star that shines my life 8 So brightly, baby, you're my type 7 I g…" at bounding box center [613, 553] width 589 height 867
click at [788, 283] on pre "​" at bounding box center [613, 282] width 589 height 18
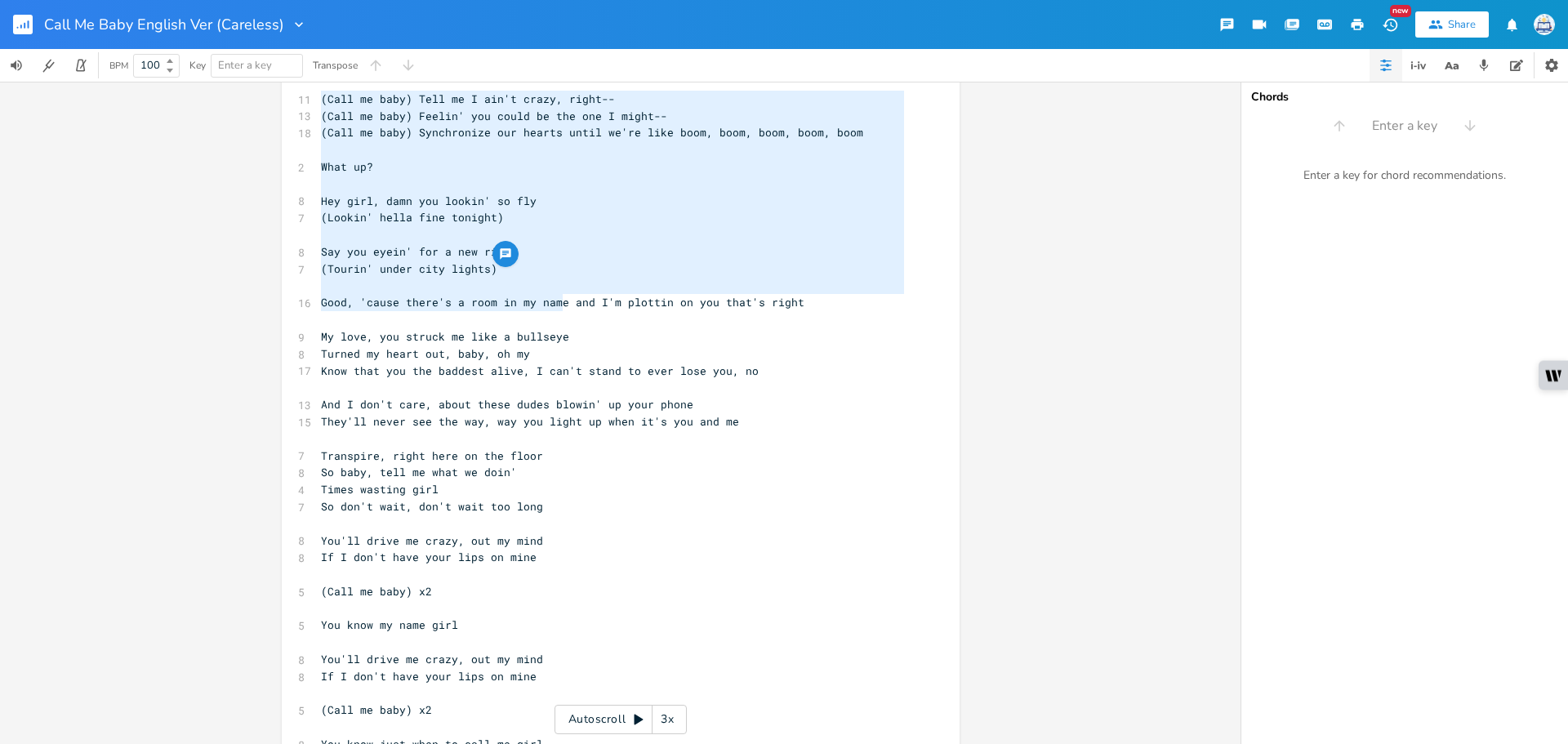
scroll to position [245, 0]
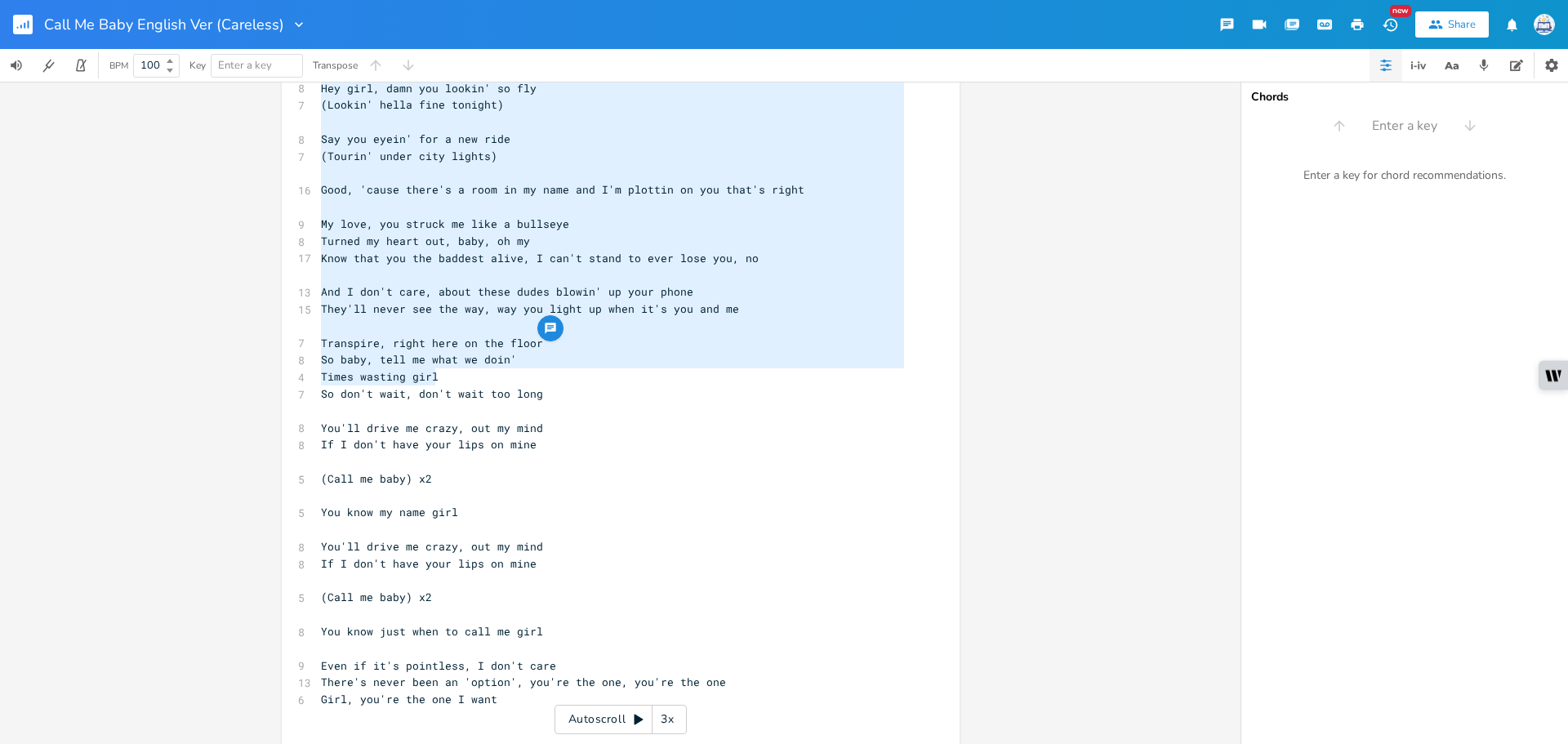
type textarea "(Call me baby) Tell me I ain't crazy, right-- (Call me baby) Feelin' you could …"
drag, startPoint x: 313, startPoint y: 232, endPoint x: 538, endPoint y: 401, distance: 281.4
click at [538, 401] on div "7 You're the star that shines my life 8 So brightly, baby, you're my type 7 I g…" at bounding box center [613, 308] width 589 height 867
click at [740, 299] on pre "And I don't care, about these dudes blowin' up your phone" at bounding box center [613, 292] width 589 height 18
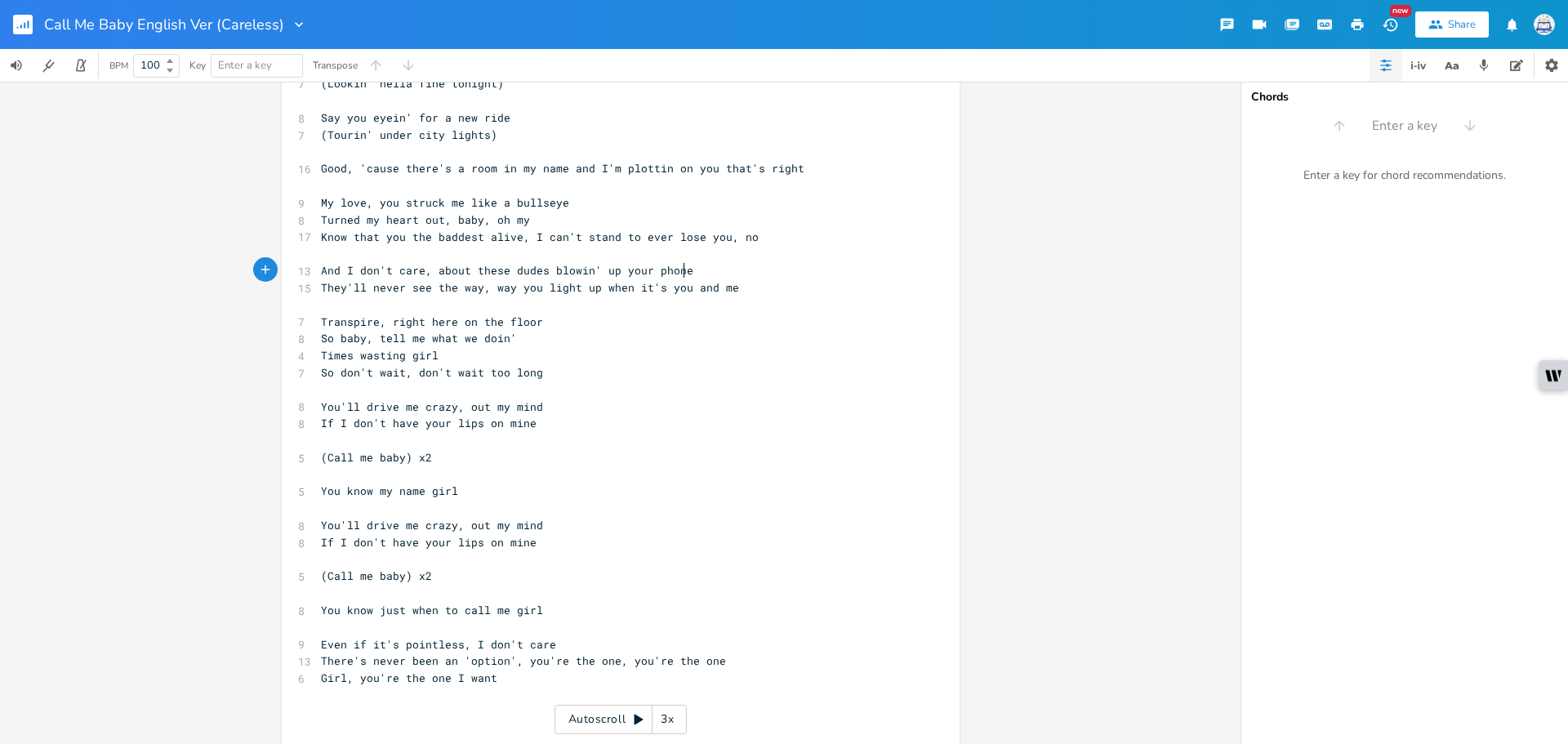
scroll to position [276, 0]
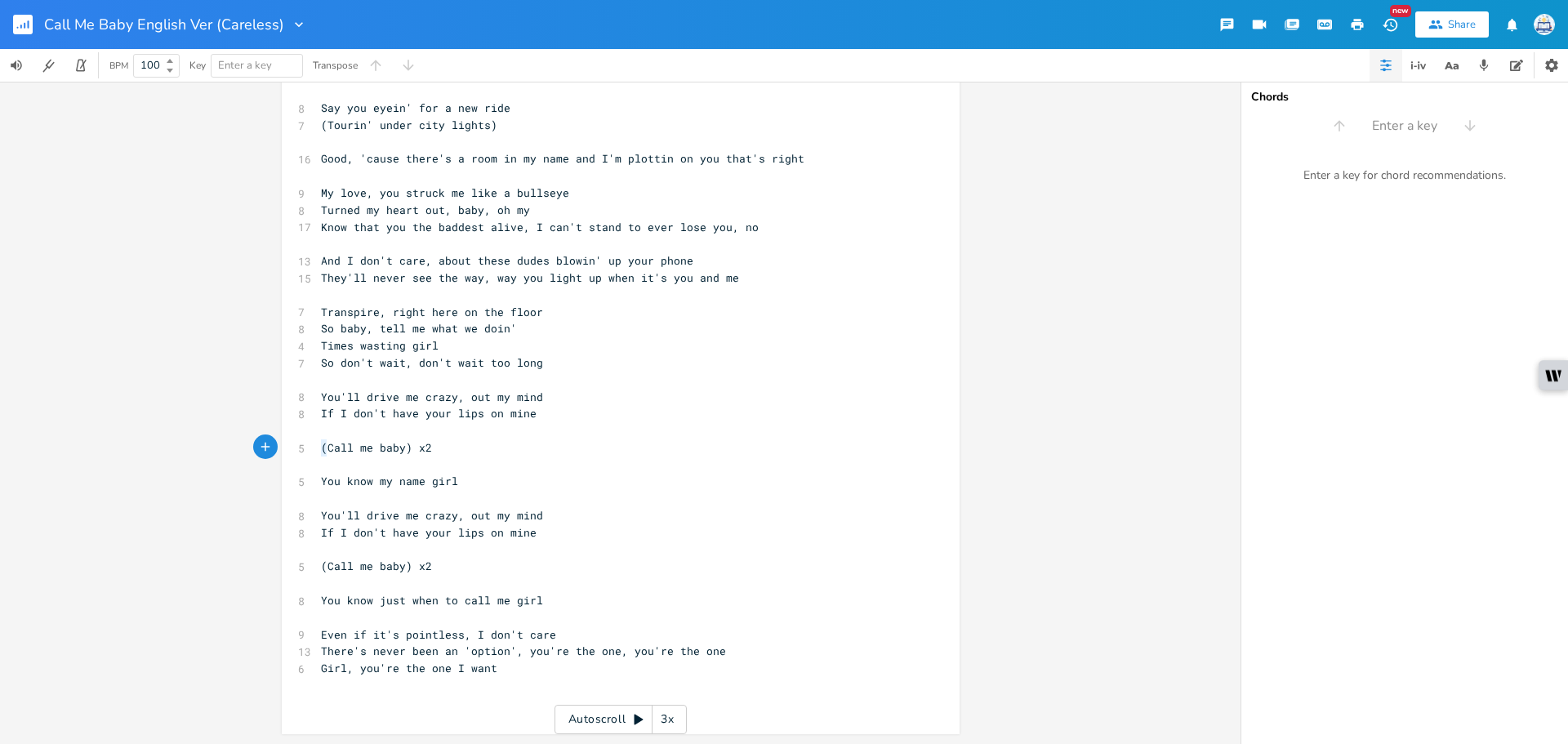
type textarea "(Call me baby) x2"
drag, startPoint x: 313, startPoint y: 446, endPoint x: 477, endPoint y: 446, distance: 164.0
click at [477, 446] on pre "(Call me baby) x2" at bounding box center [613, 448] width 589 height 18
click at [492, 548] on pre "​" at bounding box center [613, 550] width 589 height 18
type textarea "You know my name girl"
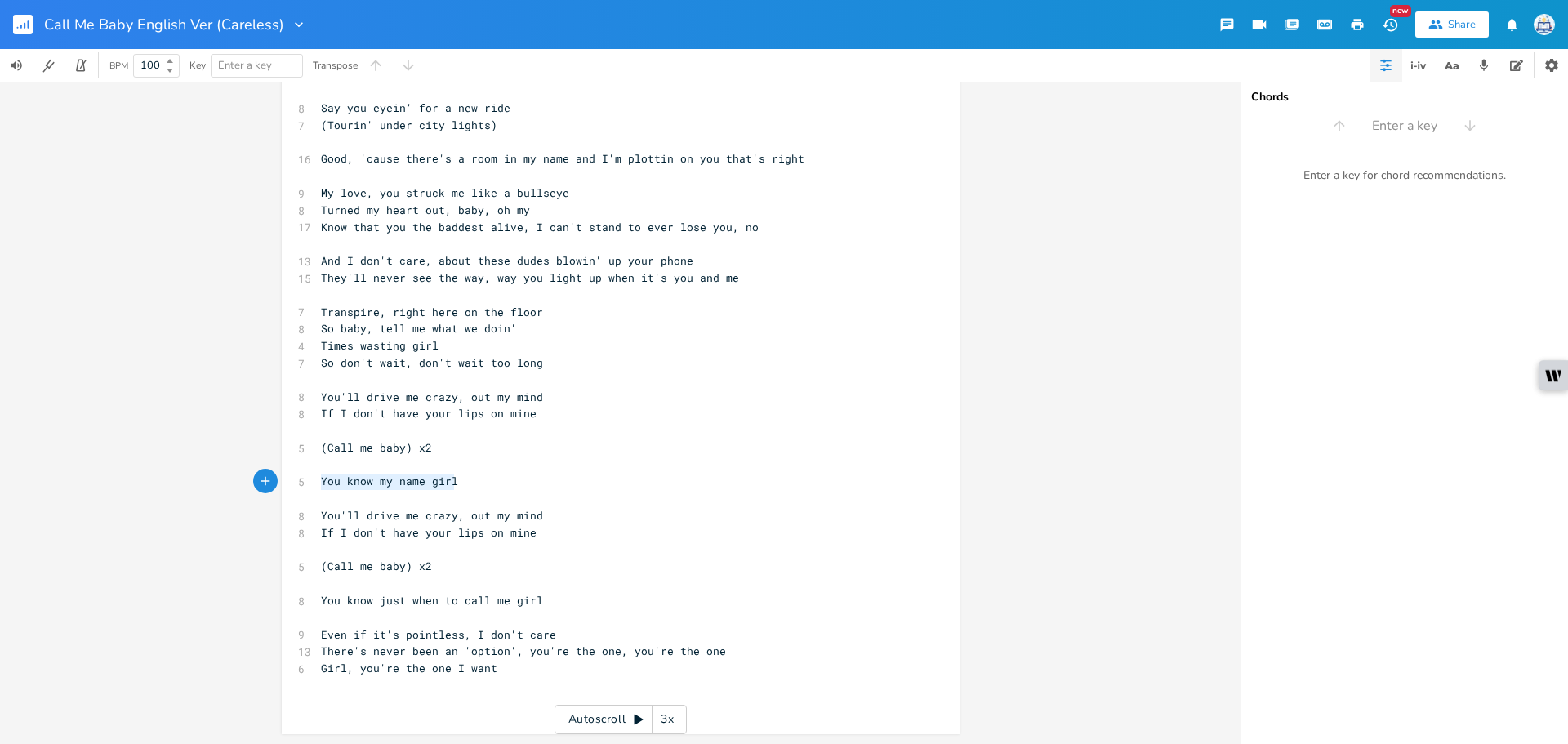
drag, startPoint x: 434, startPoint y: 481, endPoint x: 279, endPoint y: 479, distance: 155.0
click at [282, 479] on div "You know my name girl x 7 You're the star that shines my life 8 So brightly, ba…" at bounding box center [621, 274] width 678 height 919
drag, startPoint x: 449, startPoint y: 558, endPoint x: 115, endPoint y: 557, distance: 334.0
click at [115, 557] on div "x 7 You're the star that shines my life 8 So brightly, baby, you're my type 7 I…" at bounding box center [621, 412] width 1241 height 662
type textarea "(Call me baby) x2"
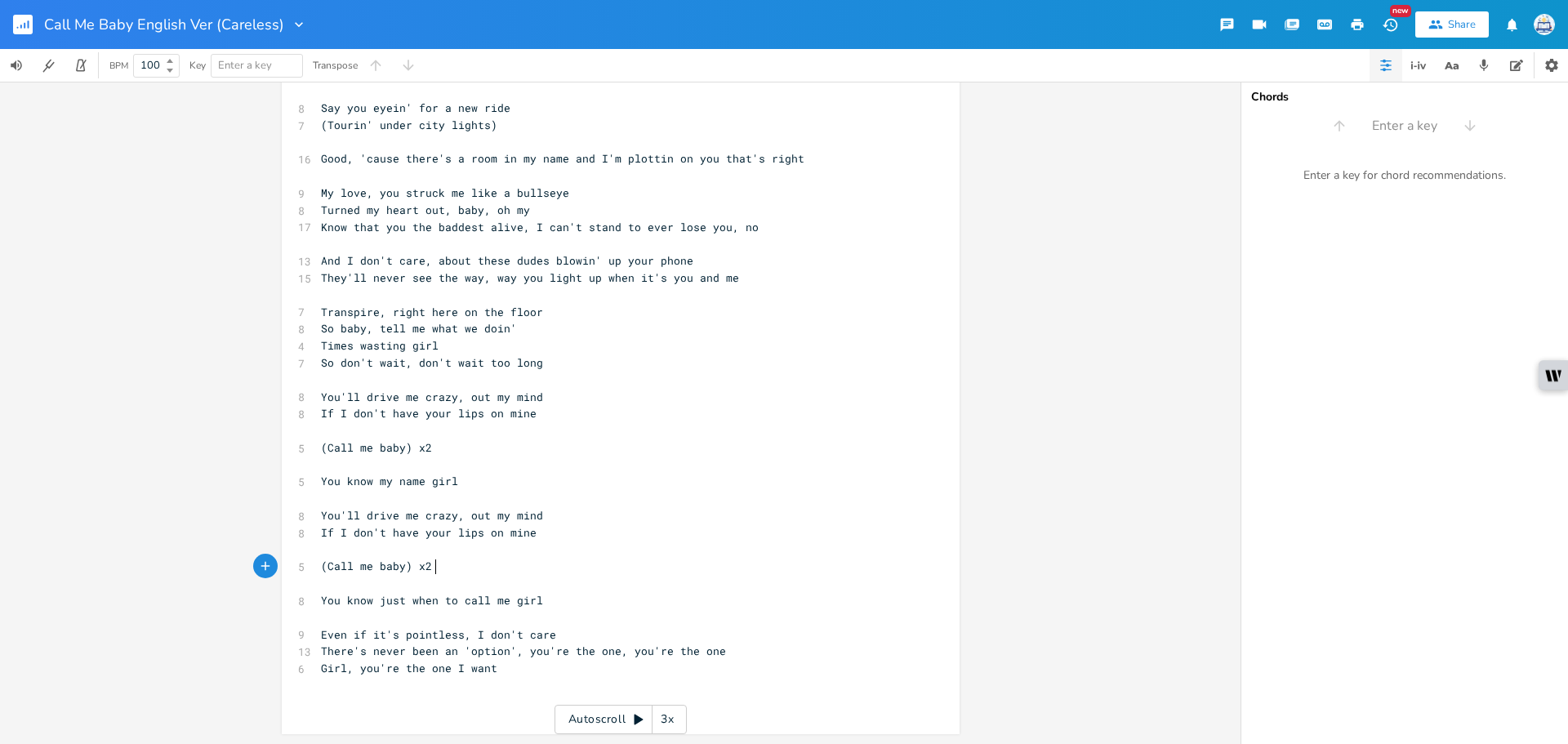
drag, startPoint x: 448, startPoint y: 567, endPoint x: 69, endPoint y: 558, distance: 379.1
click at [64, 567] on div "(Call me baby) x2 x 7 You're the star that shines my life 8 So brightly, baby, …" at bounding box center [621, 412] width 1241 height 662
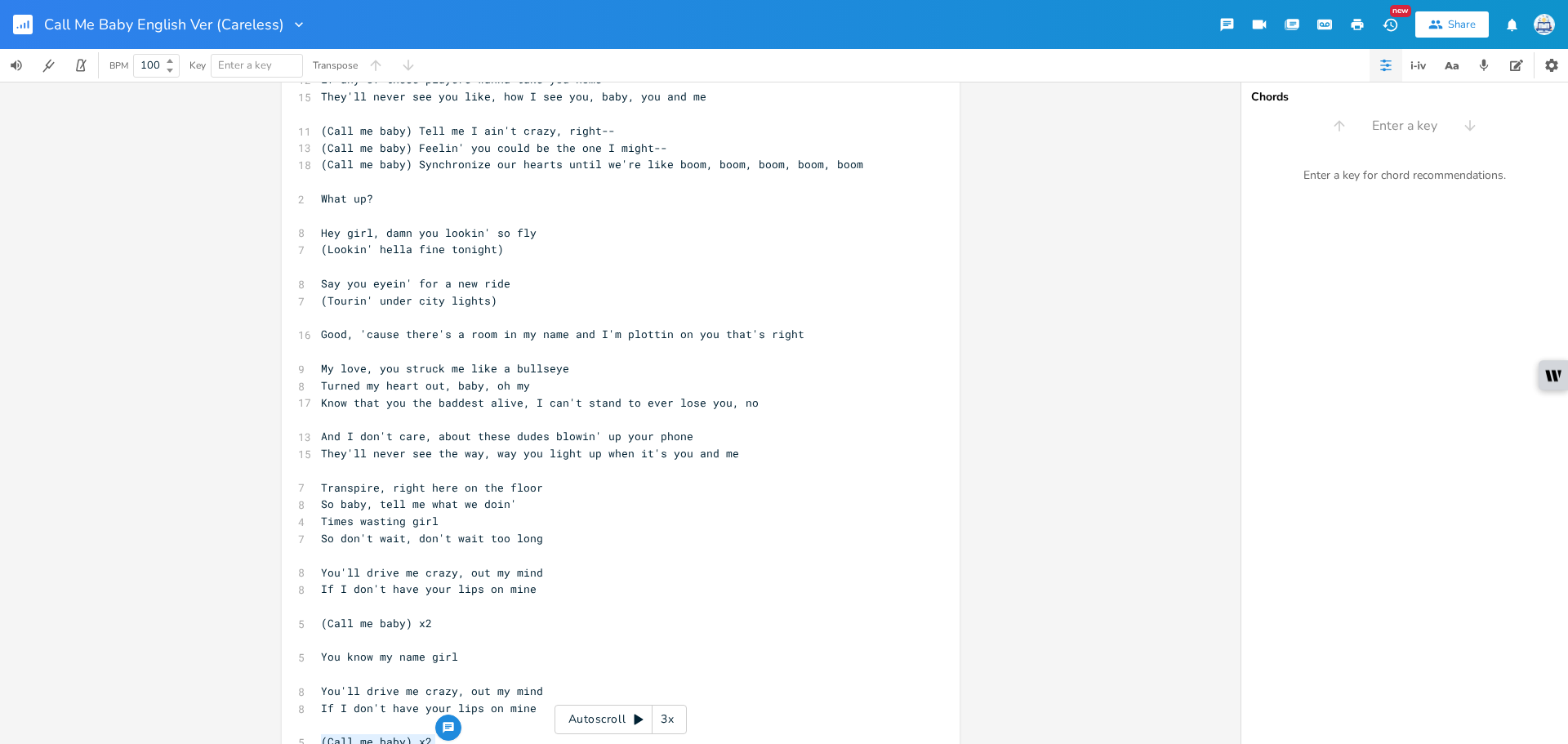
scroll to position [0, 0]
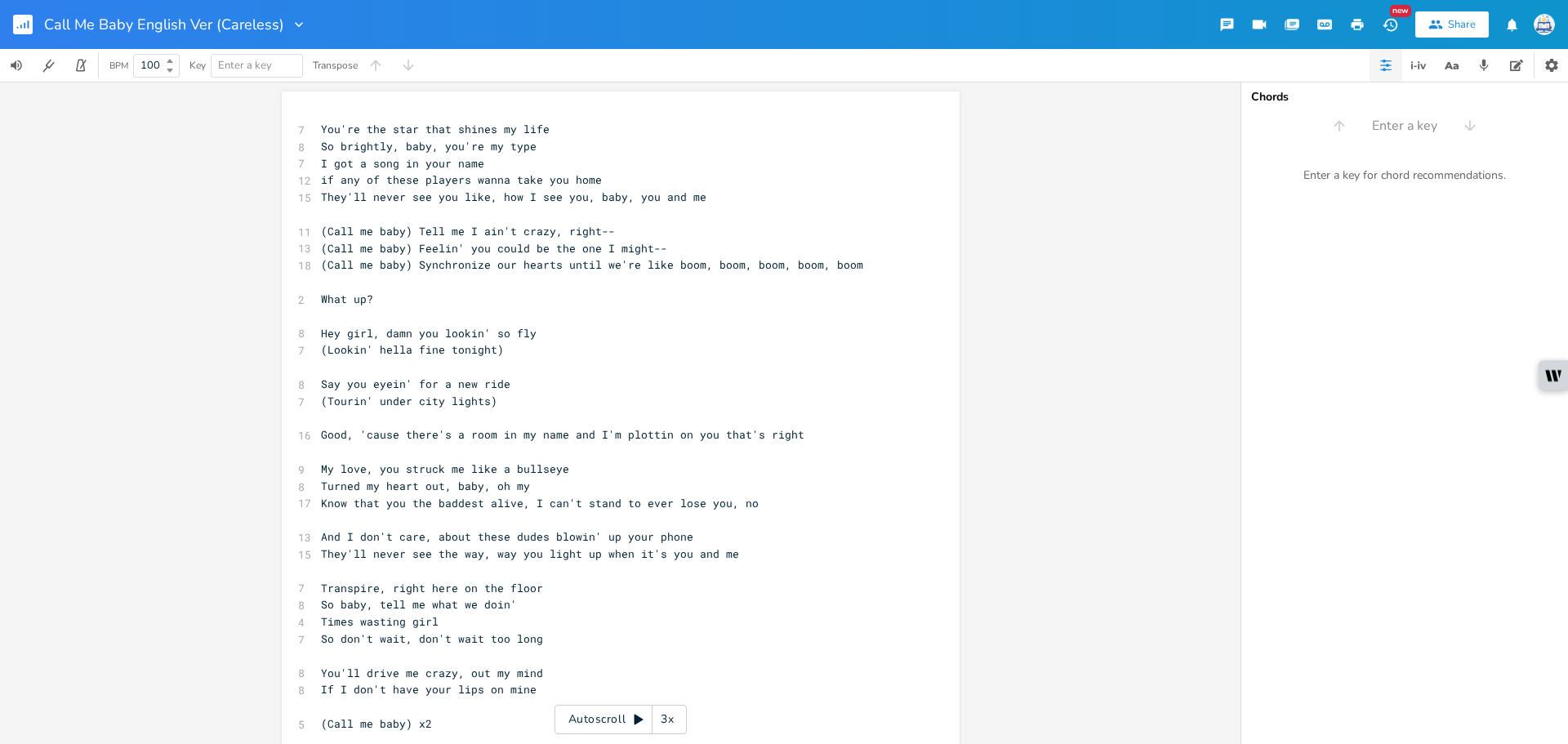
click at [602, 431] on span "Good, 'cause there's a room in my name and I'm plottin on you that's right" at bounding box center [562, 434] width 483 height 15
